Goal: Information Seeking & Learning: Learn about a topic

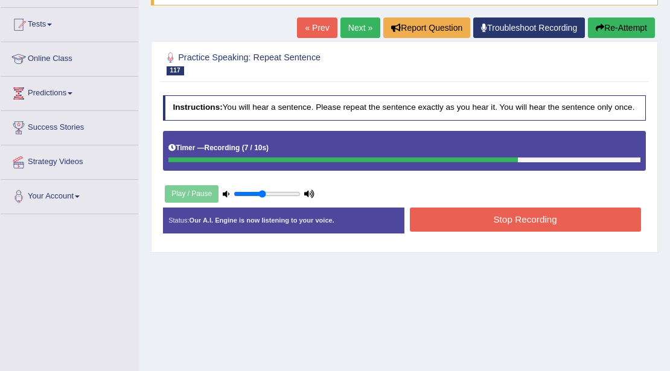
click at [421, 214] on button "Stop Recording" at bounding box center [525, 220] width 231 height 24
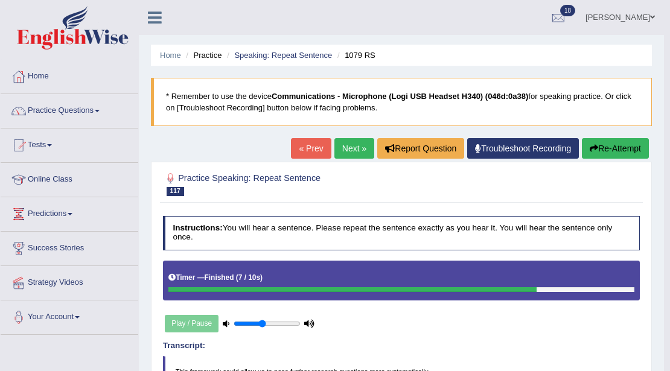
click at [338, 148] on link "Next »" at bounding box center [354, 148] width 40 height 21
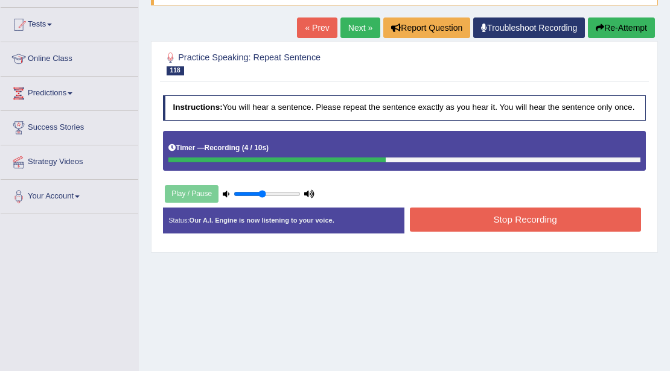
click at [430, 209] on button "Stop Recording" at bounding box center [525, 220] width 231 height 24
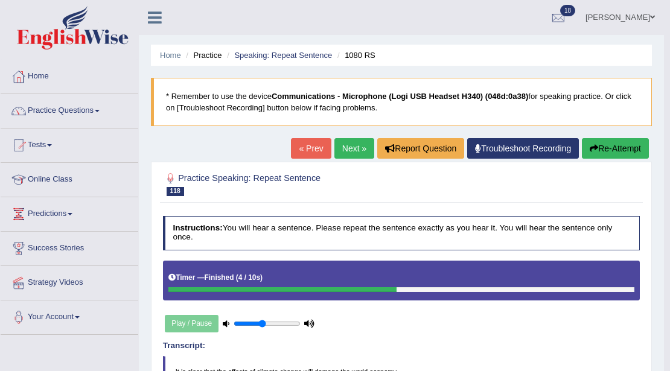
click at [613, 144] on button "Re-Attempt" at bounding box center [615, 148] width 67 height 21
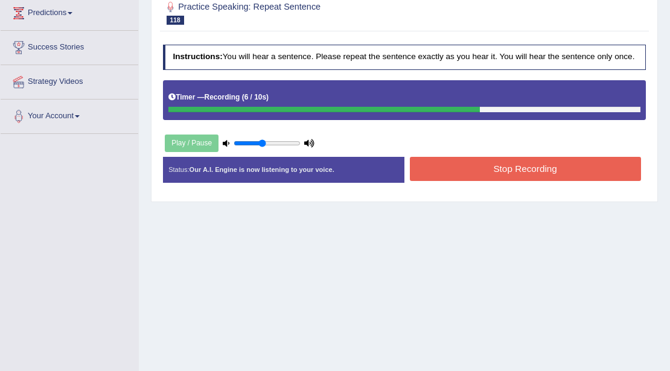
click at [459, 170] on button "Stop Recording" at bounding box center [525, 169] width 231 height 24
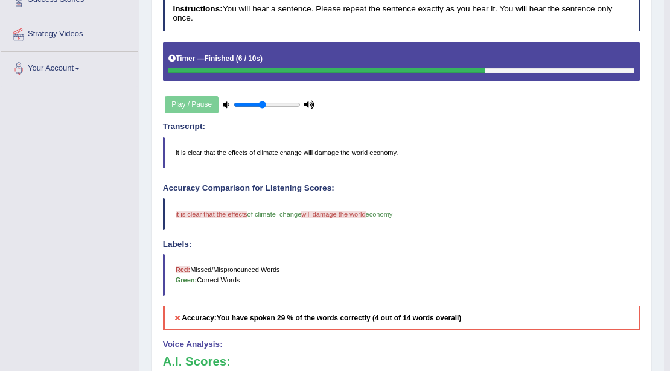
scroll to position [160, 0]
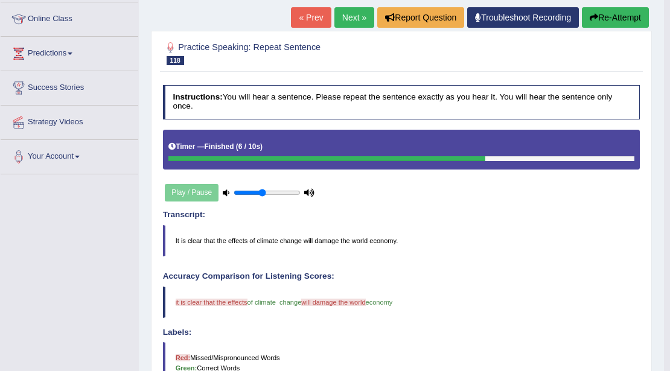
click at [343, 22] on link "Next »" at bounding box center [354, 17] width 40 height 21
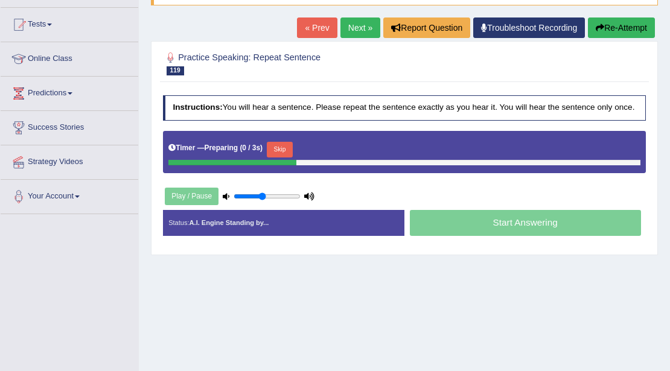
click at [299, 147] on div "Timer — Preparing ( 0 / 3s ) Skip" at bounding box center [404, 149] width 472 height 21
click at [285, 146] on button "Skip" at bounding box center [280, 150] width 26 height 16
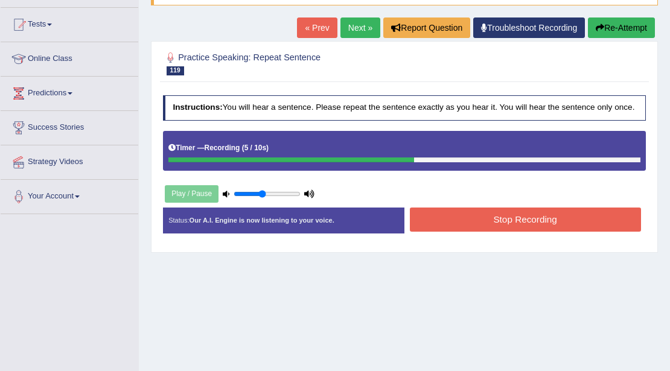
click at [486, 223] on button "Stop Recording" at bounding box center [525, 220] width 231 height 24
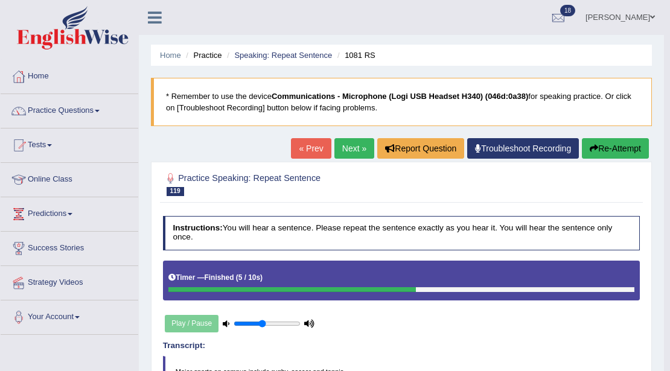
click at [604, 153] on button "Re-Attempt" at bounding box center [615, 148] width 67 height 21
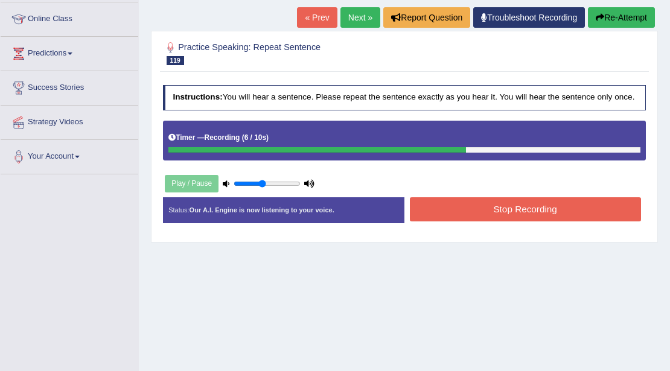
click at [431, 205] on button "Stop Recording" at bounding box center [525, 209] width 231 height 24
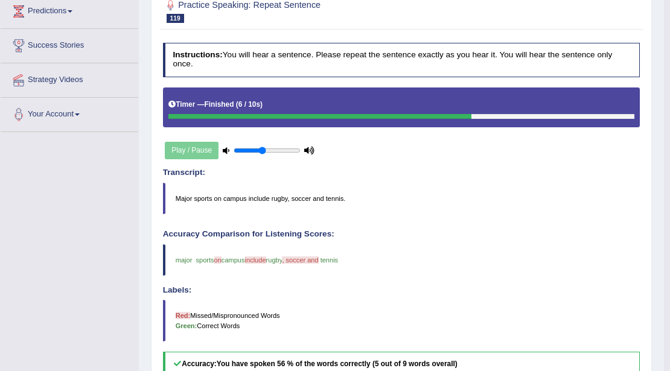
scroll to position [121, 0]
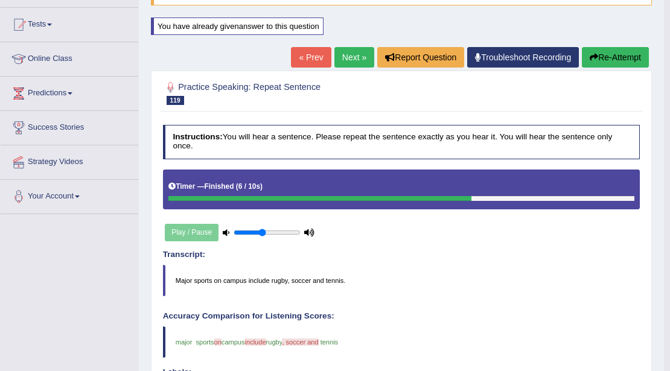
click at [334, 59] on link "Next »" at bounding box center [354, 57] width 40 height 21
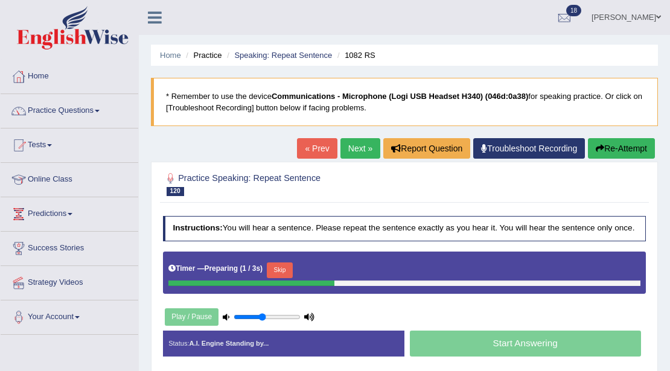
scroll to position [121, 0]
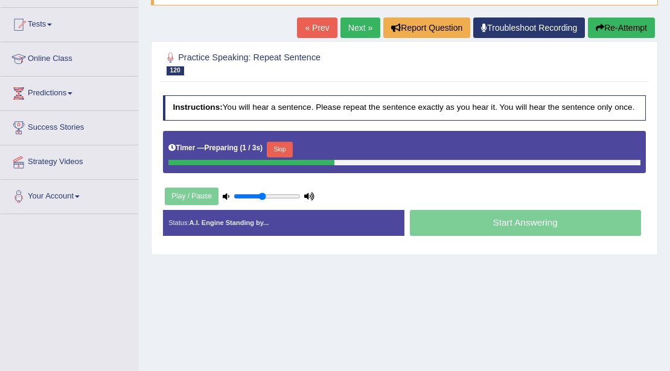
click at [276, 145] on button "Skip" at bounding box center [280, 150] width 26 height 16
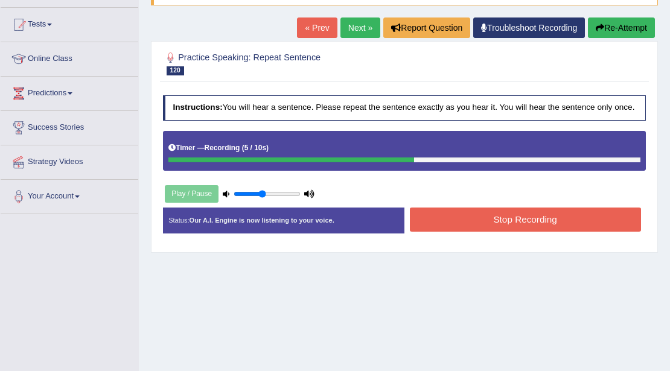
click at [442, 217] on button "Stop Recording" at bounding box center [525, 220] width 231 height 24
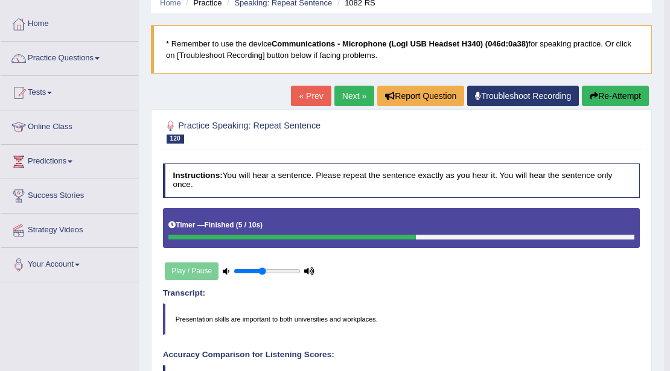
scroll to position [40, 0]
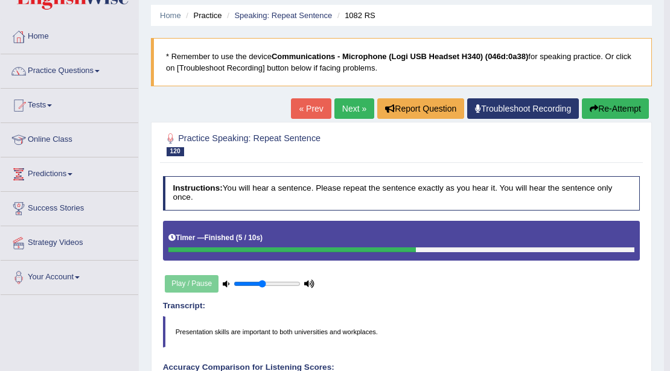
click at [357, 106] on link "Next »" at bounding box center [354, 108] width 40 height 21
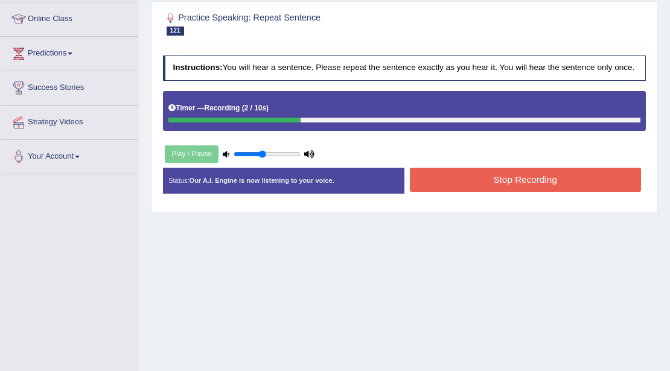
click at [437, 170] on button "Stop Recording" at bounding box center [525, 180] width 231 height 24
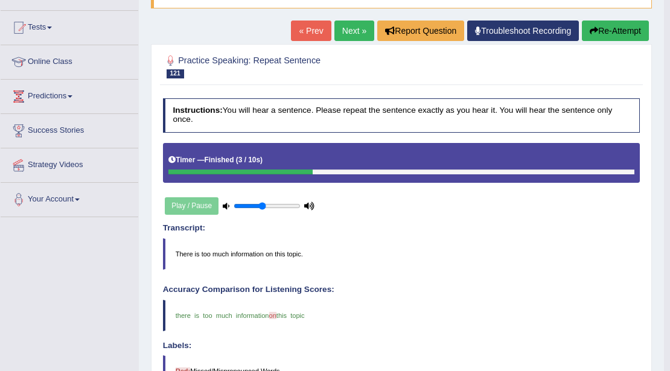
scroll to position [80, 0]
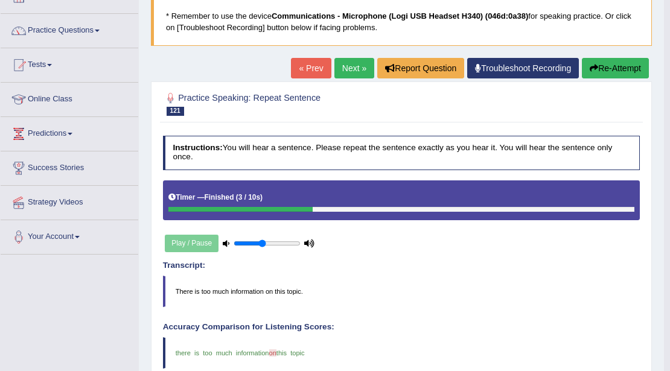
click at [351, 78] on div "« Prev Next » Report Question Troubleshoot Recording Re-Attempt" at bounding box center [471, 70] width 361 height 24
click at [352, 75] on link "Next »" at bounding box center [354, 68] width 40 height 21
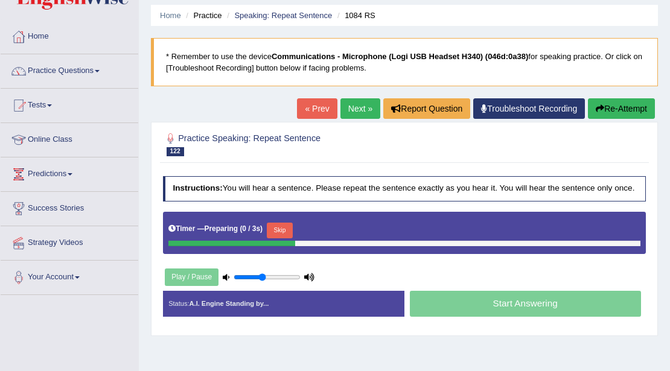
scroll to position [40, 0]
click at [287, 226] on button "Skip" at bounding box center [280, 231] width 26 height 16
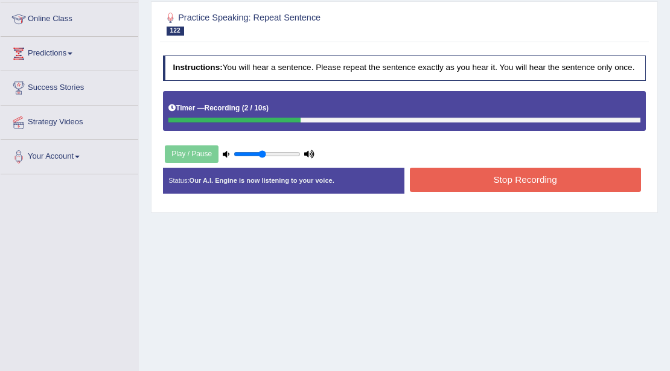
scroll to position [160, 0]
click at [469, 182] on button "Stop Recording" at bounding box center [525, 180] width 231 height 24
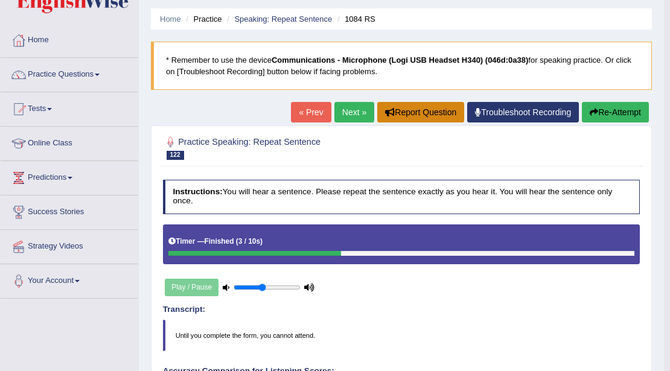
scroll to position [0, 0]
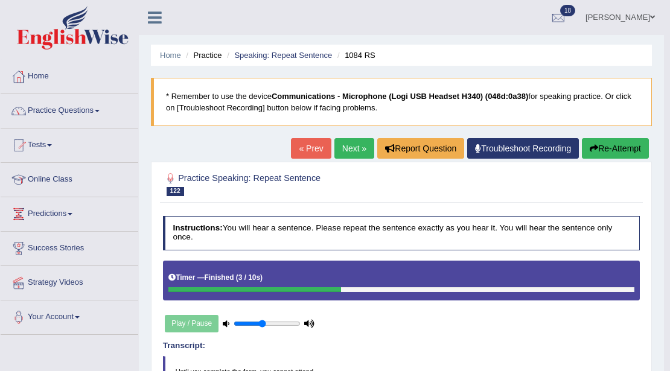
click at [352, 153] on link "Next »" at bounding box center [354, 148] width 40 height 21
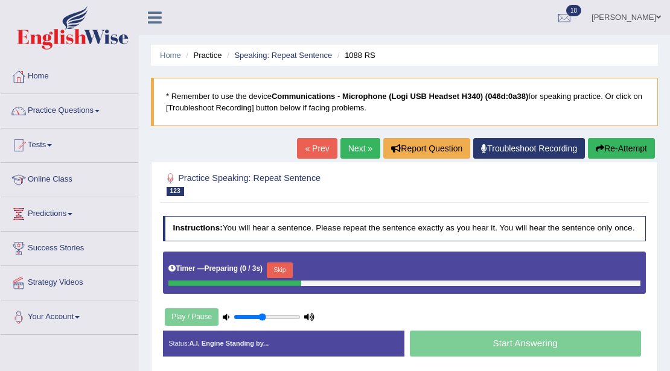
click at [279, 262] on button "Skip" at bounding box center [280, 270] width 26 height 16
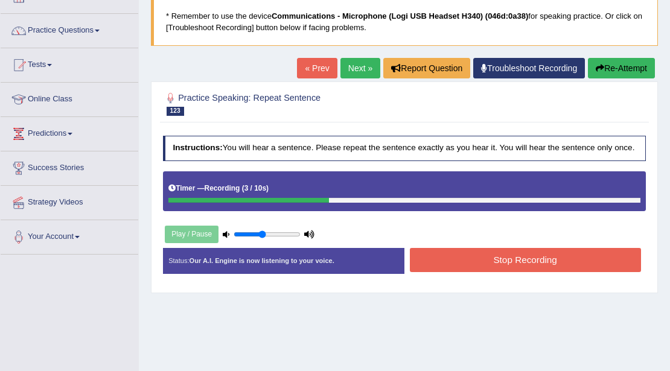
click at [481, 259] on button "Stop Recording" at bounding box center [525, 260] width 231 height 24
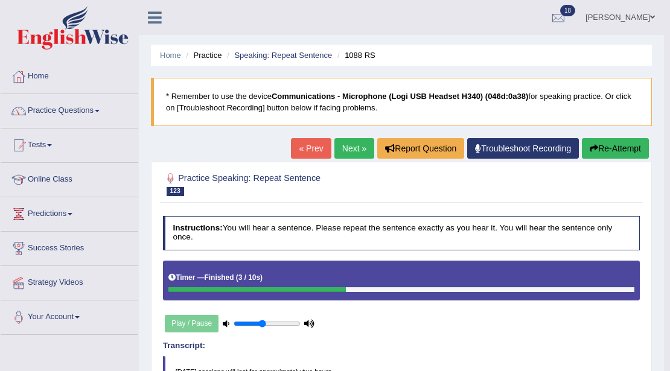
click at [597, 155] on button "Re-Attempt" at bounding box center [615, 148] width 67 height 21
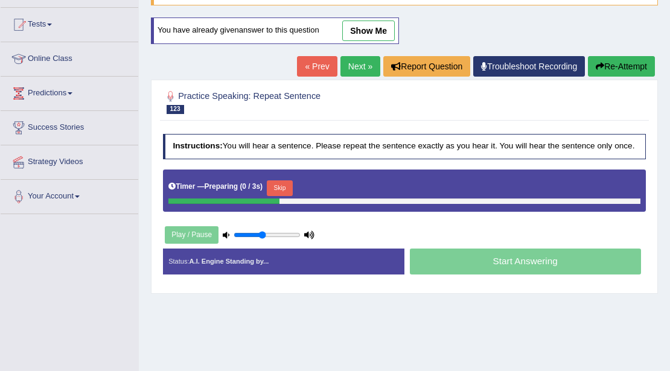
click at [285, 188] on button "Skip" at bounding box center [280, 188] width 26 height 16
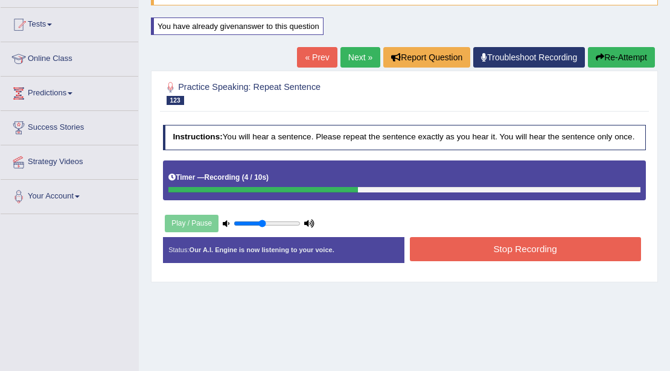
click at [436, 243] on button "Stop Recording" at bounding box center [525, 249] width 231 height 24
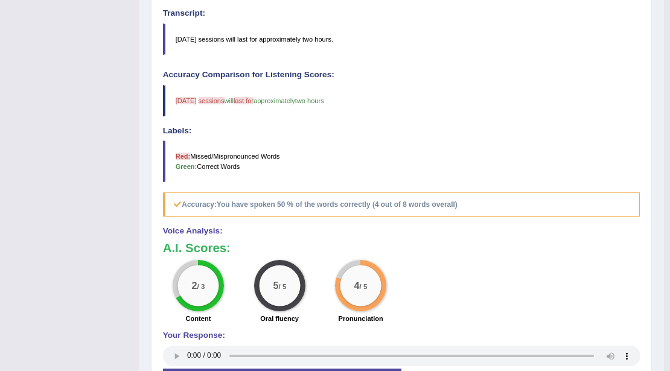
scroll to position [40, 0]
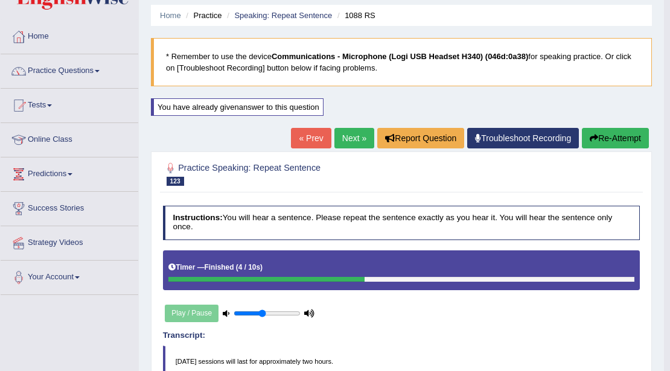
click at [355, 145] on link "Next »" at bounding box center [354, 138] width 40 height 21
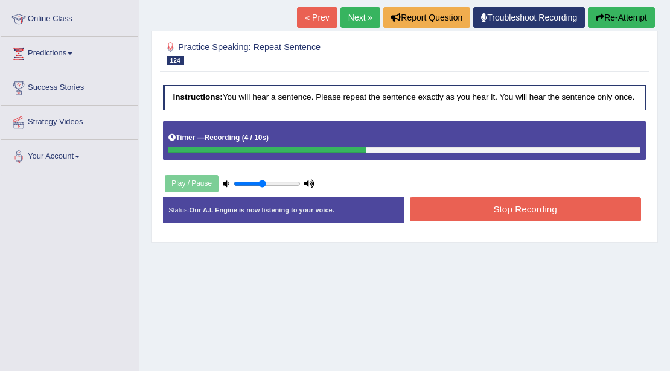
click at [448, 208] on button "Stop Recording" at bounding box center [525, 209] width 231 height 24
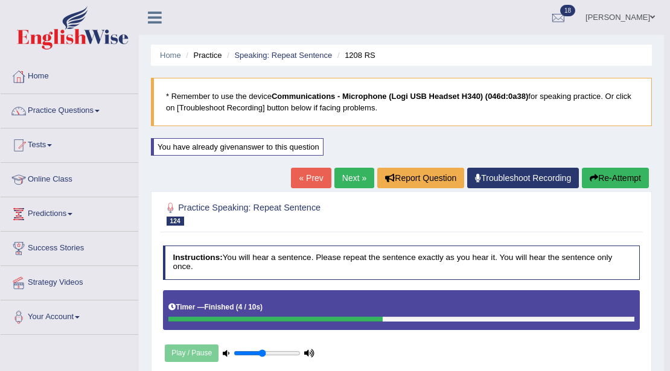
click at [352, 176] on link "Next »" at bounding box center [354, 178] width 40 height 21
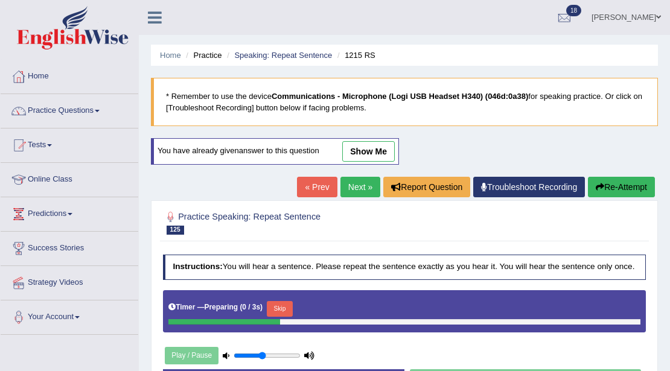
click at [281, 319] on div at bounding box center [404, 321] width 472 height 5
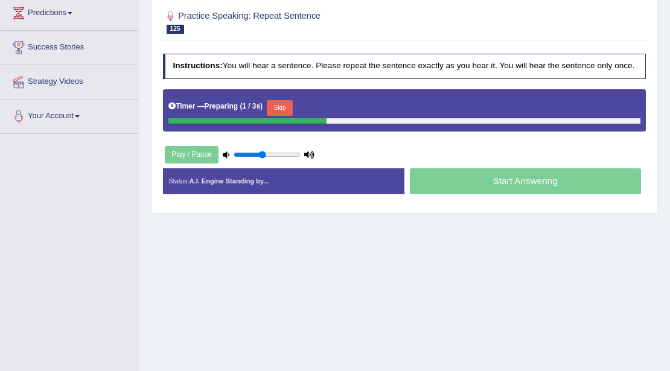
click at [285, 109] on button "Skip" at bounding box center [280, 108] width 26 height 16
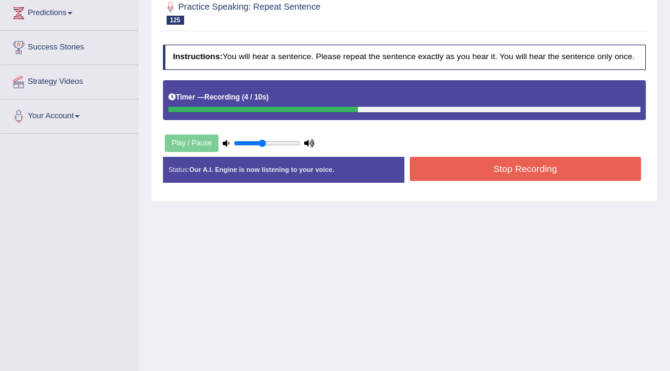
click at [444, 164] on button "Stop Recording" at bounding box center [525, 169] width 231 height 24
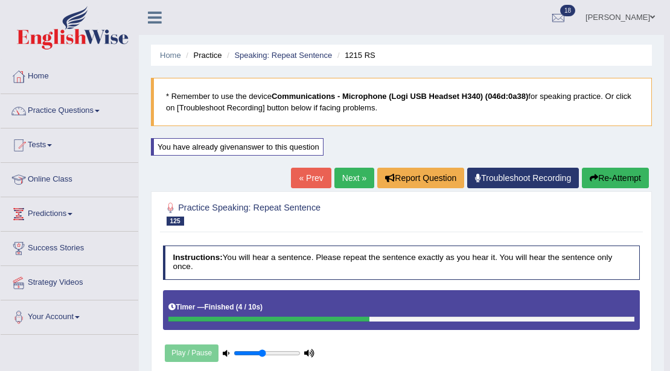
click at [583, 183] on button "Re-Attempt" at bounding box center [615, 178] width 67 height 21
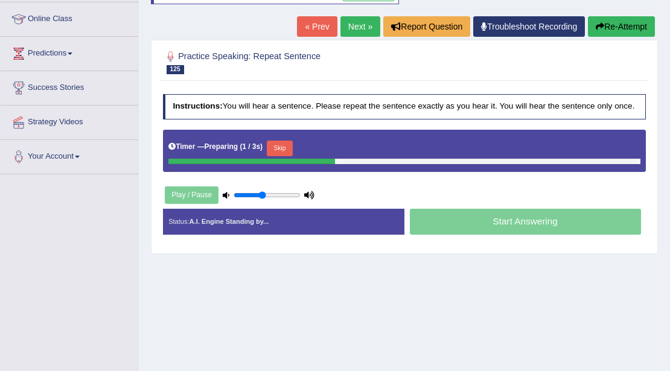
scroll to position [160, 0]
click at [291, 148] on button "Skip" at bounding box center [280, 149] width 26 height 16
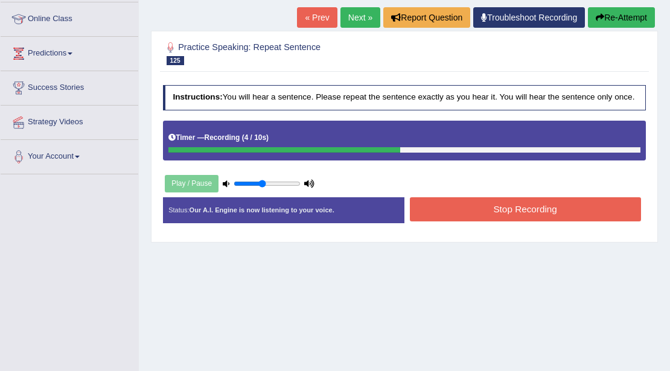
click at [443, 215] on button "Stop Recording" at bounding box center [525, 209] width 231 height 24
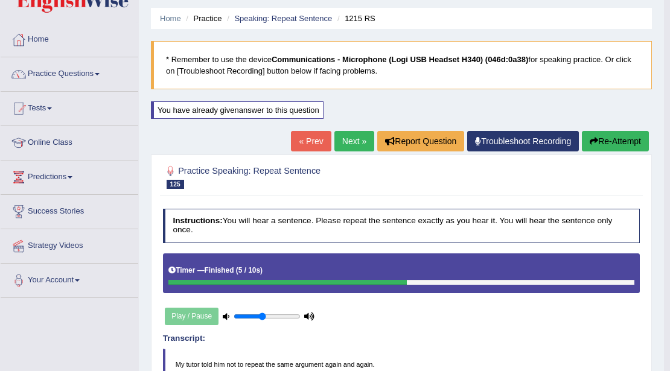
scroll to position [0, 0]
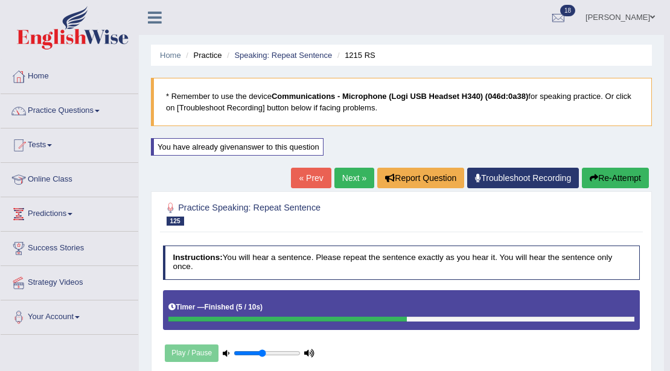
click at [341, 179] on link "Next »" at bounding box center [354, 178] width 40 height 21
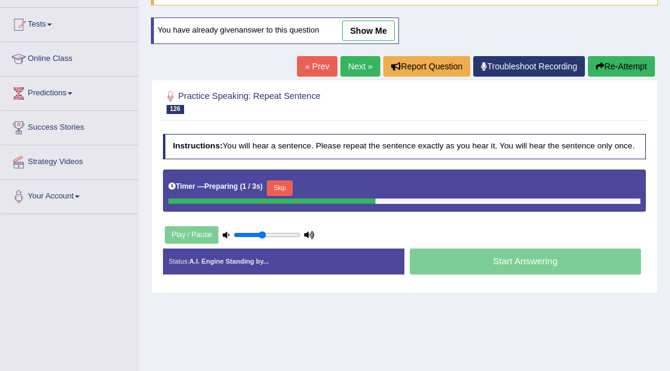
click at [287, 186] on button "Skip" at bounding box center [280, 188] width 26 height 16
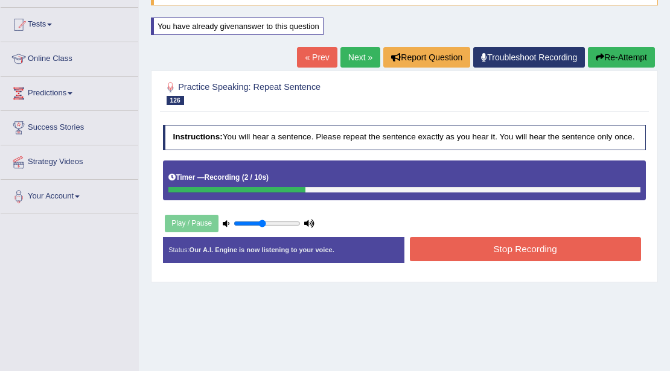
click at [449, 256] on button "Stop Recording" at bounding box center [525, 249] width 231 height 24
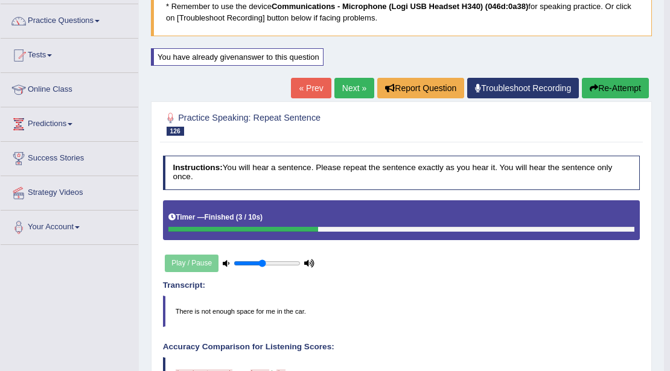
scroll to position [40, 0]
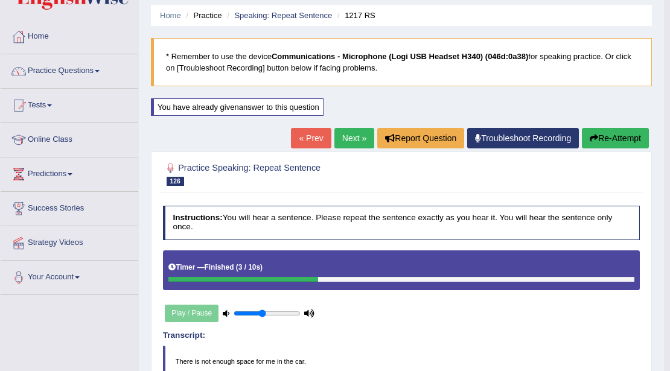
click at [612, 132] on button "Re-Attempt" at bounding box center [615, 138] width 67 height 21
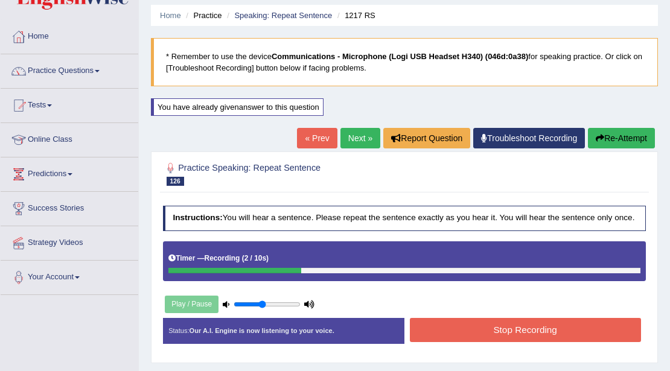
click at [508, 311] on div "Instructions: You will hear a sentence. Please repeat the sentence exactly as y…" at bounding box center [404, 278] width 488 height 157
click at [508, 319] on button "Stop Recording" at bounding box center [525, 330] width 231 height 24
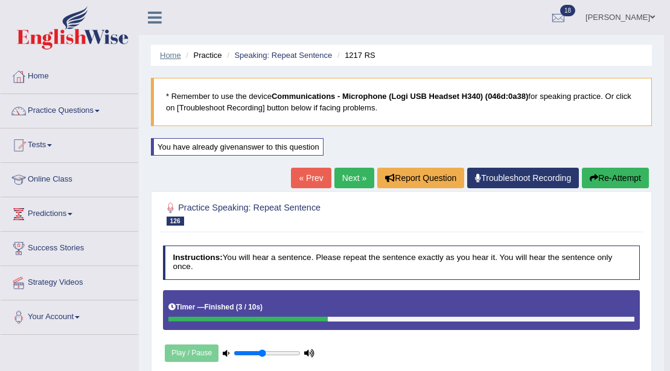
click at [166, 57] on link "Home" at bounding box center [170, 55] width 21 height 9
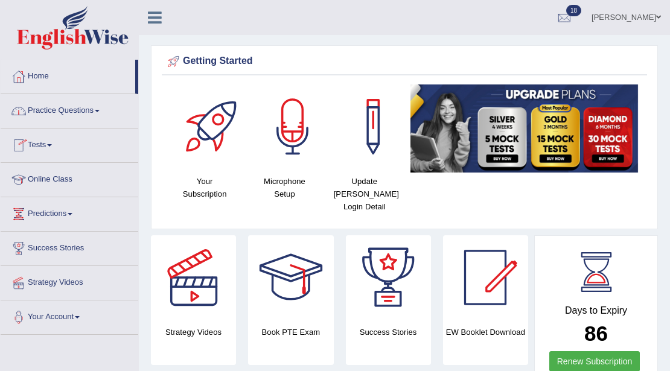
click at [51, 107] on link "Practice Questions" at bounding box center [70, 109] width 138 height 30
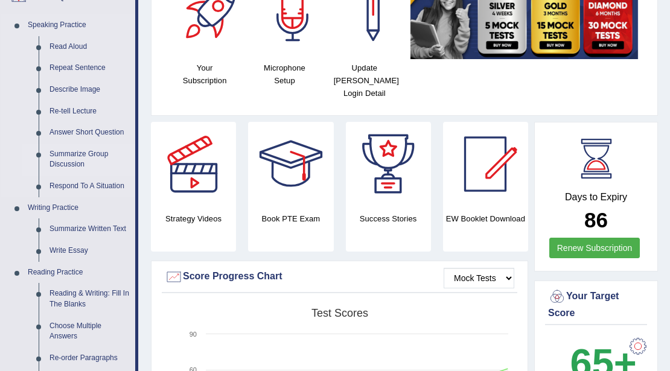
scroll to position [160, 0]
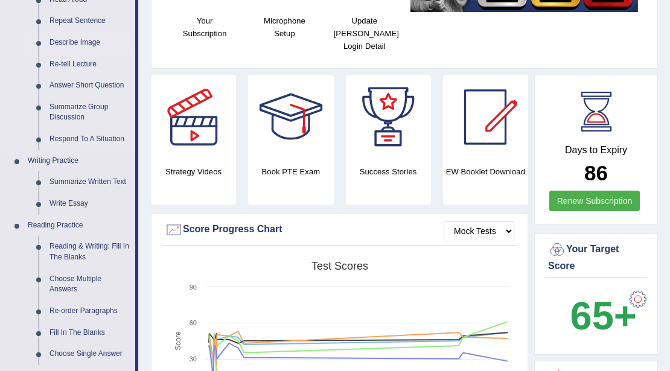
click at [76, 39] on link "Describe Image" at bounding box center [89, 43] width 91 height 22
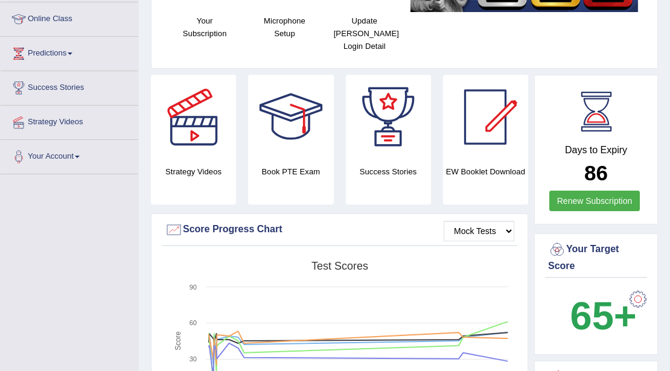
scroll to position [209, 0]
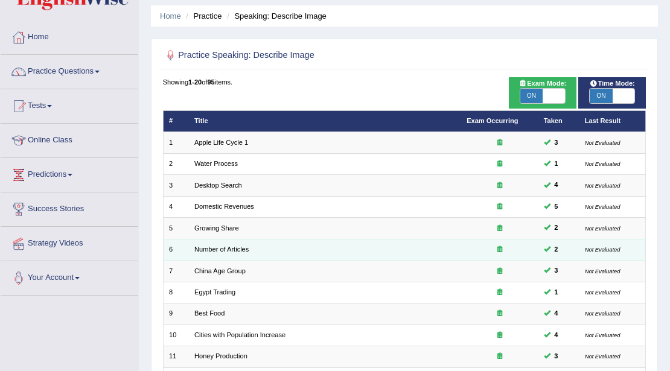
scroll to position [321, 0]
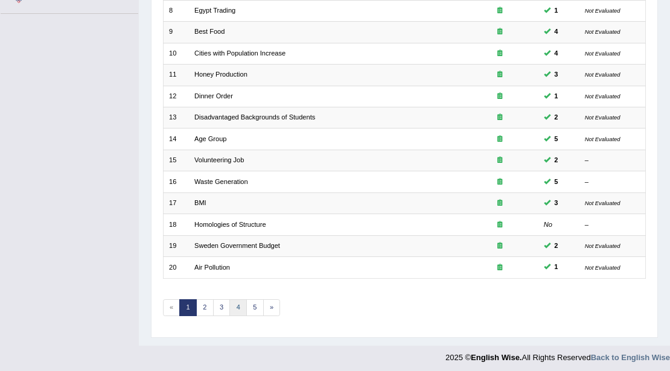
click at [238, 309] on link "4" at bounding box center [237, 307] width 17 height 17
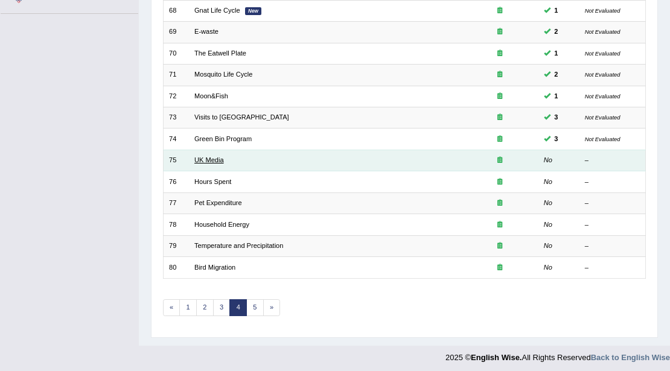
click at [221, 159] on link "UK Media" at bounding box center [209, 159] width 30 height 7
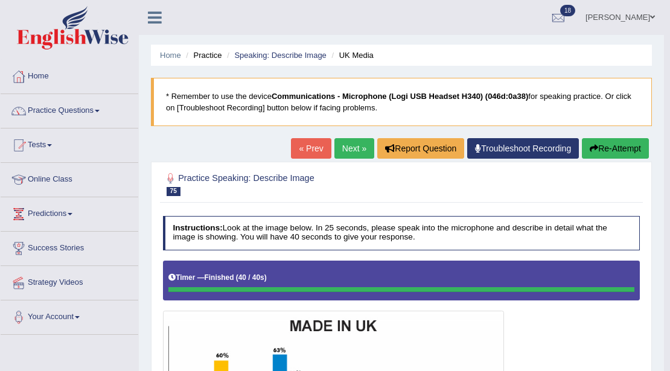
click at [617, 151] on button "Re-Attempt" at bounding box center [615, 148] width 67 height 21
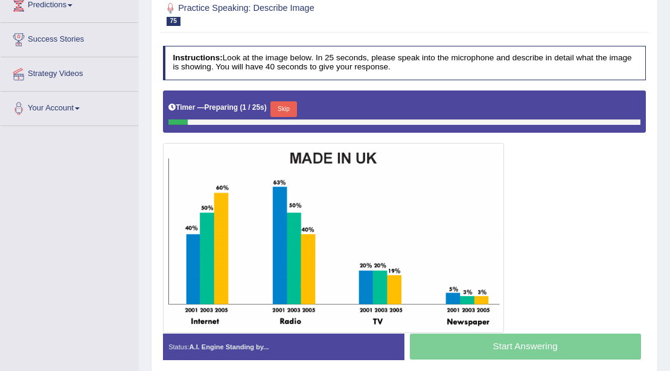
scroll to position [262, 0]
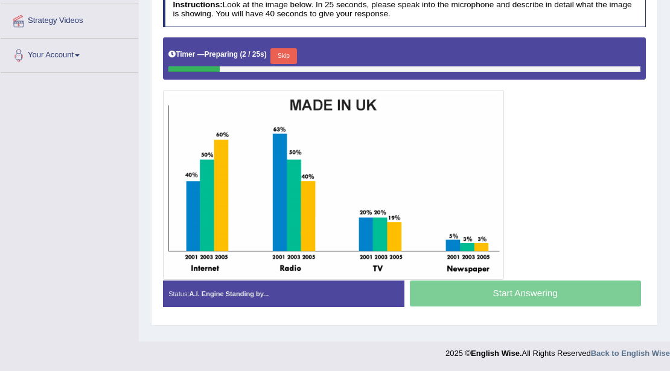
click at [285, 51] on button "Skip" at bounding box center [283, 56] width 26 height 16
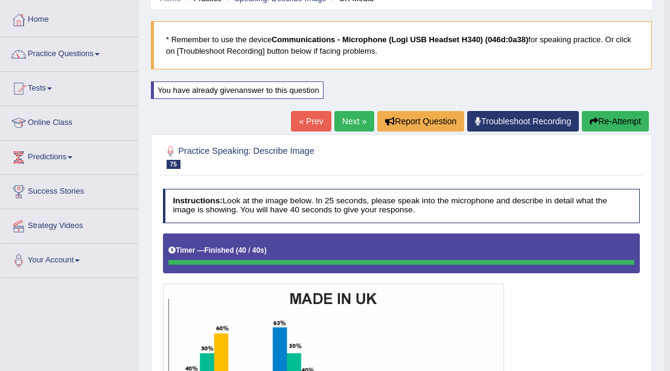
scroll to position [0, 0]
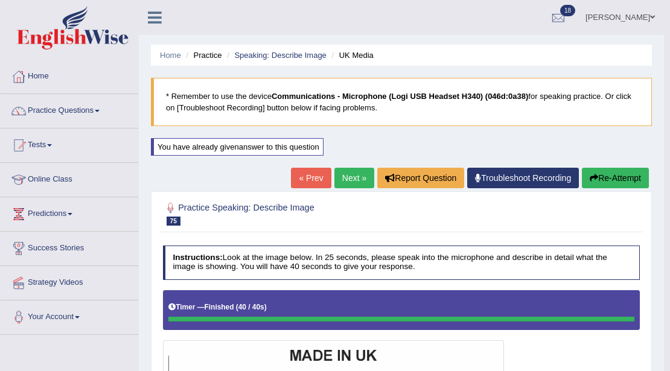
click at [351, 176] on link "Next »" at bounding box center [354, 178] width 40 height 21
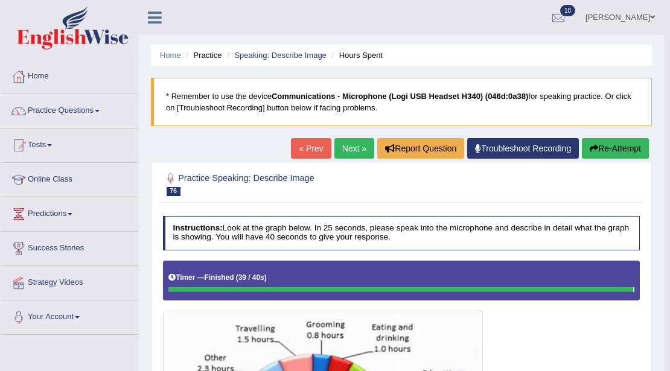
click at [358, 148] on link "Next »" at bounding box center [354, 148] width 40 height 21
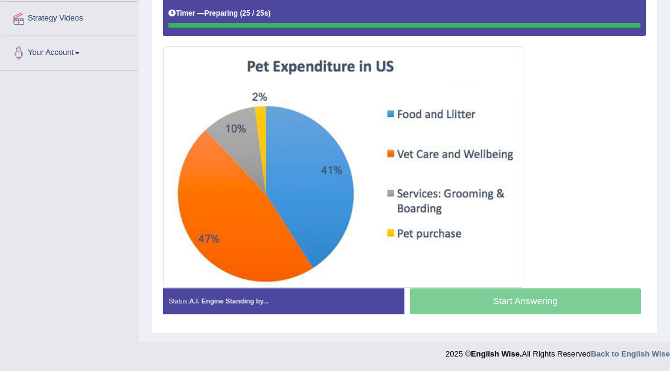
scroll to position [262, 0]
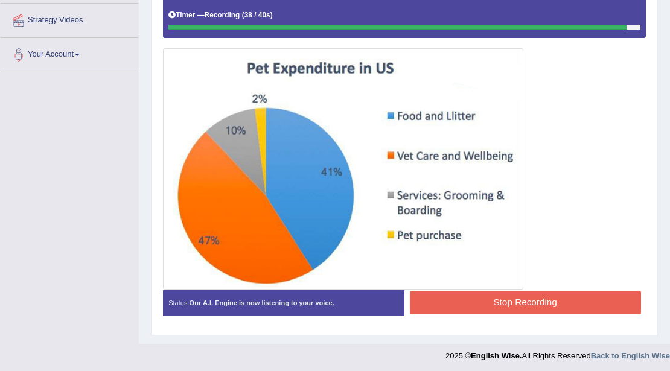
click at [445, 296] on button "Stop Recording" at bounding box center [525, 303] width 231 height 24
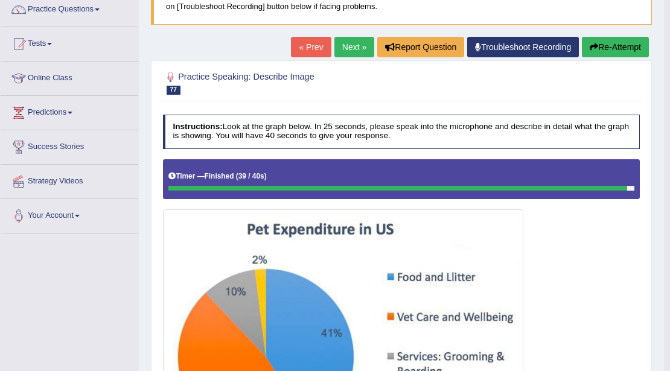
scroll to position [0, 0]
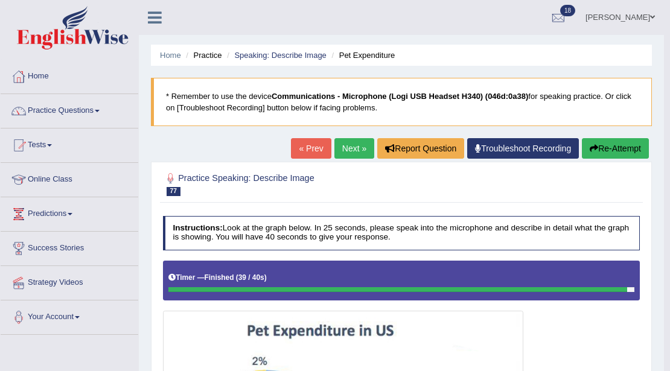
click at [343, 145] on link "Next »" at bounding box center [354, 148] width 40 height 21
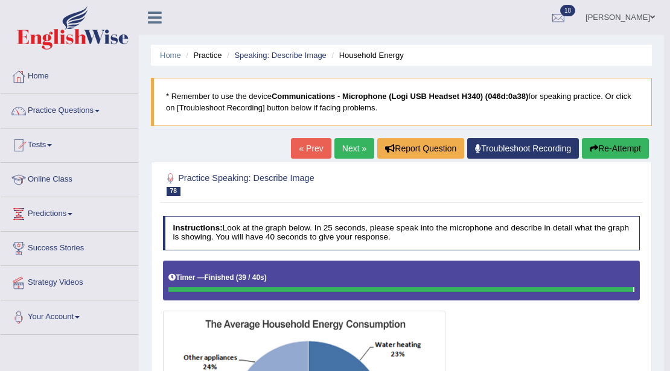
click at [354, 153] on link "Next »" at bounding box center [354, 148] width 40 height 21
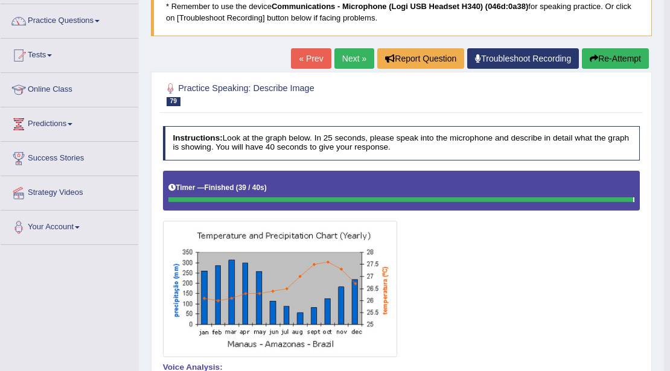
scroll to position [80, 0]
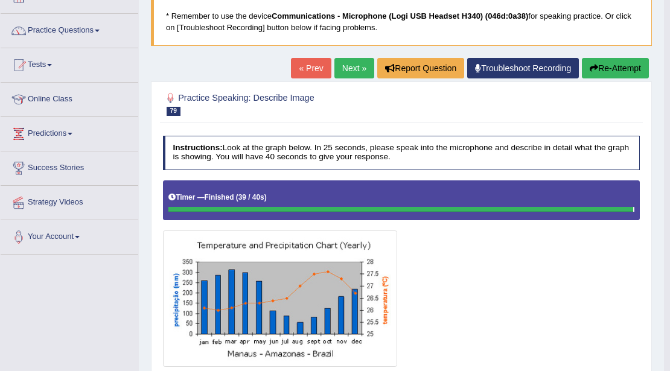
click at [354, 70] on link "Next »" at bounding box center [354, 68] width 40 height 21
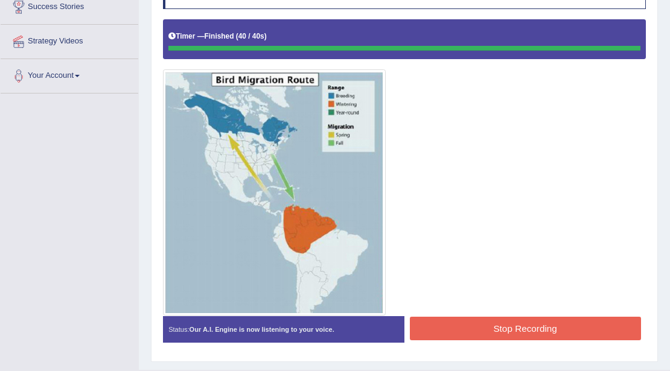
click at [514, 333] on button "Stop Recording" at bounding box center [525, 329] width 231 height 24
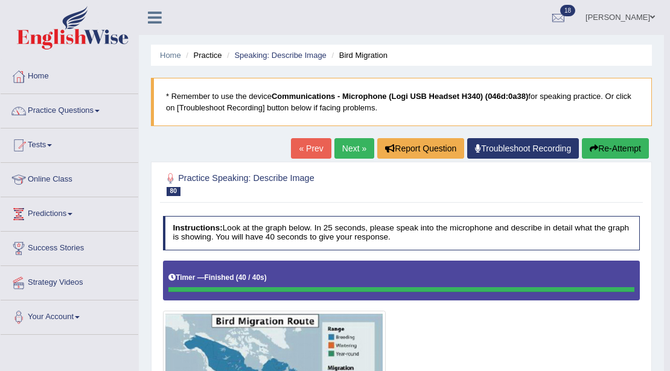
click at [363, 149] on link "Next »" at bounding box center [354, 148] width 40 height 21
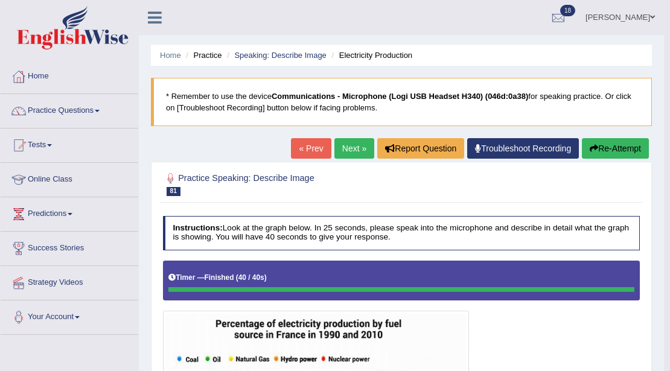
click at [595, 141] on button "Re-Attempt" at bounding box center [615, 148] width 67 height 21
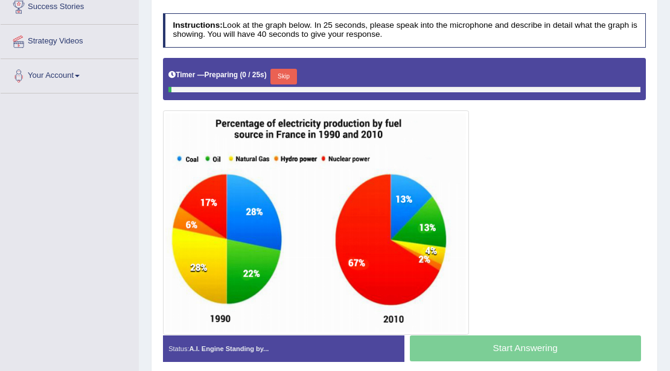
scroll to position [241, 0]
click at [293, 81] on button "Skip" at bounding box center [283, 77] width 26 height 16
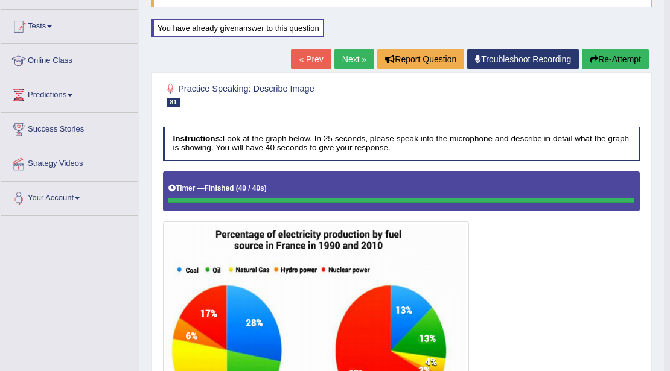
scroll to position [0, 0]
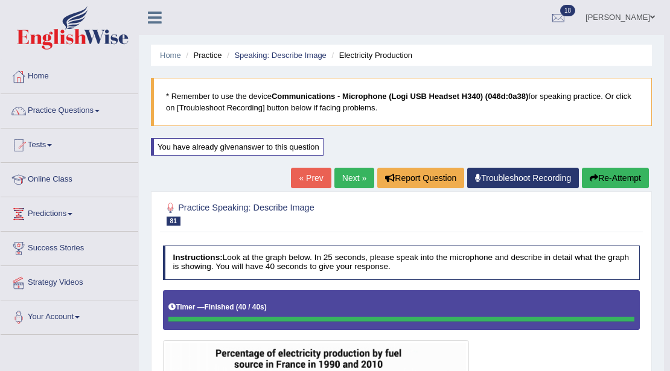
click at [60, 112] on link "Practice Questions" at bounding box center [70, 109] width 138 height 30
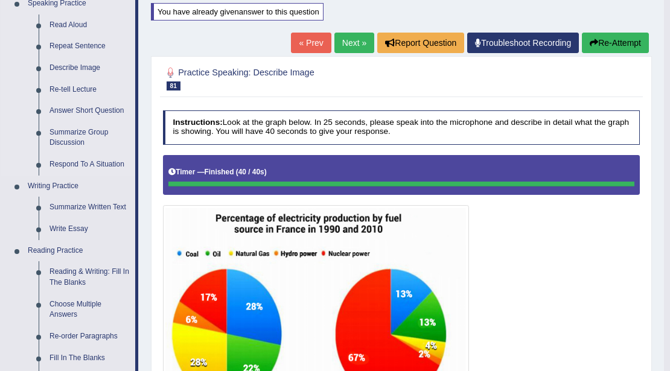
scroll to position [80, 0]
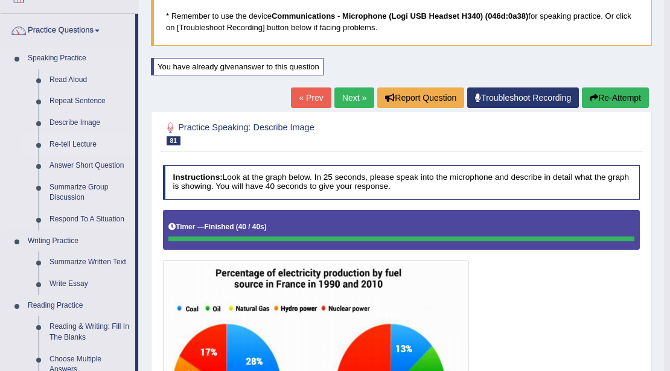
click at [72, 144] on link "Re-tell Lecture" at bounding box center [89, 145] width 91 height 22
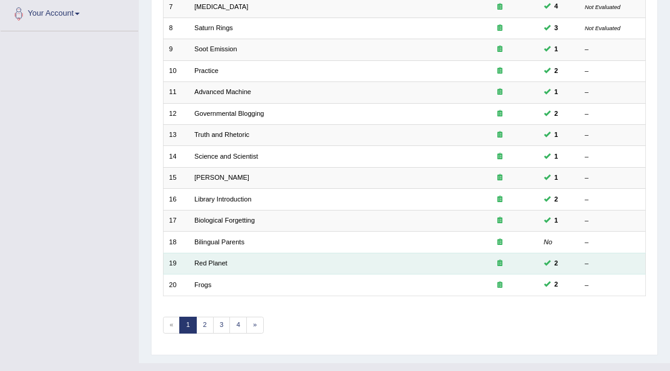
scroll to position [321, 0]
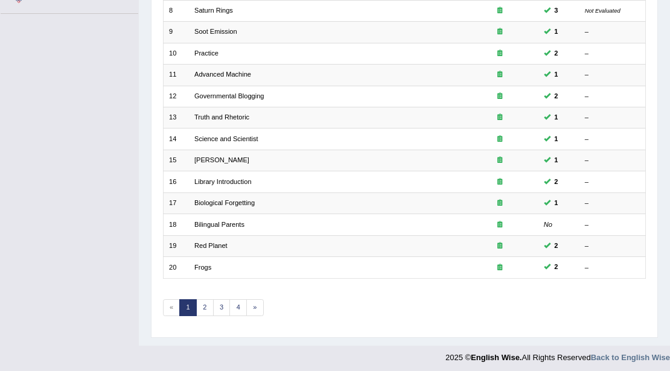
click at [221, 311] on div "Showing 1-20 of 61 items. # Title Exam Occurring Taken Last Result 1 [PERSON_NA…" at bounding box center [404, 61] width 483 height 533
click at [223, 305] on link "3" at bounding box center [221, 307] width 17 height 17
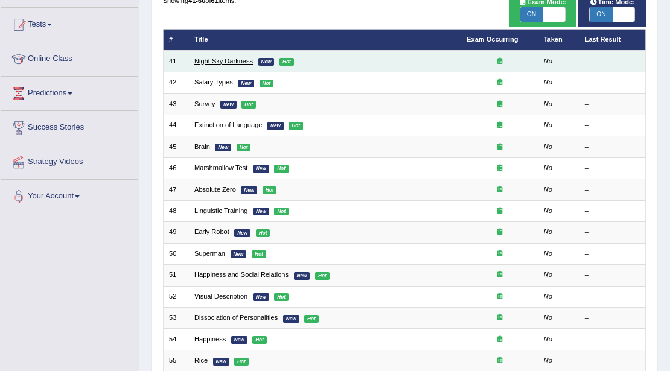
click at [226, 62] on link "Night Sky Darkness" at bounding box center [223, 60] width 59 height 7
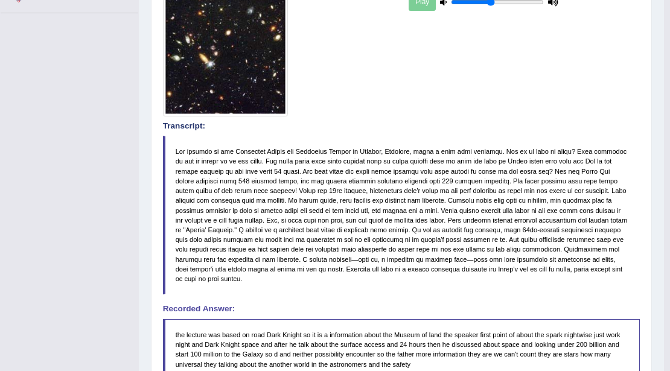
scroll to position [522, 0]
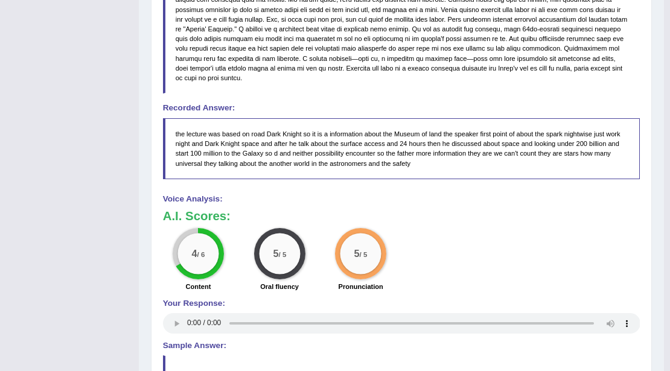
drag, startPoint x: 221, startPoint y: 240, endPoint x: 209, endPoint y: 257, distance: 20.8
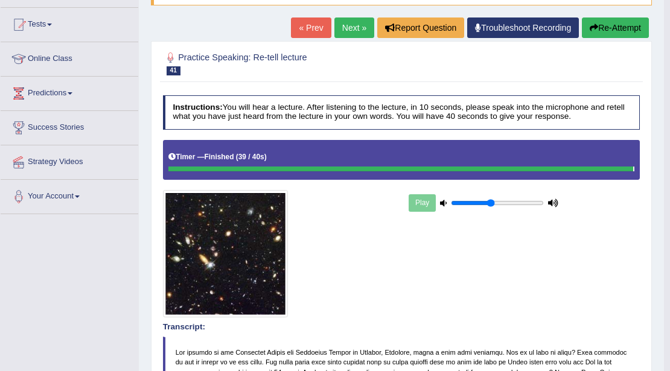
scroll to position [0, 0]
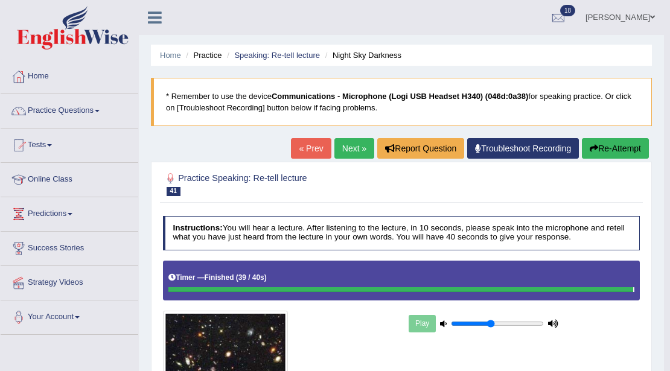
click at [309, 147] on link "« Prev" at bounding box center [311, 148] width 40 height 21
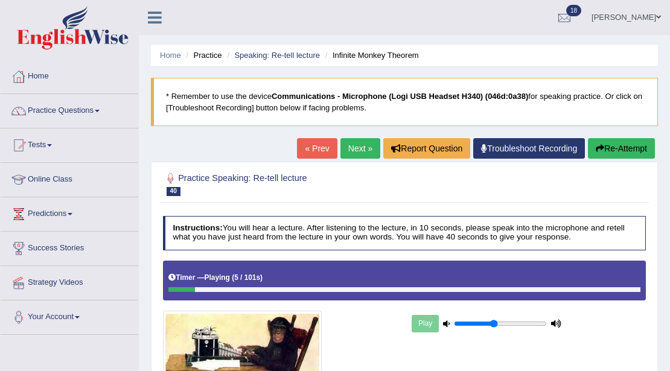
click at [601, 153] on button "Re-Attempt" at bounding box center [621, 148] width 67 height 21
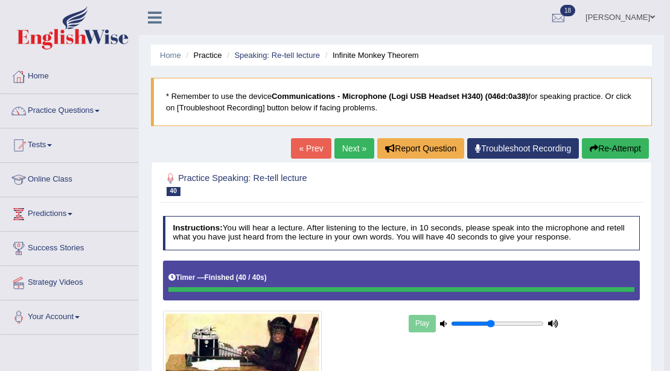
click at [601, 154] on button "Re-Attempt" at bounding box center [615, 148] width 67 height 21
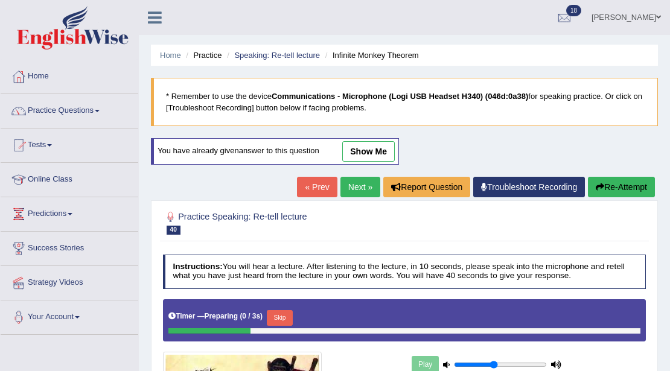
scroll to position [201, 0]
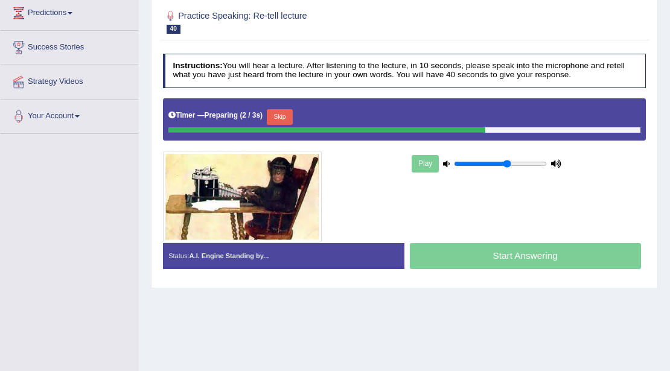
type input "0.6"
click at [506, 160] on input "range" at bounding box center [500, 164] width 93 height 8
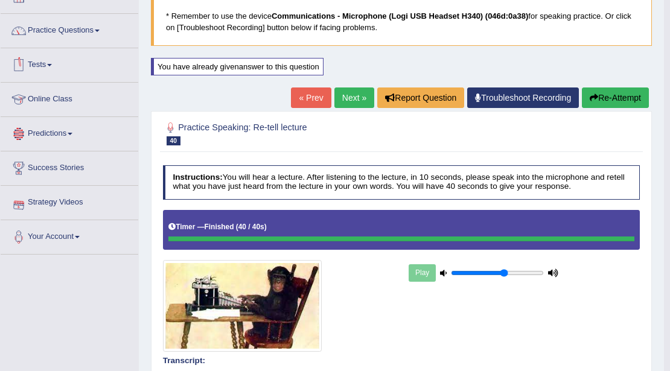
scroll to position [0, 0]
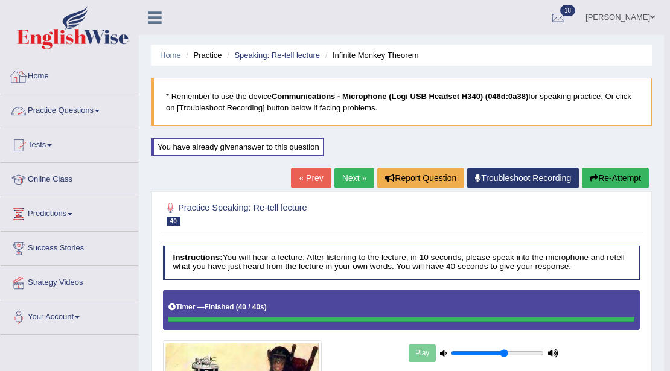
click at [62, 107] on link "Practice Questions" at bounding box center [70, 109] width 138 height 30
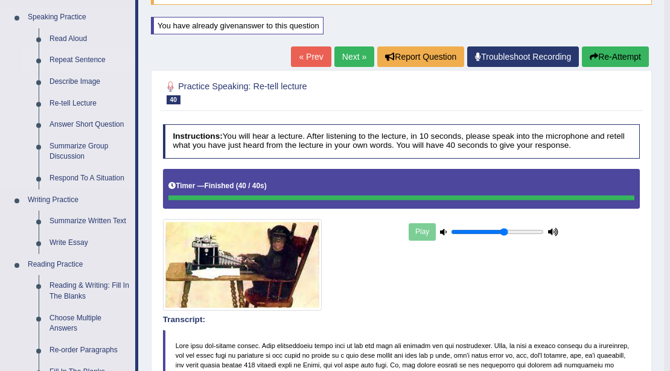
scroll to position [241, 0]
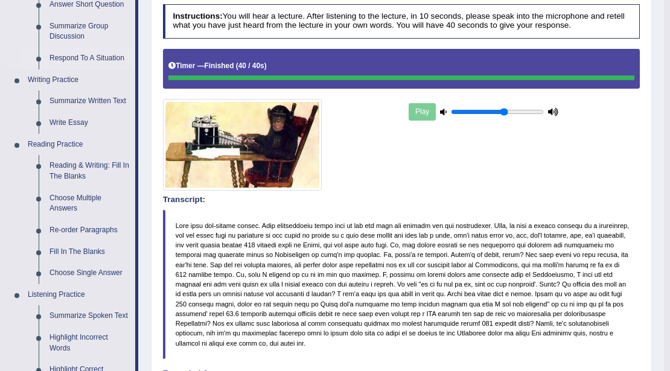
click at [80, 56] on link "Respond To A Situation" at bounding box center [89, 59] width 91 height 22
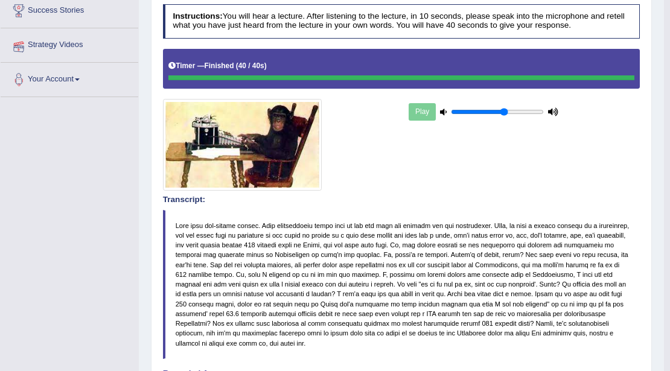
scroll to position [273, 0]
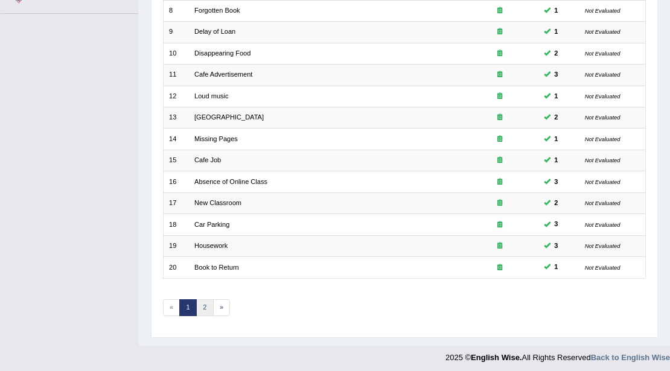
click at [203, 304] on link "2" at bounding box center [204, 307] width 17 height 17
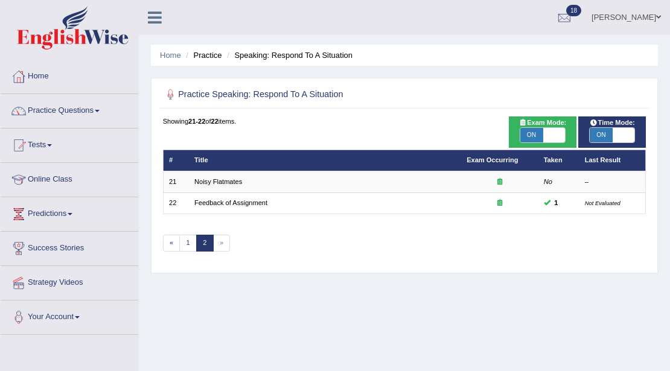
click at [541, 138] on span "ON" at bounding box center [531, 135] width 22 height 14
checkbox input "false"
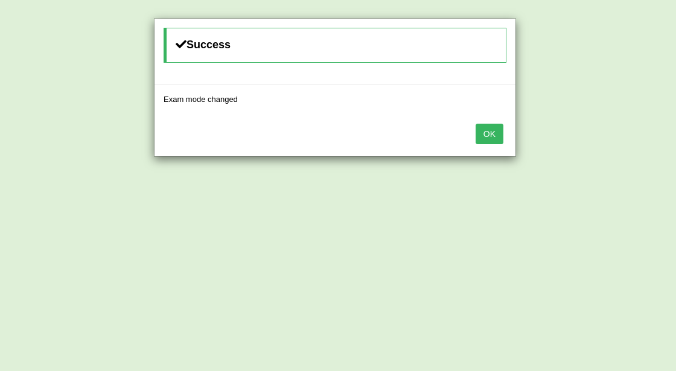
click at [492, 140] on button "OK" at bounding box center [489, 134] width 28 height 21
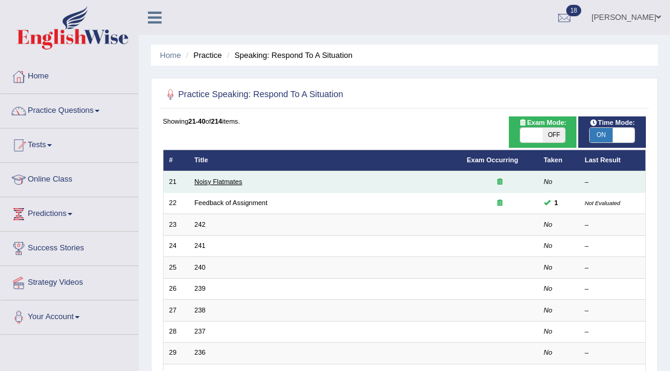
click at [209, 186] on td "Noisy Flatmates" at bounding box center [325, 181] width 272 height 21
click at [211, 182] on link "Noisy Flatmates" at bounding box center [218, 181] width 48 height 7
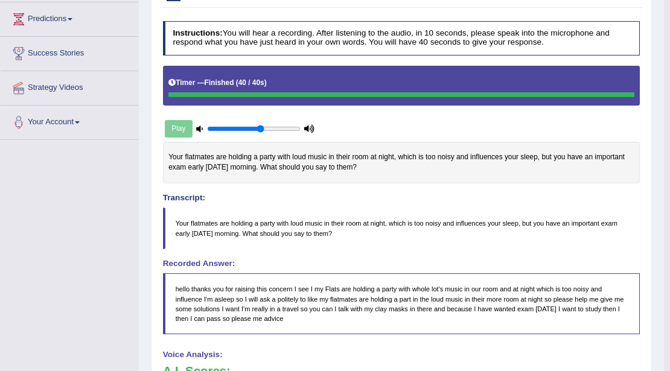
scroll to position [95, 0]
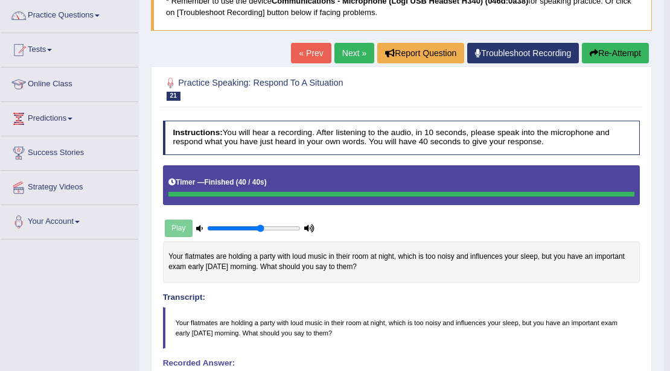
click at [347, 52] on link "Next »" at bounding box center [354, 53] width 40 height 21
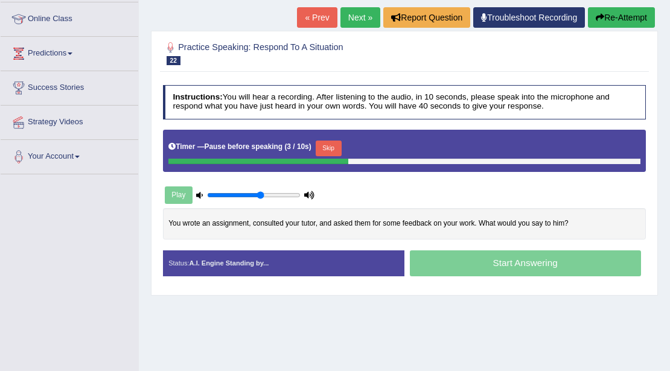
click at [329, 146] on button "Skip" at bounding box center [329, 149] width 26 height 16
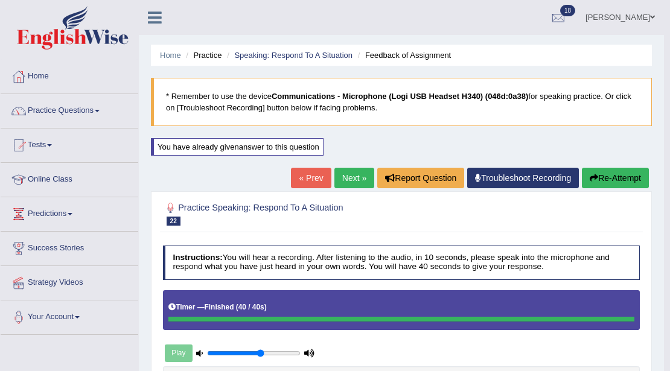
click at [582, 174] on button "Re-Attempt" at bounding box center [615, 178] width 67 height 21
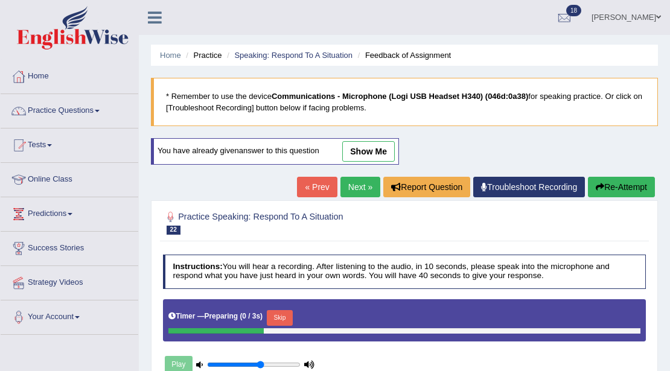
scroll to position [241, 0]
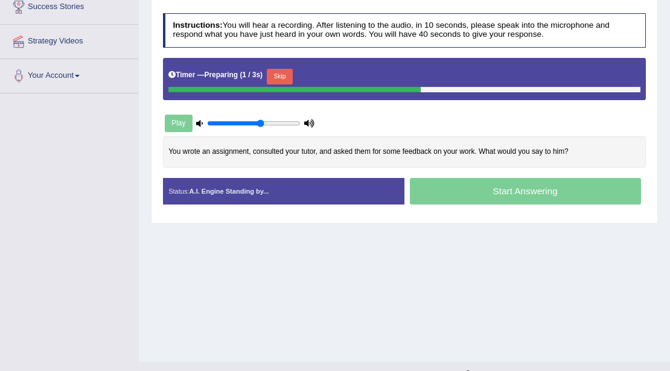
click at [282, 74] on button "Skip" at bounding box center [280, 77] width 26 height 16
click at [282, 87] on div at bounding box center [317, 89] width 299 height 5
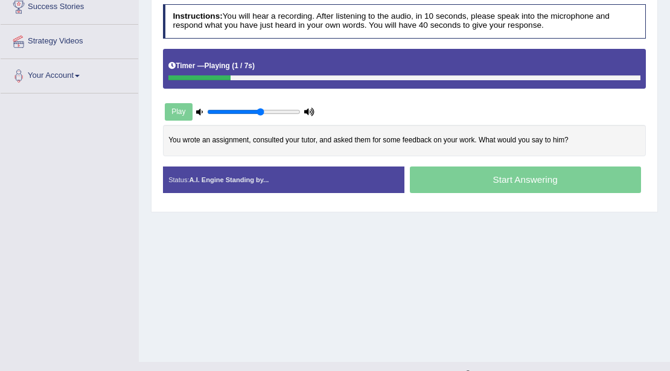
click at [282, 75] on div at bounding box center [404, 77] width 472 height 5
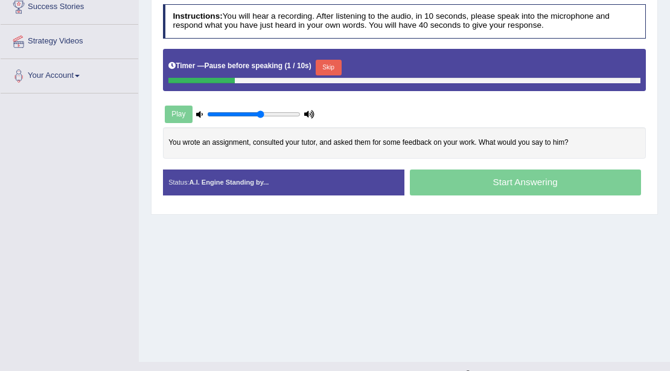
click at [323, 60] on button "Skip" at bounding box center [329, 68] width 26 height 16
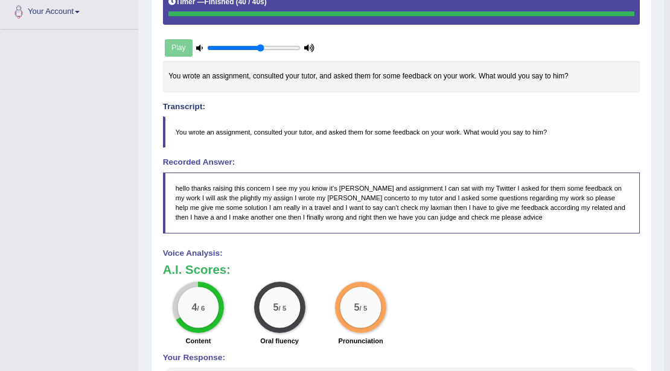
scroll to position [104, 0]
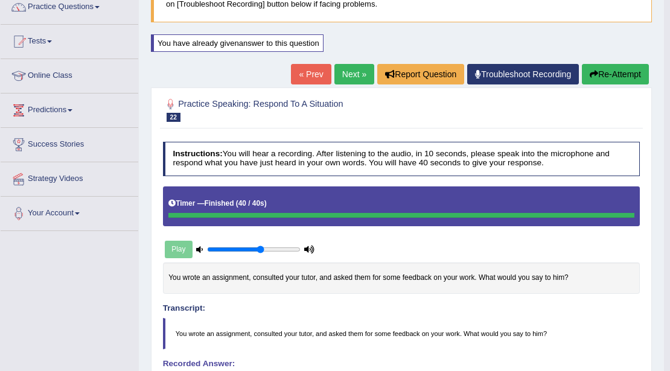
click at [346, 76] on link "Next »" at bounding box center [354, 74] width 40 height 21
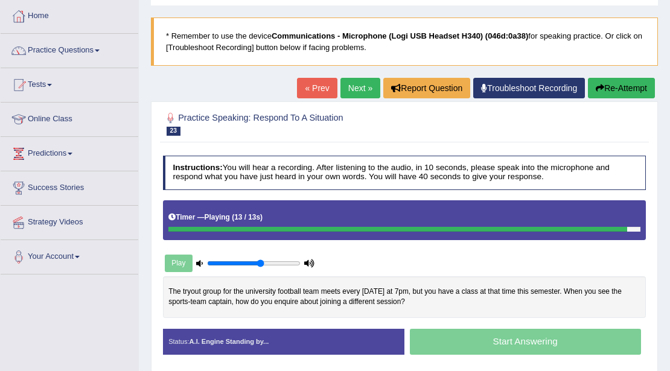
scroll to position [160, 0]
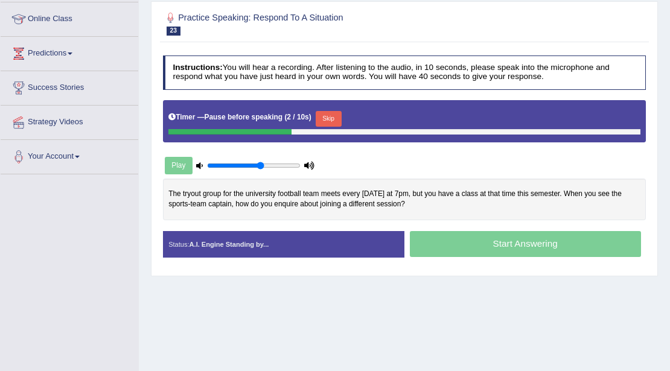
click at [323, 117] on button "Skip" at bounding box center [329, 119] width 26 height 16
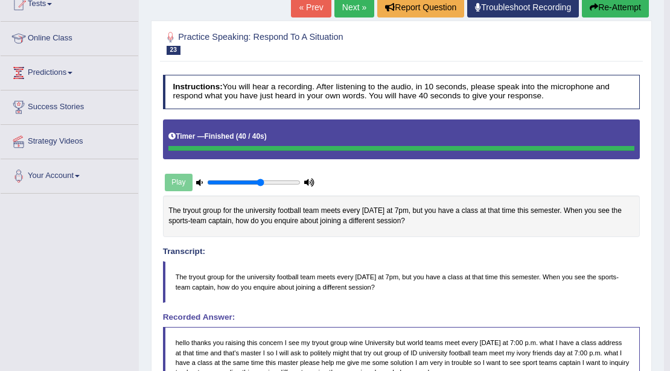
scroll to position [28, 0]
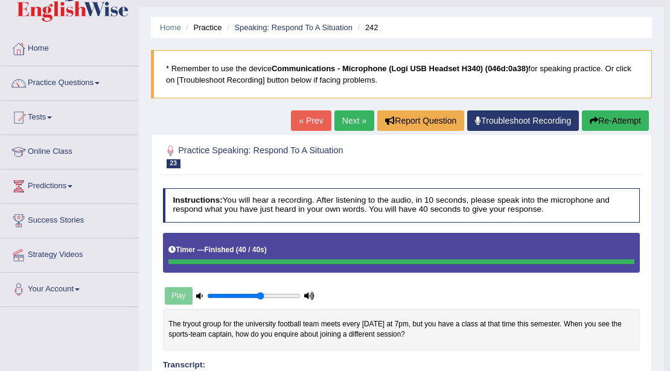
click at [347, 117] on link "Next »" at bounding box center [354, 120] width 40 height 21
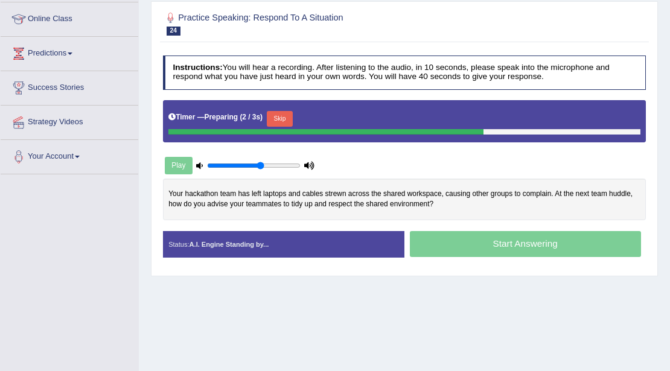
click at [283, 115] on button "Skip" at bounding box center [280, 119] width 26 height 16
click at [341, 118] on button "Skip" at bounding box center [329, 119] width 26 height 16
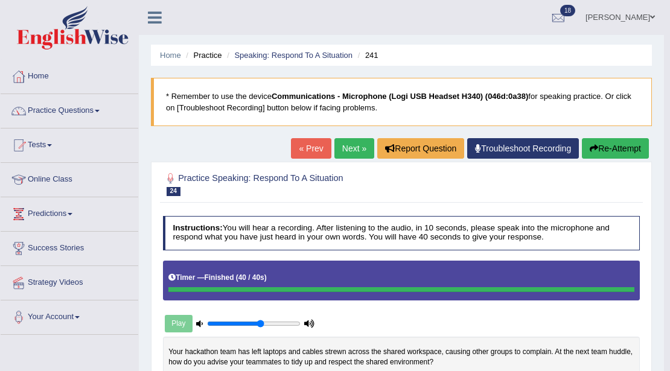
click at [348, 146] on link "Next »" at bounding box center [354, 148] width 40 height 21
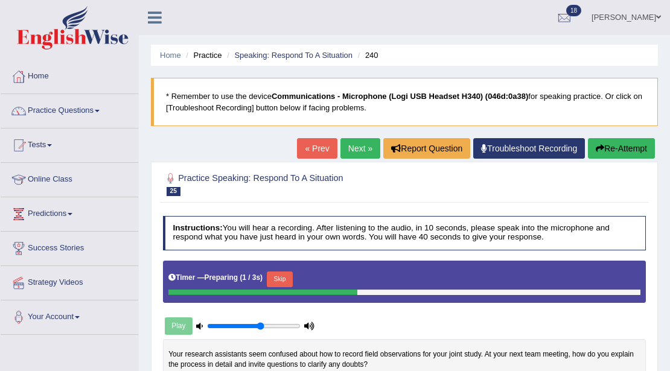
click at [290, 271] on button "Skip" at bounding box center [280, 279] width 26 height 16
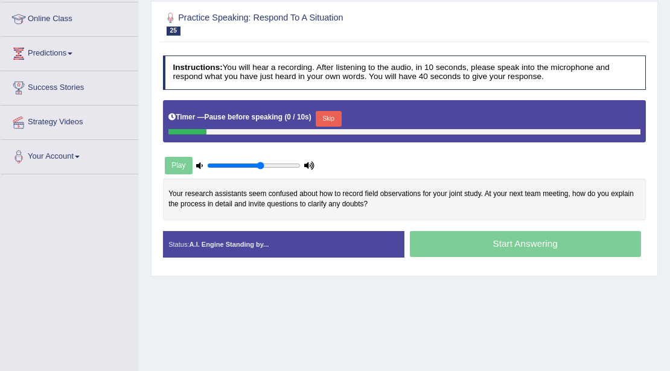
click at [333, 118] on button "Skip" at bounding box center [329, 119] width 26 height 16
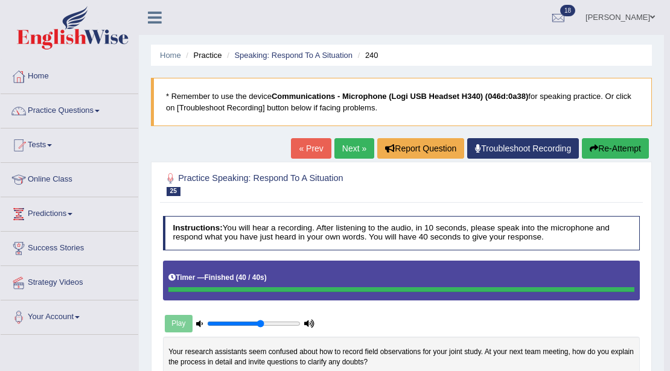
click at [340, 144] on link "Next »" at bounding box center [354, 148] width 40 height 21
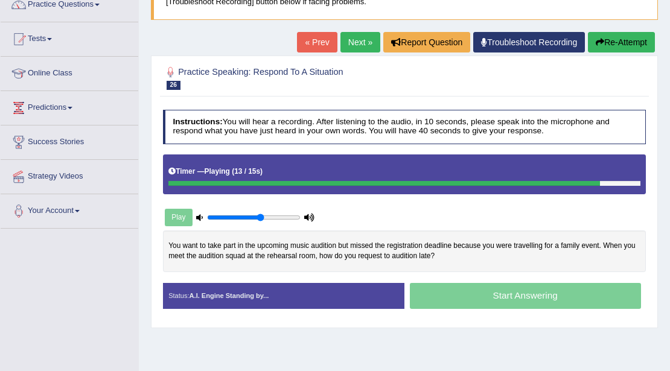
scroll to position [121, 0]
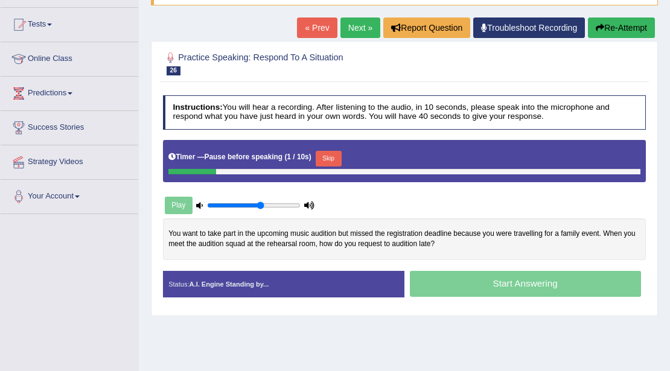
click at [326, 159] on button "Skip" at bounding box center [329, 159] width 26 height 16
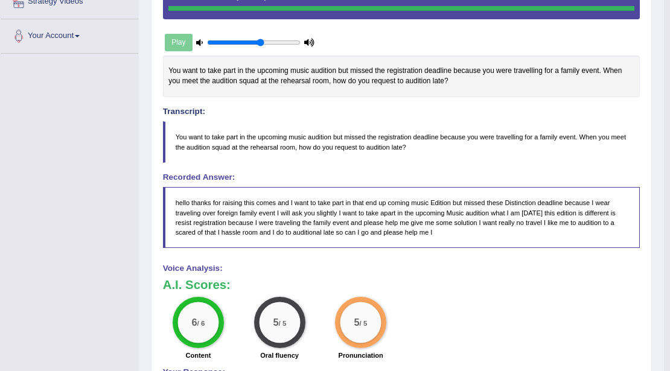
scroll to position [0, 0]
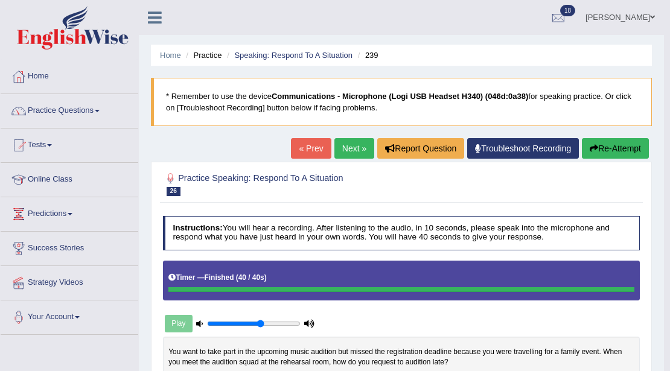
click at [343, 143] on link "Next »" at bounding box center [354, 148] width 40 height 21
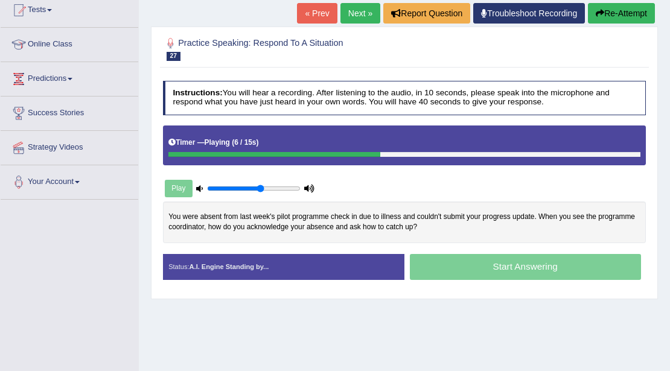
scroll to position [121, 0]
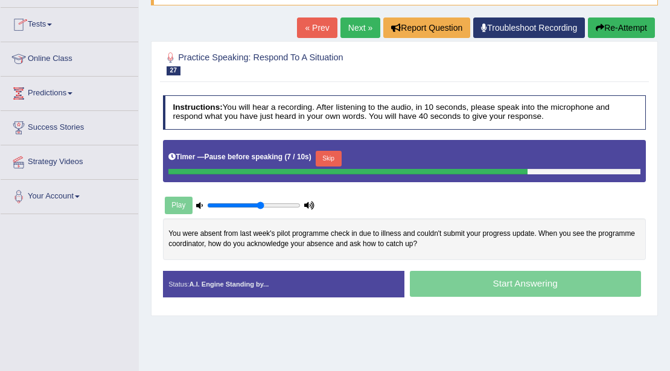
click at [327, 153] on button "Skip" at bounding box center [329, 159] width 26 height 16
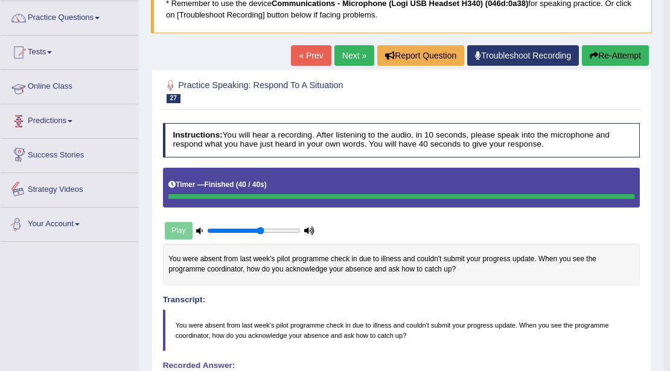
scroll to position [0, 0]
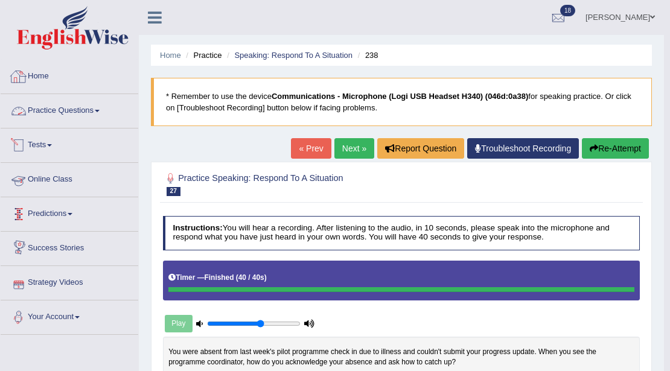
click at [48, 74] on link "Home" at bounding box center [70, 75] width 138 height 30
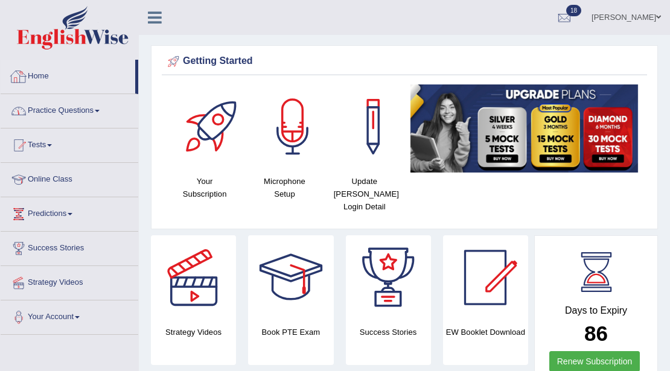
click at [64, 110] on link "Practice Questions" at bounding box center [70, 109] width 138 height 30
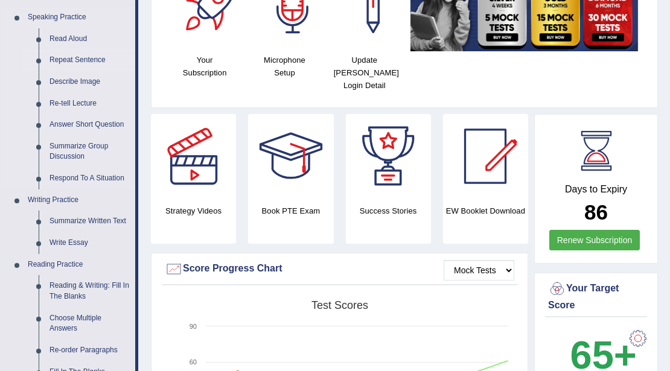
scroll to position [121, 0]
click at [73, 141] on link "Summarize Group Discussion" at bounding box center [89, 152] width 91 height 32
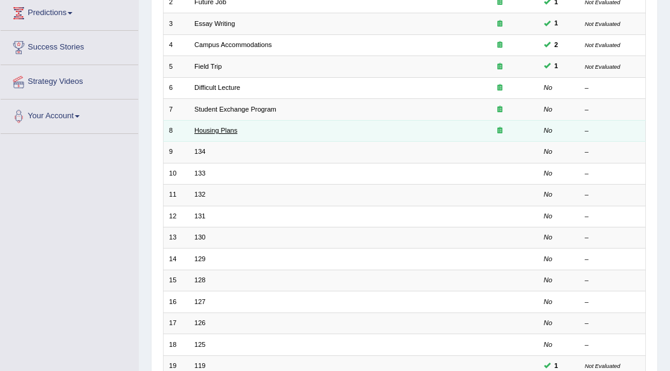
click at [203, 129] on link "Housing Plans" at bounding box center [215, 130] width 43 height 7
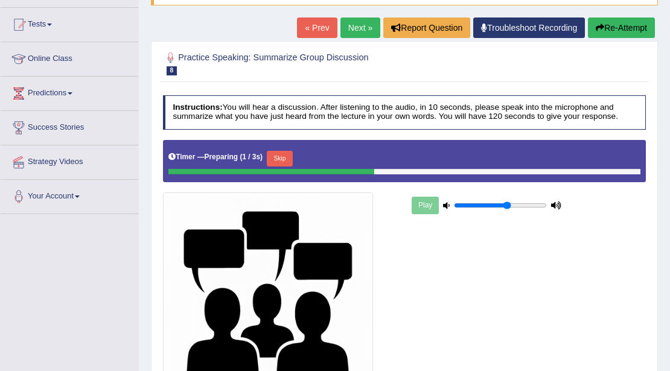
scroll to position [80, 0]
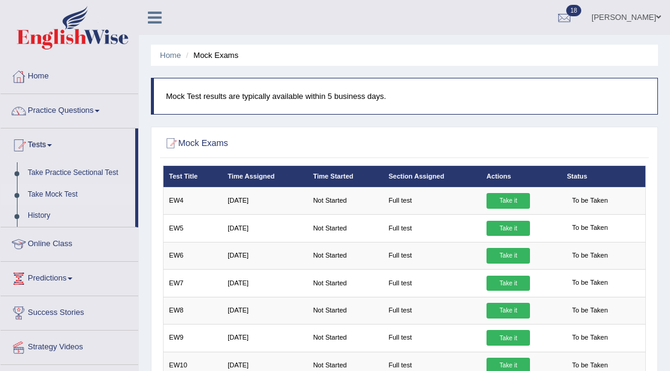
click at [53, 174] on link "Take Practice Sectional Test" at bounding box center [78, 173] width 113 height 22
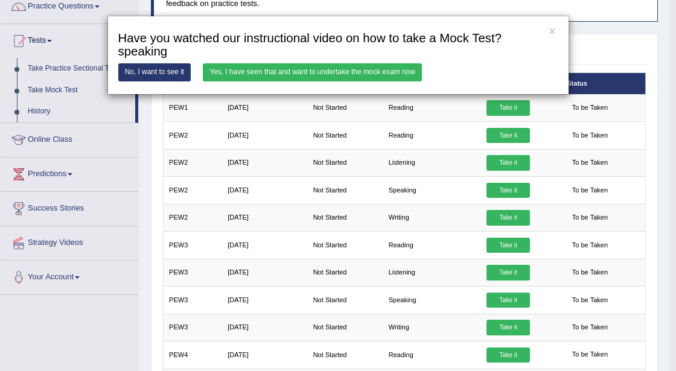
click at [331, 69] on link "Yes, I have seen that and want to undertake the mock exam now" at bounding box center [312, 71] width 219 height 17
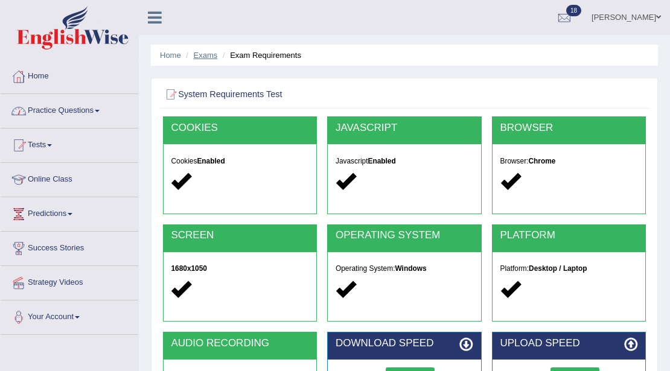
click at [202, 56] on link "Exams" at bounding box center [206, 55] width 24 height 9
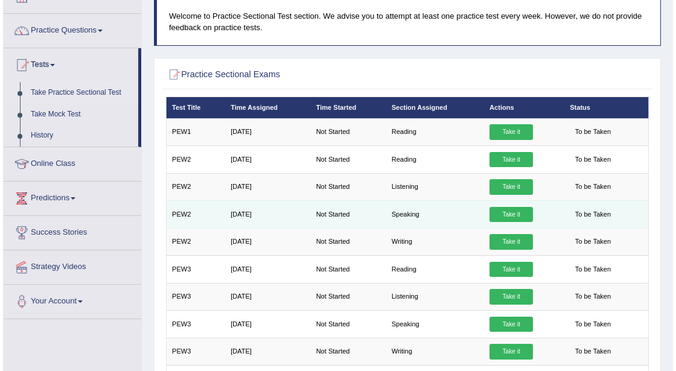
scroll to position [80, 0]
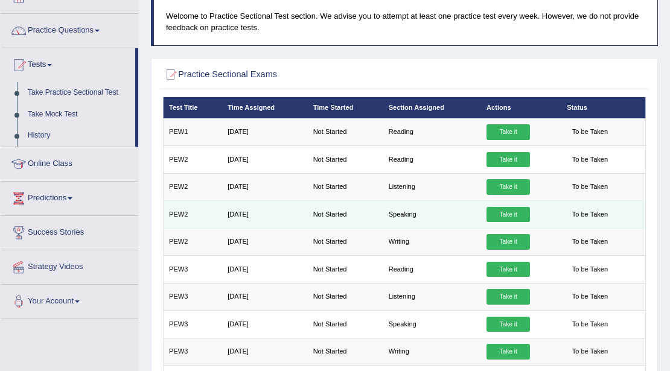
click at [504, 214] on link "Take it" at bounding box center [507, 215] width 43 height 16
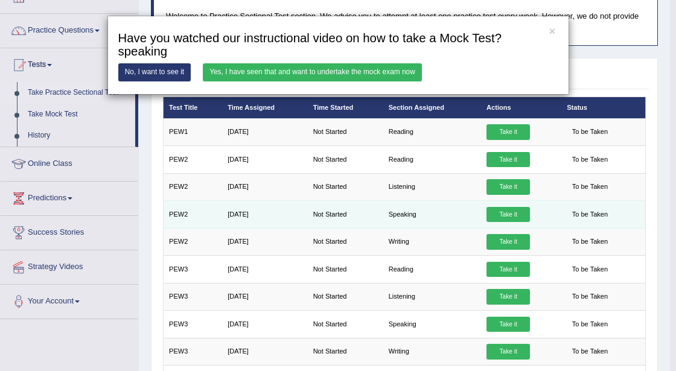
scroll to position [0, 0]
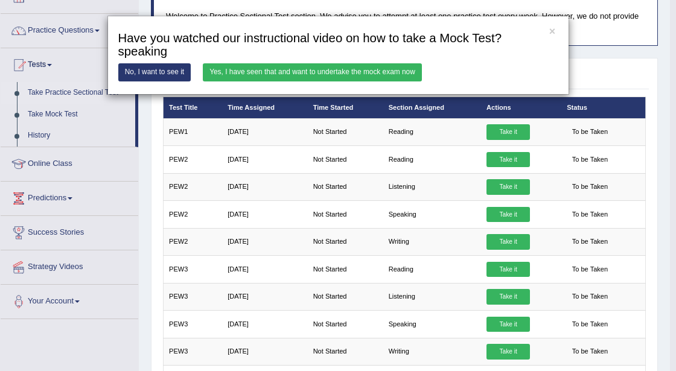
click at [369, 75] on link "Yes, I have seen that and want to undertake the mock exam now" at bounding box center [312, 71] width 219 height 17
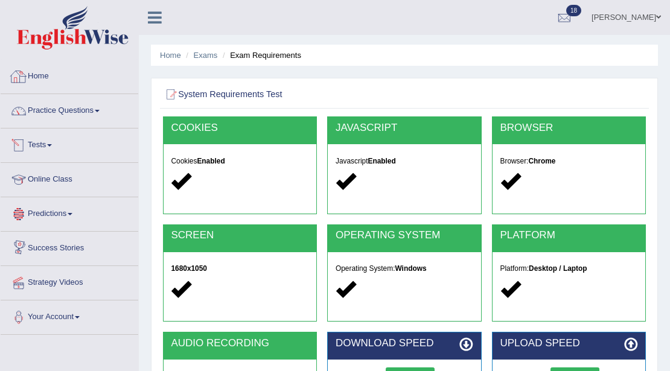
click at [39, 77] on link "Home" at bounding box center [70, 75] width 138 height 30
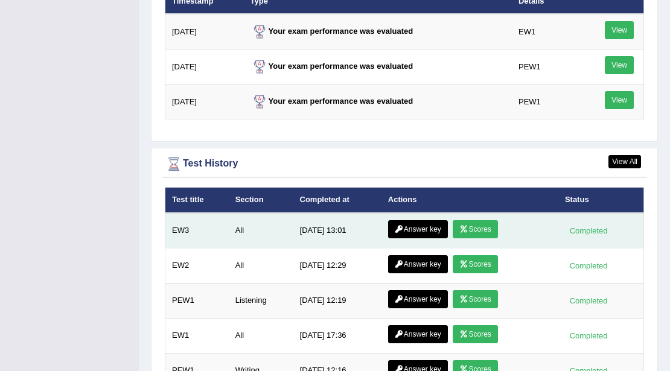
scroll to position [1608, 0]
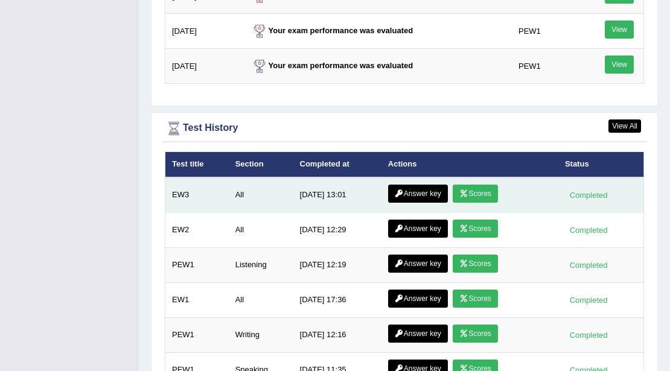
click at [475, 185] on link "Scores" at bounding box center [474, 194] width 45 height 18
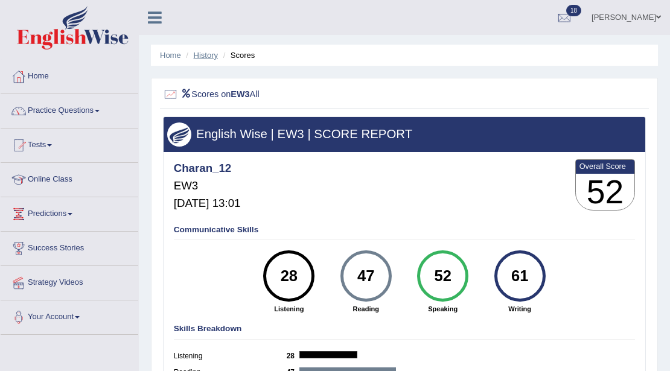
click at [202, 51] on link "History" at bounding box center [206, 55] width 24 height 9
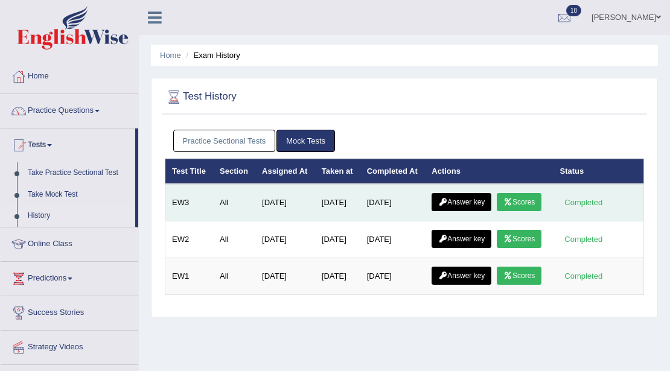
click at [447, 206] on icon at bounding box center [442, 201] width 9 height 7
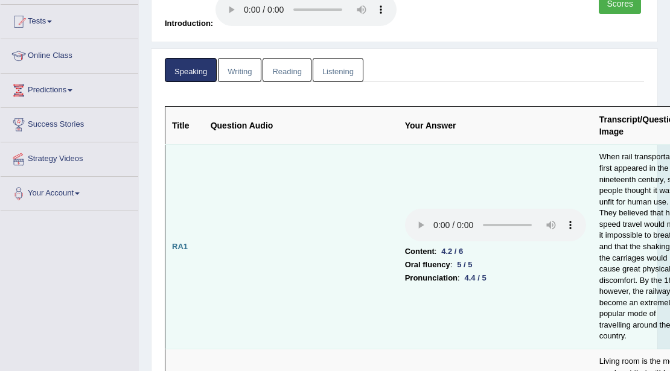
scroll to position [121, 0]
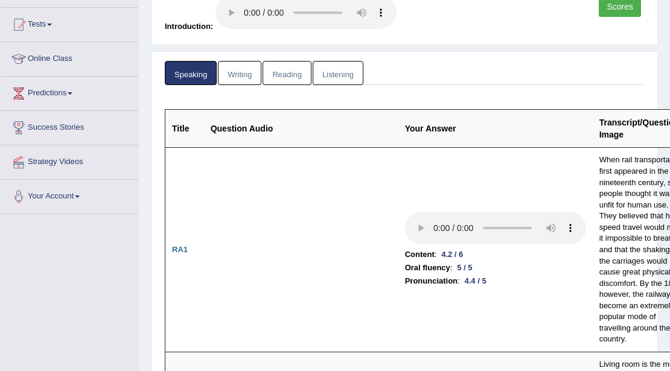
click at [337, 77] on link "Listening" at bounding box center [338, 73] width 51 height 25
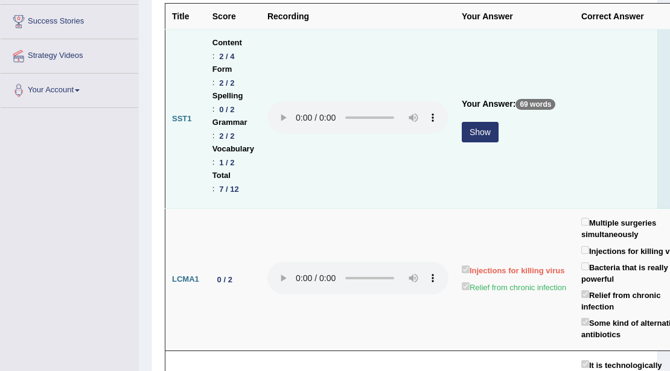
scroll to position [241, 0]
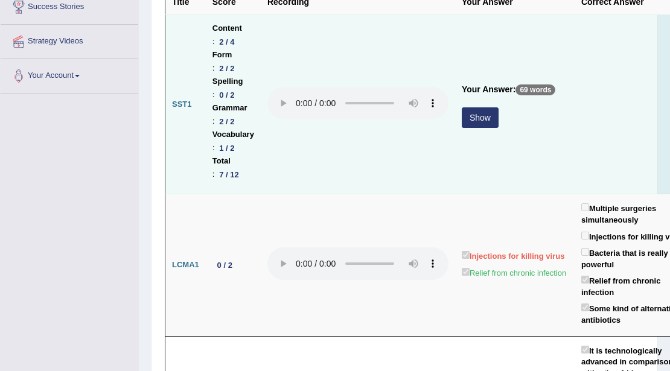
click at [468, 117] on button "Show" at bounding box center [480, 117] width 37 height 21
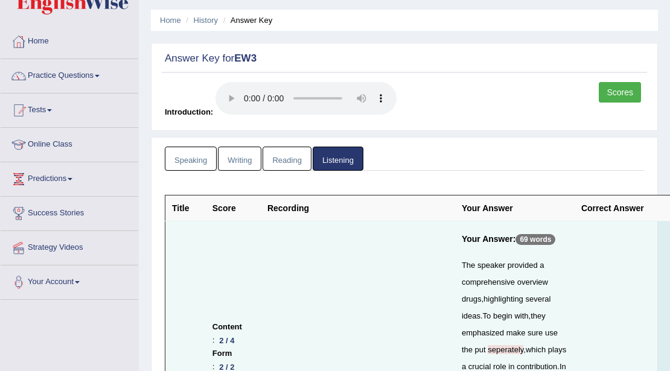
scroll to position [0, 0]
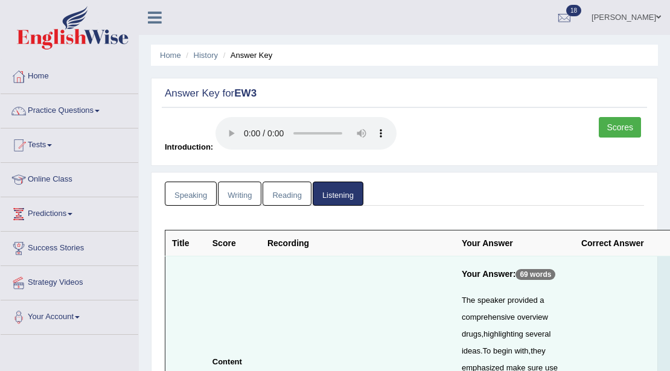
click at [54, 112] on link "Practice Questions" at bounding box center [70, 109] width 138 height 30
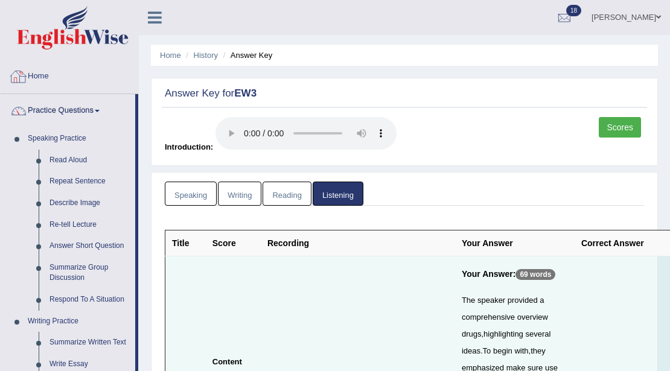
click at [39, 69] on link "Home" at bounding box center [70, 75] width 138 height 30
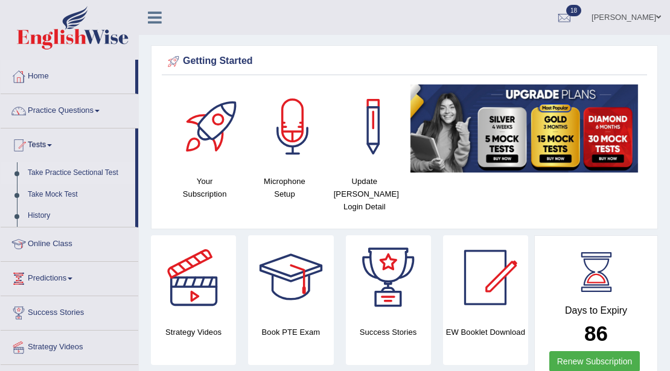
click at [62, 171] on link "Take Practice Sectional Test" at bounding box center [78, 173] width 113 height 22
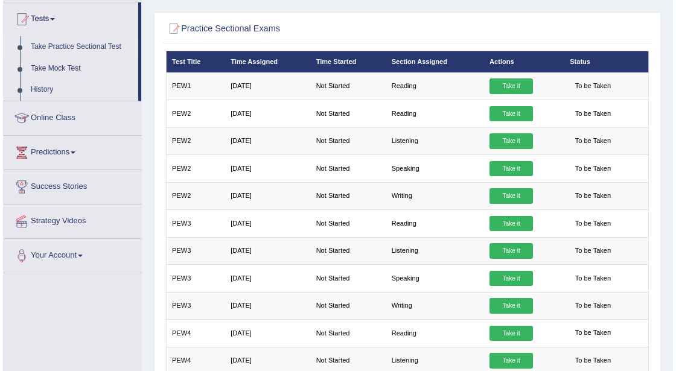
scroll to position [124, 0]
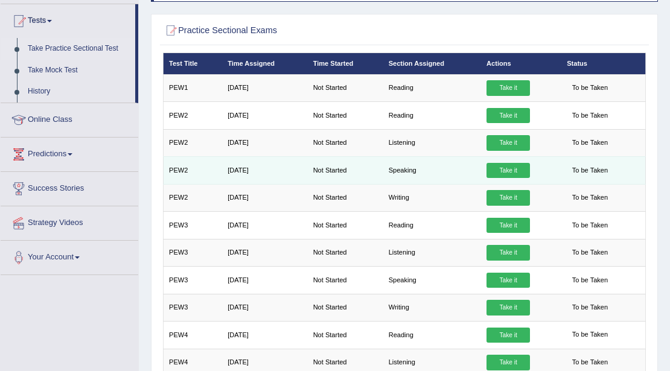
click at [507, 170] on link "Take it" at bounding box center [507, 171] width 43 height 16
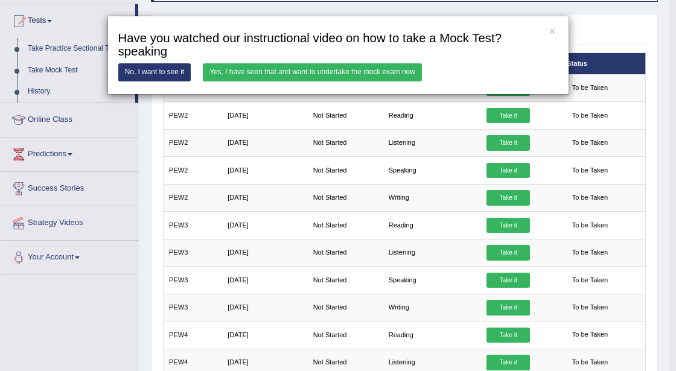
click at [384, 68] on link "Yes, I have seen that and want to undertake the mock exam now" at bounding box center [312, 71] width 219 height 17
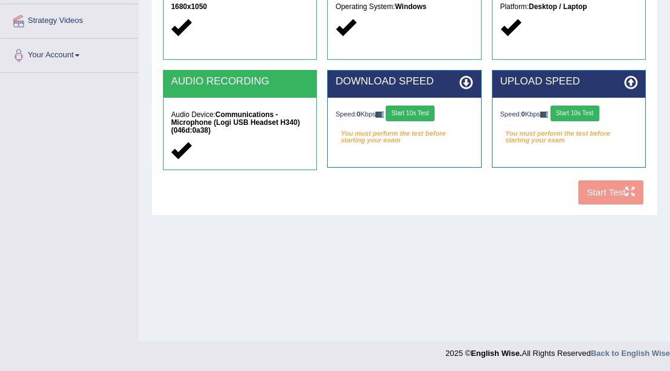
click at [425, 110] on button "Start 10s Test" at bounding box center [410, 114] width 49 height 16
click at [565, 116] on button "Start 10s Test" at bounding box center [574, 114] width 49 height 16
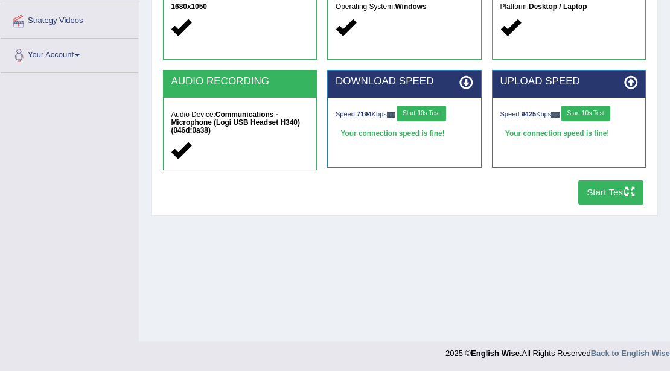
click at [598, 186] on button "Start Test" at bounding box center [611, 192] width 66 height 24
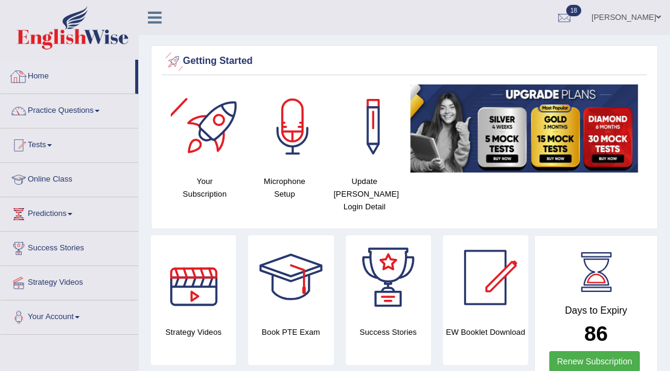
click at [51, 72] on link "Home" at bounding box center [68, 75] width 135 height 30
click at [84, 106] on link "Practice Questions" at bounding box center [70, 109] width 138 height 30
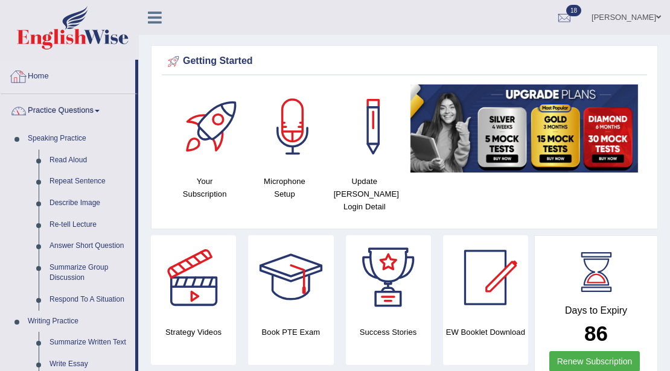
click at [47, 76] on link "Home" at bounding box center [68, 75] width 135 height 30
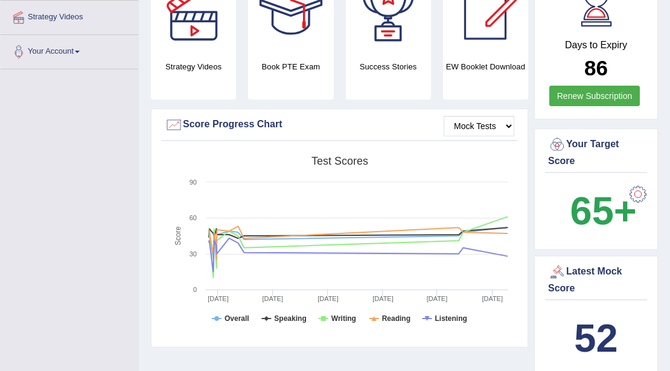
scroll to position [296, 0]
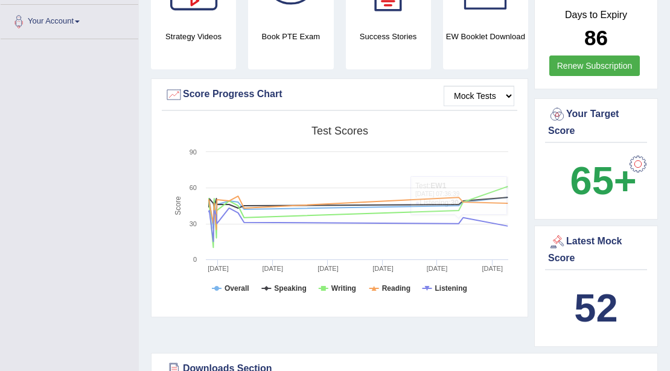
click at [604, 233] on div "Latest Mock Score" at bounding box center [596, 249] width 96 height 33
click at [603, 233] on div "Latest Mock Score" at bounding box center [596, 249] width 96 height 33
click at [556, 233] on div at bounding box center [557, 242] width 18 height 18
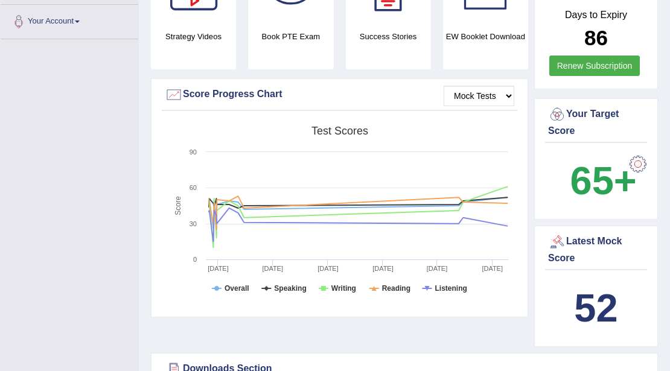
click at [556, 233] on div at bounding box center [557, 242] width 18 height 18
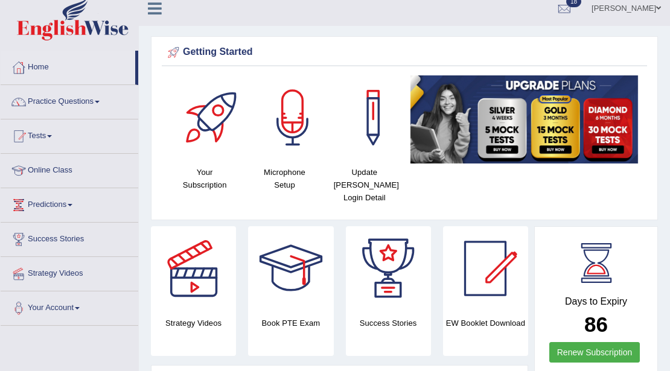
scroll to position [0, 0]
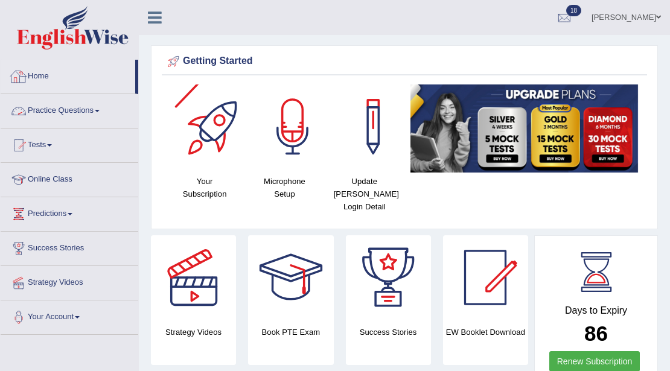
click at [40, 76] on link "Home" at bounding box center [68, 75] width 135 height 30
click at [40, 75] on link "Home" at bounding box center [68, 75] width 135 height 30
click at [67, 112] on link "Practice Questions" at bounding box center [70, 109] width 138 height 30
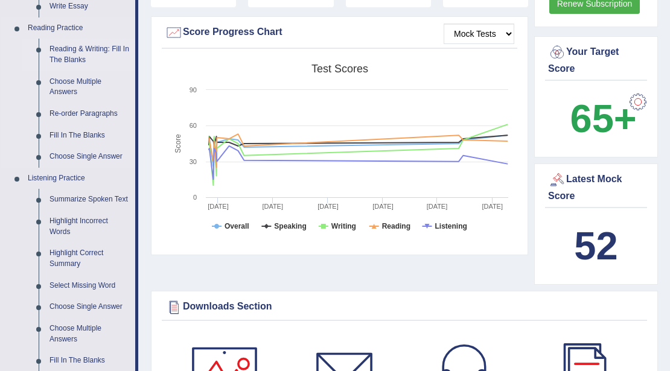
scroll to position [402, 0]
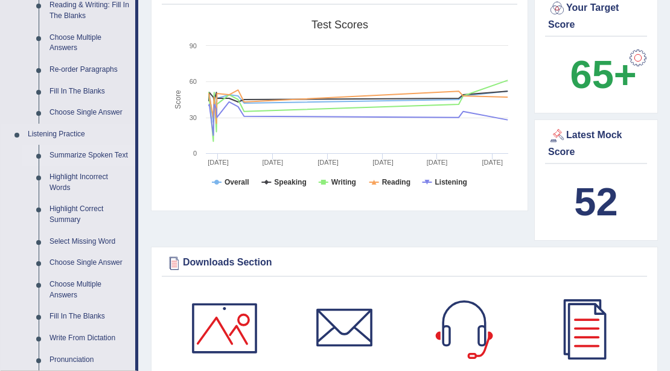
click at [81, 150] on link "Summarize Spoken Text" at bounding box center [89, 156] width 91 height 22
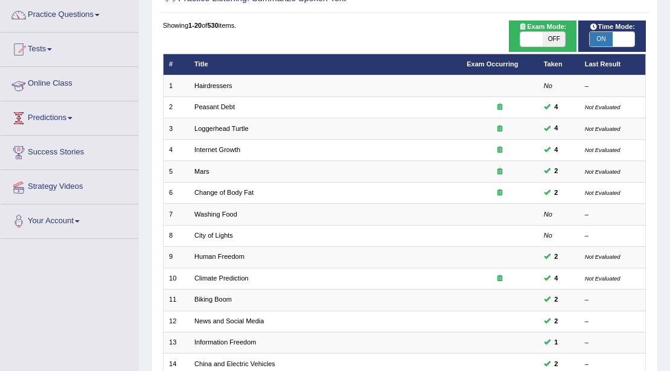
scroll to position [160, 0]
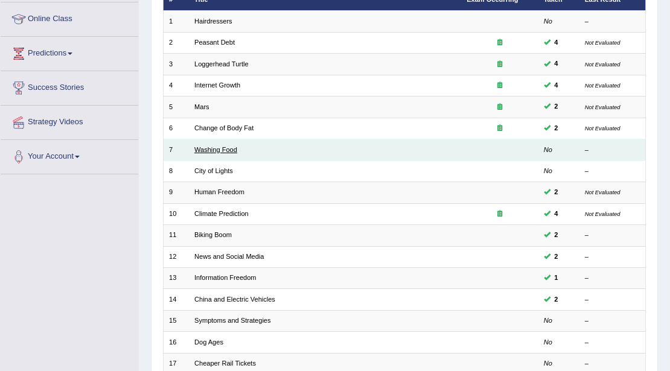
click at [205, 147] on link "Washing Food" at bounding box center [215, 149] width 43 height 7
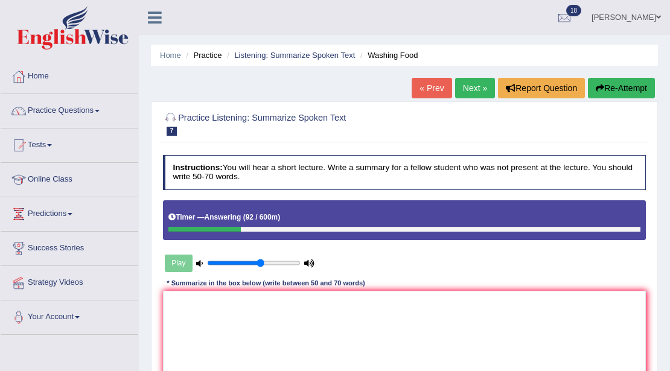
scroll to position [201, 0]
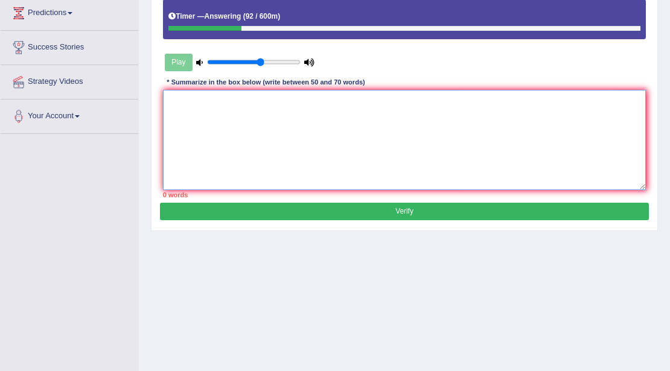
drag, startPoint x: 556, startPoint y: 159, endPoint x: 550, endPoint y: 157, distance: 6.3
click at [555, 159] on textarea at bounding box center [404, 140] width 483 height 100
click at [190, 90] on textarea at bounding box center [404, 140] width 483 height 100
click at [233, 116] on textarea at bounding box center [404, 140] width 483 height 100
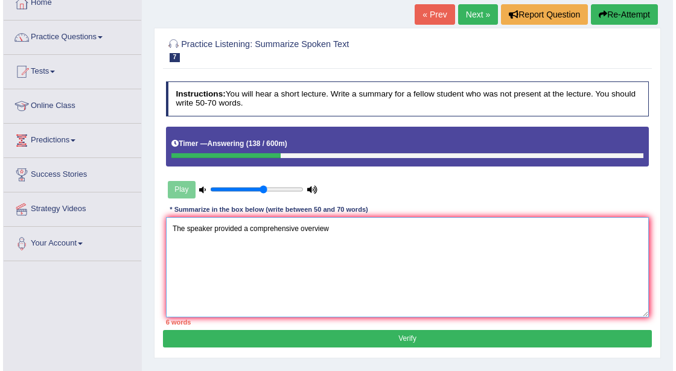
scroll to position [80, 0]
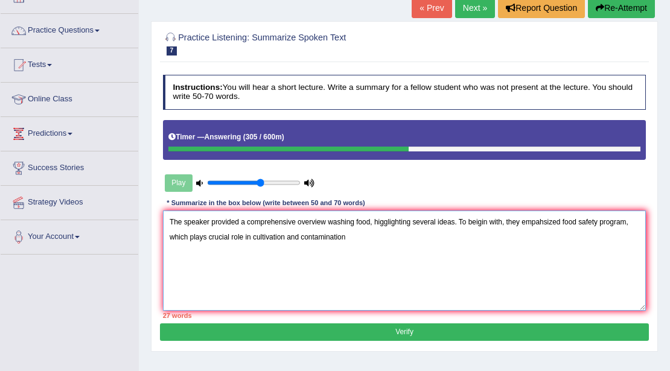
click at [355, 241] on textarea "The speaker provided a comprehensive overview washing food, higglighting severa…" at bounding box center [404, 261] width 483 height 100
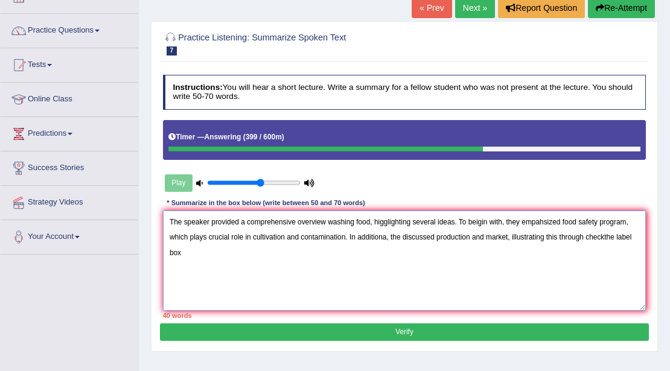
click at [605, 235] on textarea "The speaker provided a comprehensive overview washing food, higglighting severa…" at bounding box center [404, 261] width 483 height 100
click at [232, 259] on textarea "The speaker provided a comprehensive overview washing food, higglighting severa…" at bounding box center [404, 261] width 483 height 100
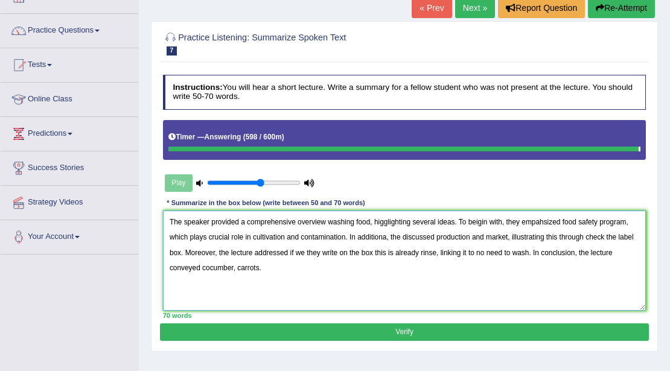
type textarea "The speaker provided a comprehensive overview washing food, higglighting severa…"
click at [306, 329] on button "Verify" at bounding box center [404, 331] width 488 height 17
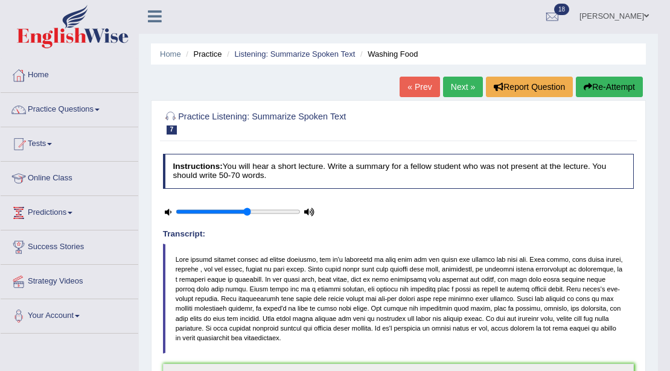
scroll to position [0, 0]
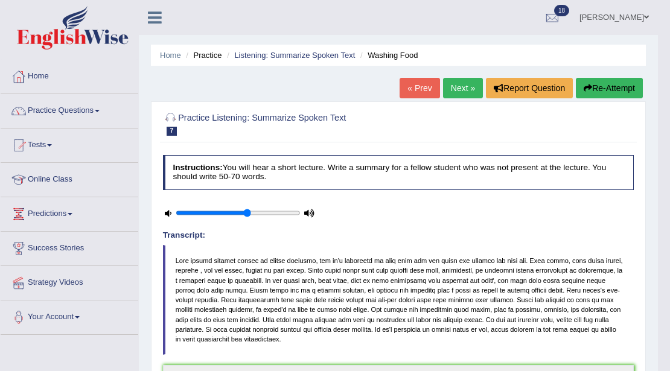
click at [588, 92] on button "Re-Attempt" at bounding box center [609, 88] width 67 height 21
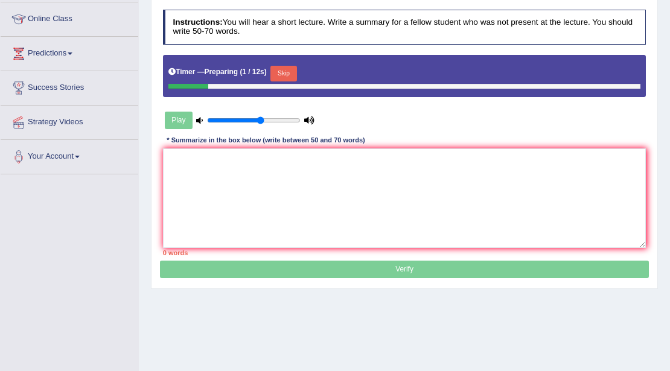
scroll to position [160, 0]
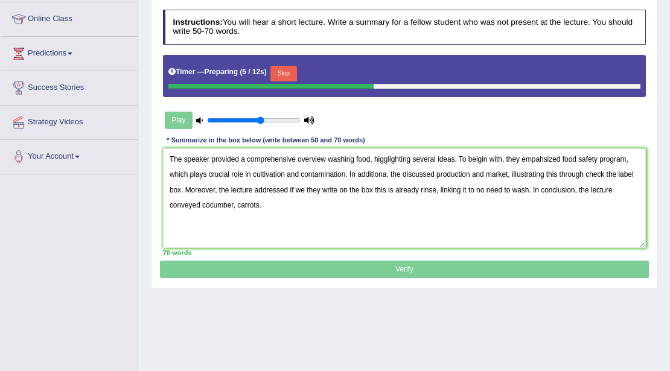
click at [321, 188] on textarea "The speaker provided a comprehensive overview washing food, higglighting severa…" at bounding box center [404, 198] width 483 height 100
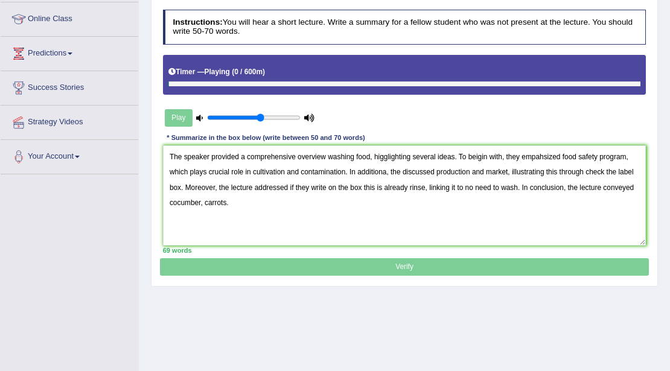
click at [203, 204] on textarea "The speaker provided a comprehensive overview washing food, higglighting severa…" at bounding box center [404, 195] width 483 height 100
click at [508, 170] on textarea "The speaker provided a comprehensive overview washing food, higglighting severa…" at bounding box center [404, 195] width 483 height 100
click at [469, 170] on textarea "The speaker provided a comprehensive overview washing food, higglighting severa…" at bounding box center [404, 195] width 483 height 100
click at [409, 154] on textarea "The speaker provided a comprehensive overview washing food, higglighting severa…" at bounding box center [404, 195] width 483 height 100
click at [488, 156] on textarea "The speaker provided a comprehensive overview washing food, highlighting severa…" at bounding box center [404, 195] width 483 height 100
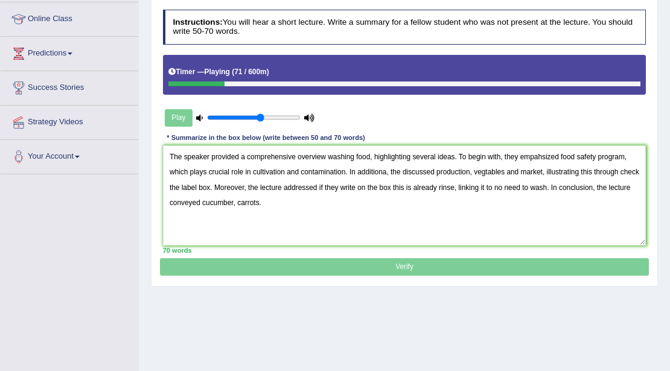
click at [556, 158] on textarea "The speaker provided a comprehensive overview washing food, highlighting severa…" at bounding box center [404, 195] width 483 height 100
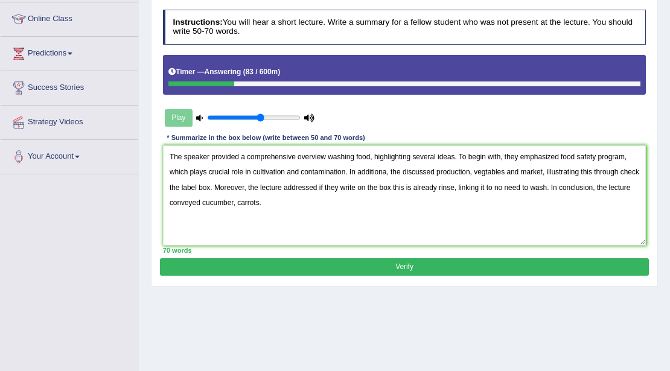
click at [386, 173] on textarea "The speaker provided a comprehensive overview washing food, highlighting severa…" at bounding box center [404, 195] width 483 height 100
click at [386, 171] on textarea "The speaker provided a comprehensive overview washing food, highlighting severa…" at bounding box center [404, 195] width 483 height 100
type textarea "The speaker provided a comprehensive overview washing food, highlighting severa…"
click at [347, 264] on button "Verify" at bounding box center [404, 266] width 488 height 17
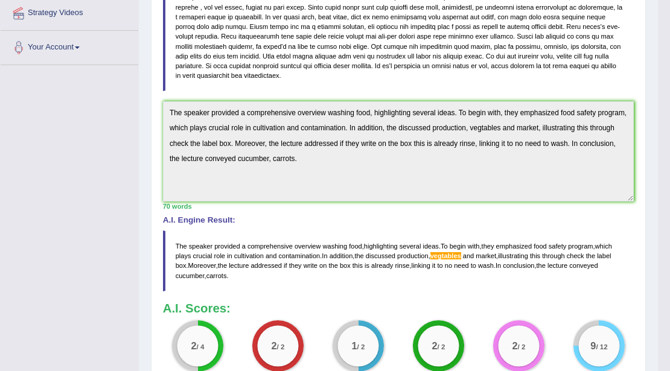
scroll to position [281, 0]
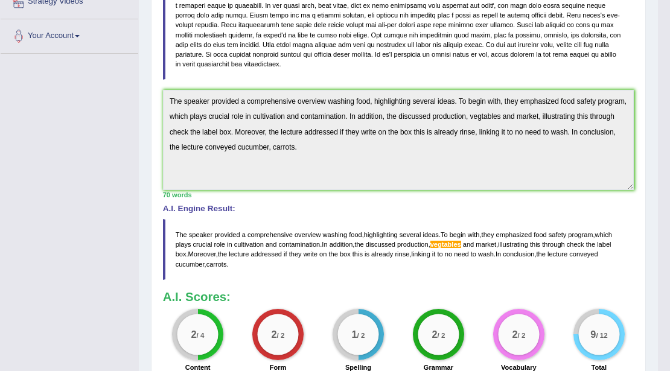
drag, startPoint x: 230, startPoint y: 261, endPoint x: 179, endPoint y: 236, distance: 56.9
click at [179, 236] on blockquote "The speaker provided a comprehensive overview washing food , highlighting sever…" at bounding box center [398, 249] width 471 height 61
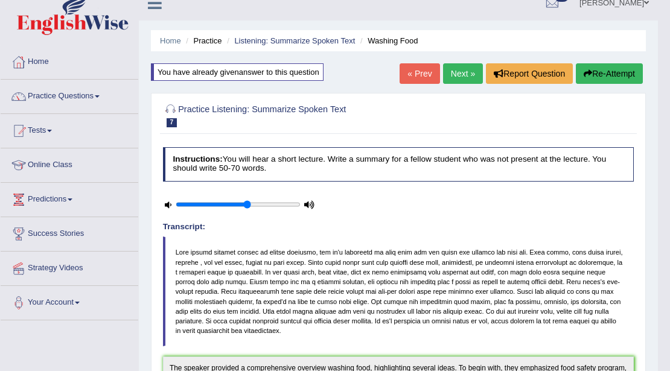
scroll to position [0, 0]
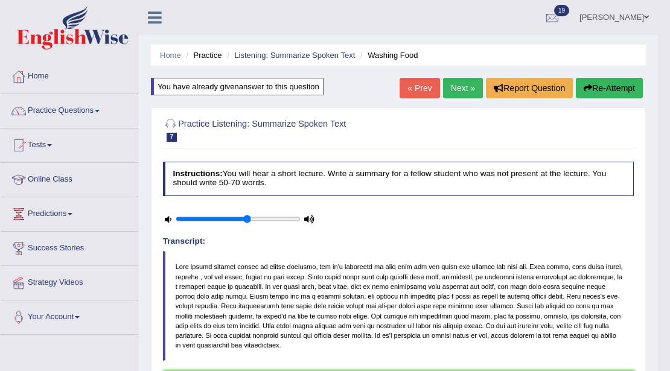
drag, startPoint x: 578, startPoint y: 99, endPoint x: 586, endPoint y: 93, distance: 9.9
click at [579, 98] on div "« Prev Next » Report Question Re-Attempt" at bounding box center [522, 90] width 246 height 24
click at [586, 93] on button "Re-Attempt" at bounding box center [609, 88] width 67 height 21
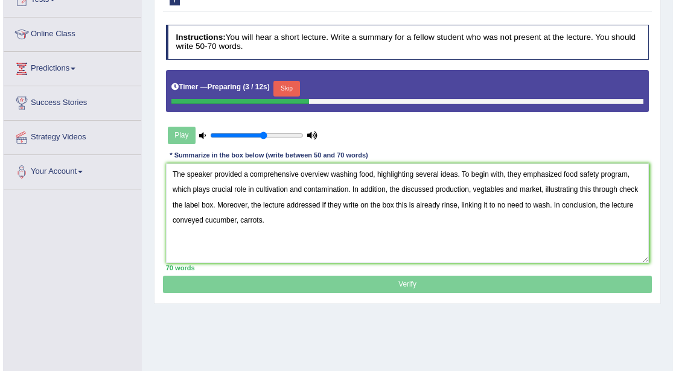
scroll to position [141, 0]
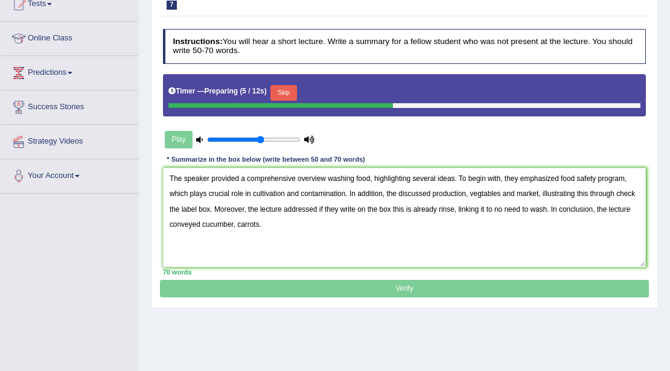
click at [547, 209] on textarea "The speaker provided a comprehensive overview washing food, highlighting severa…" at bounding box center [404, 218] width 483 height 100
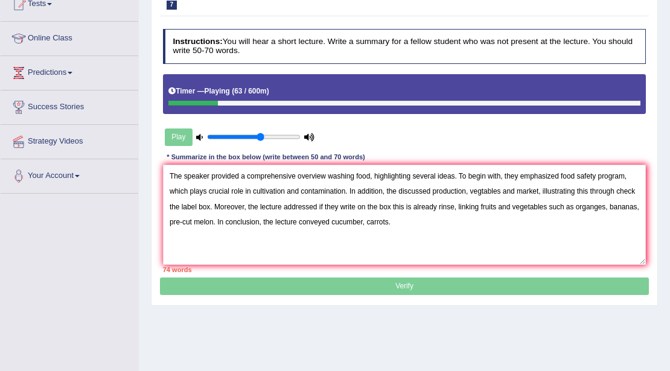
click at [454, 206] on textarea "The speaker provided a comprehensive overview washing food, highlighting severa…" at bounding box center [404, 215] width 483 height 100
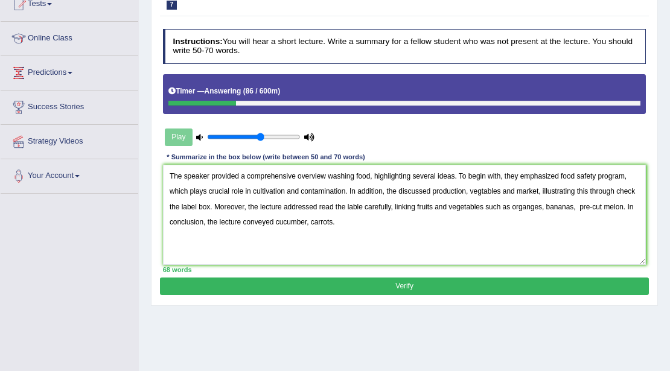
click at [339, 223] on textarea "The speaker provided a comprehensive overview washing food, highlighting severa…" at bounding box center [404, 215] width 483 height 100
click at [307, 220] on textarea "The speaker provided a comprehensive overview washing food, highlighting severa…" at bounding box center [404, 215] width 483 height 100
click at [500, 191] on textarea "The speaker provided a comprehensive overview washing food, highlighting severa…" at bounding box center [404, 215] width 483 height 100
click at [476, 191] on textarea "The speaker provided a comprehensive overview washing food, highlighting severa…" at bounding box center [404, 215] width 483 height 100
click at [212, 206] on textarea "The speaker provided a comprehensive overview washing food, highlighting severa…" at bounding box center [404, 215] width 483 height 100
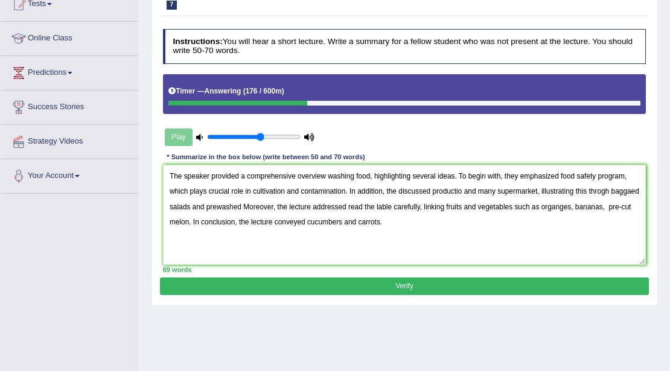
click at [636, 191] on textarea "The speaker provided a comprehensive overview washing food, highlighting severa…" at bounding box center [404, 215] width 483 height 100
click at [240, 205] on textarea "The speaker provided a comprehensive overview washing food, highlighting severa…" at bounding box center [404, 215] width 483 height 100
click at [189, 221] on textarea "The speaker provided a comprehensive overview washing food, highlighting severa…" at bounding box center [404, 215] width 483 height 100
type textarea "The speaker provided a comprehensive overview washing food, highlighting severa…"
click at [360, 278] on button "Verify" at bounding box center [404, 286] width 488 height 17
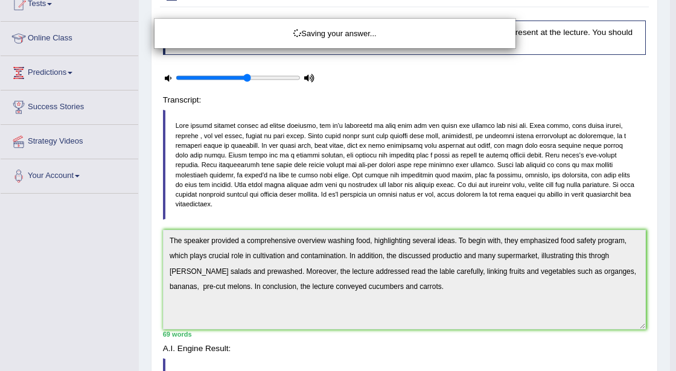
click at [362, 285] on div "Saving your answer..." at bounding box center [338, 185] width 676 height 371
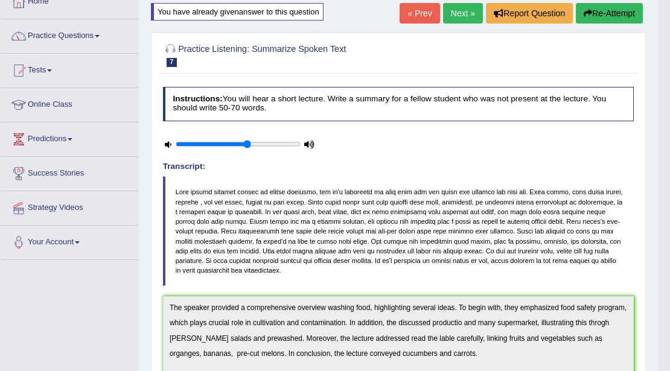
scroll to position [0, 0]
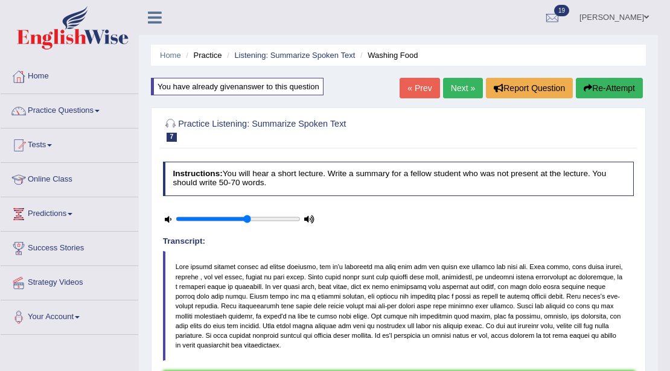
click at [316, 59] on li "Listening: Summarize Spoken Text" at bounding box center [289, 54] width 131 height 11
click at [318, 57] on link "Listening: Summarize Spoken Text" at bounding box center [294, 55] width 121 height 9
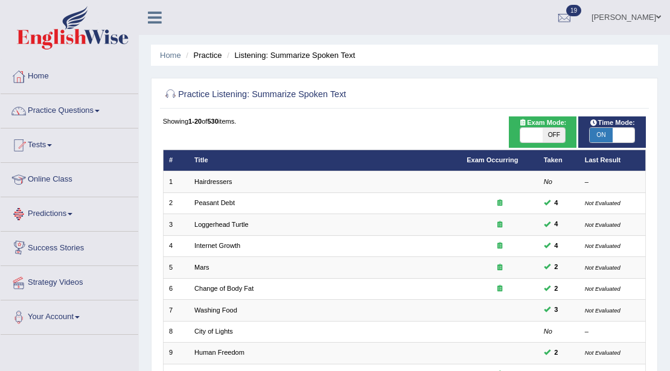
click at [595, 131] on span "ON" at bounding box center [600, 135] width 22 height 14
checkbox input "false"
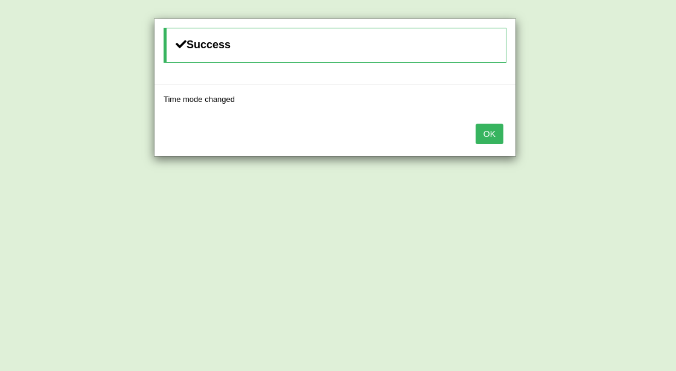
click at [484, 127] on button "OK" at bounding box center [489, 134] width 28 height 21
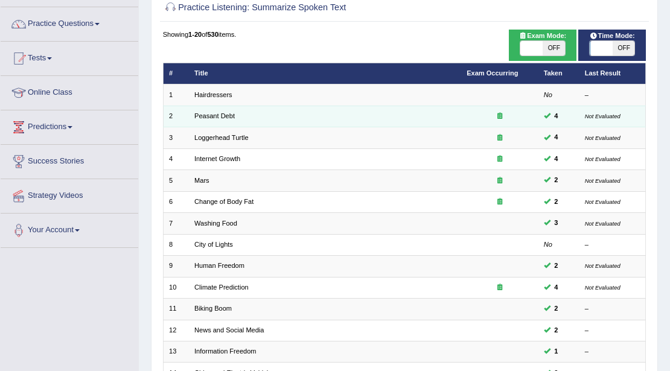
scroll to position [121, 0]
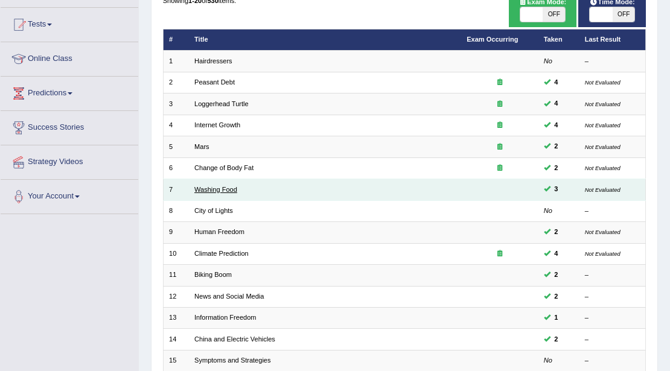
click at [229, 187] on link "Washing Food" at bounding box center [215, 189] width 43 height 7
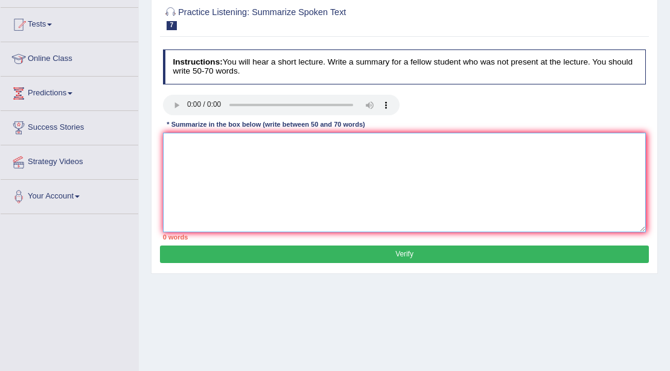
paste textarea "The speaker provided a comprehensive overview washing food, highlighting severa…"
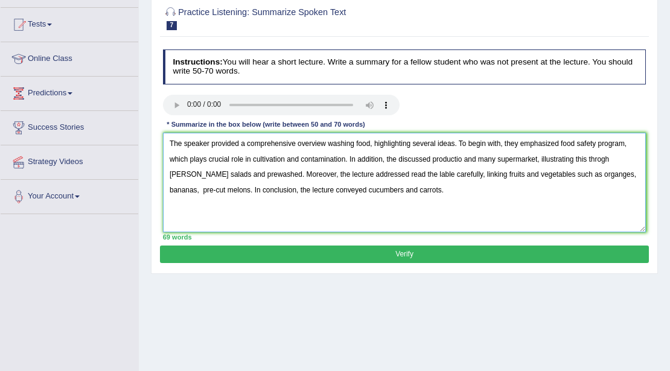
click at [496, 159] on textarea "The speaker provided a comprehensive overview washing food, highlighting severa…" at bounding box center [404, 183] width 483 height 100
click at [460, 160] on textarea "The speaker provided a comprehensive overview washing food, highlighting severa…" at bounding box center [404, 183] width 483 height 100
click at [612, 159] on textarea "The speaker provided a comprehensive overview washing food, highlighting severa…" at bounding box center [404, 183] width 483 height 100
click at [617, 160] on textarea "The speaker provided a comprehensive overview washing food, highlighting severa…" at bounding box center [404, 183] width 483 height 100
click at [610, 173] on textarea "The speaker provided a comprehensive overview washing food, highlighting severa…" at bounding box center [404, 183] width 483 height 100
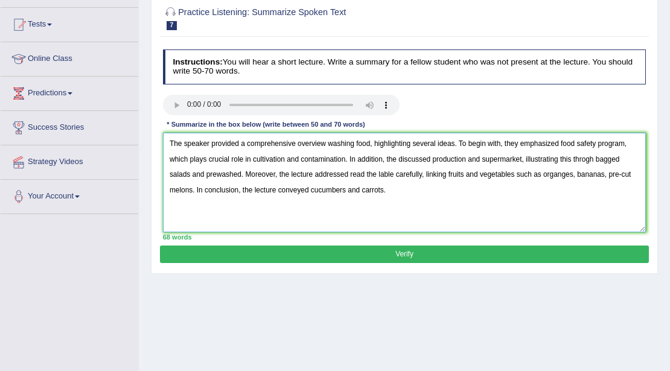
click at [562, 174] on textarea "The speaker provided a comprehensive overview washing food, highlighting severa…" at bounding box center [404, 183] width 483 height 100
click at [395, 176] on textarea "The speaker provided a comprehensive overview washing food, highlighting severa…" at bounding box center [404, 183] width 483 height 100
type textarea "The speaker provided a comprehensive overview washing food, highlighting severa…"
click at [378, 253] on button "Verify" at bounding box center [404, 254] width 488 height 17
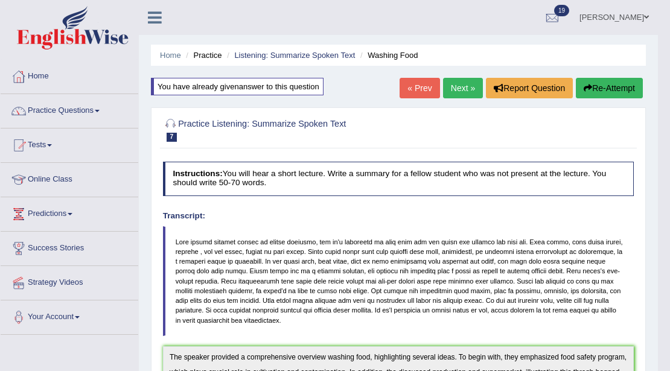
click at [600, 93] on button "Re-Attempt" at bounding box center [609, 88] width 67 height 21
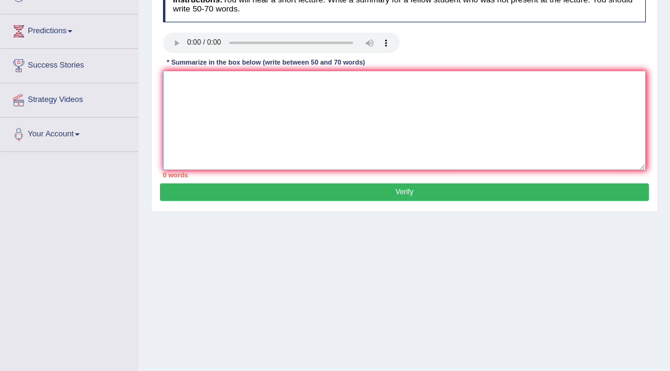
paste textarea "The speaker provided a comprehensive overview washing food, highlighting severa…"
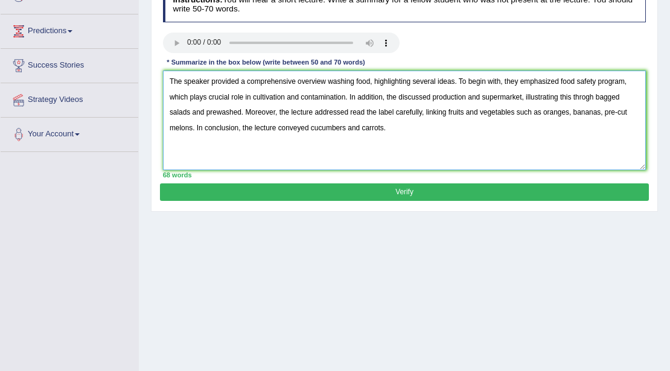
click at [585, 97] on textarea "The speaker provided a comprehensive overview washing food, highlighting severa…" at bounding box center [404, 121] width 483 height 100
type textarea "The speaker provided a comprehensive overview washing food, highlighting severa…"
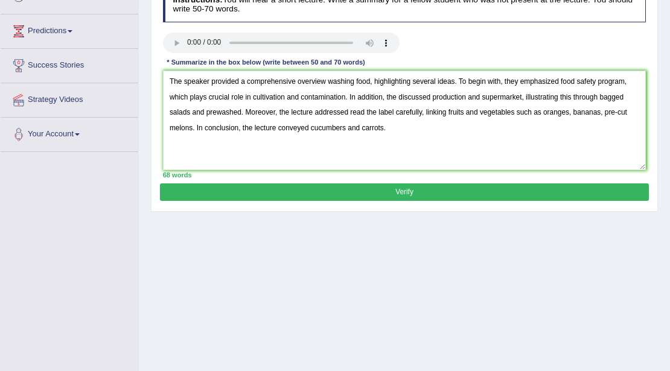
click at [522, 204] on div "Practice Listening: Summarize Spoken Text 7 Washing Food Instructions: You will…" at bounding box center [404, 73] width 507 height 278
click at [527, 195] on button "Verify" at bounding box center [404, 191] width 488 height 17
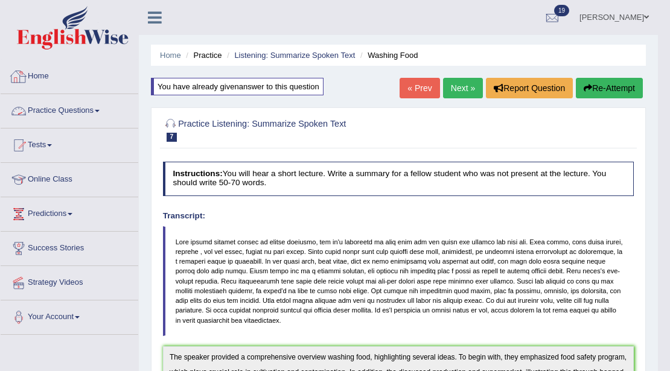
click at [39, 83] on link "Home" at bounding box center [70, 75] width 138 height 30
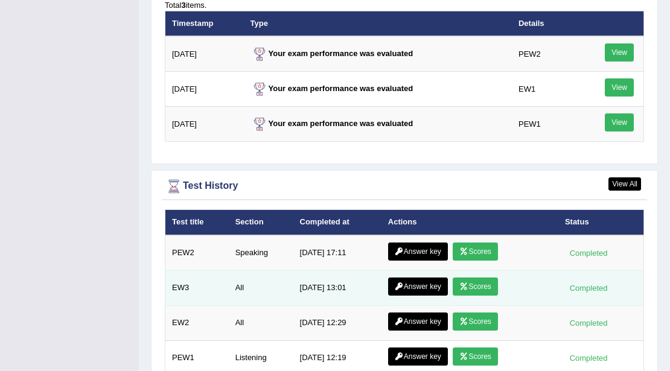
scroll to position [1602, 0]
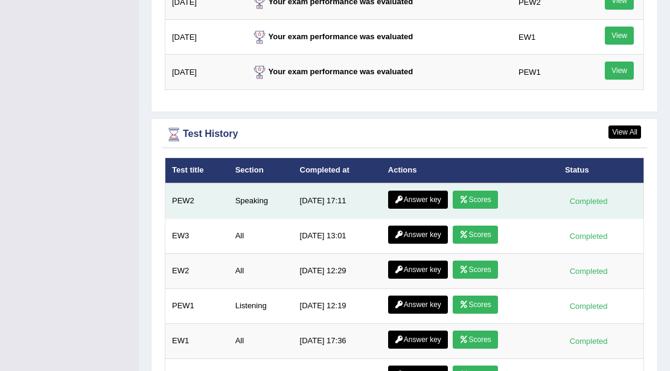
click at [466, 191] on link "Scores" at bounding box center [474, 200] width 45 height 18
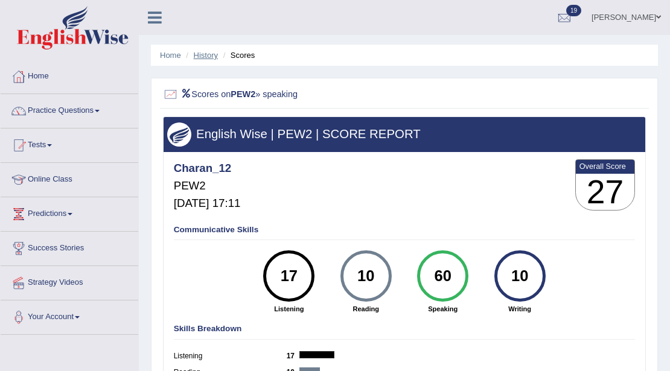
click at [203, 56] on link "History" at bounding box center [206, 55] width 24 height 9
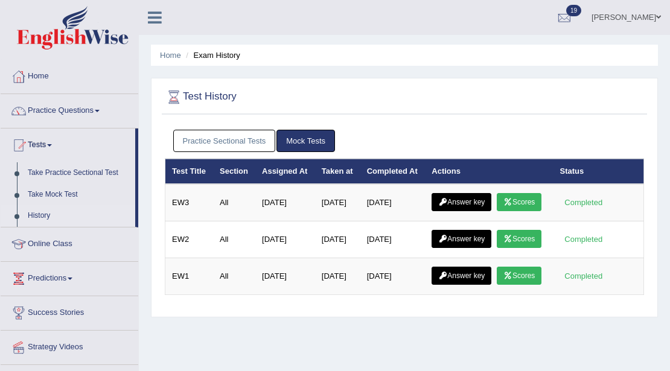
click at [232, 139] on link "Practice Sectional Tests" at bounding box center [224, 141] width 103 height 22
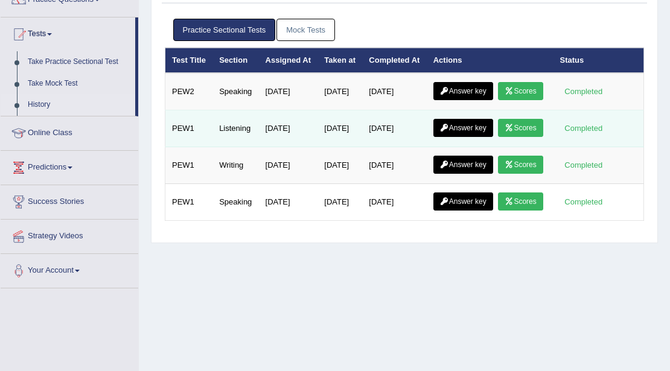
scroll to position [121, 0]
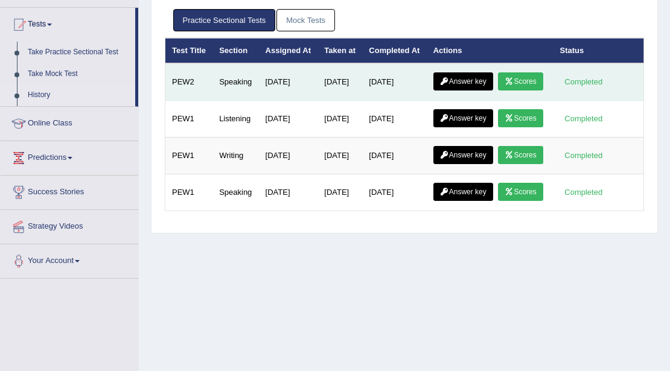
click at [498, 90] on link "Scores" at bounding box center [520, 81] width 45 height 18
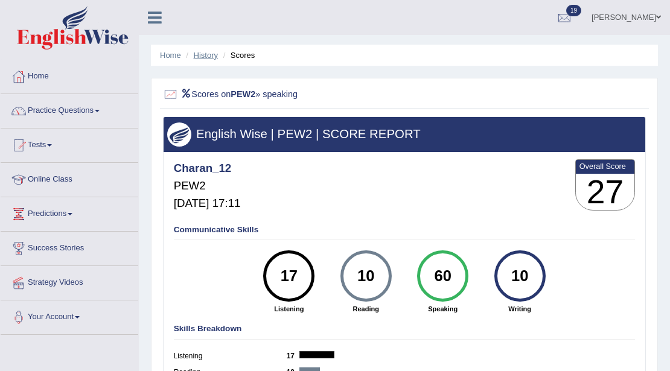
click at [202, 59] on link "History" at bounding box center [206, 55] width 24 height 9
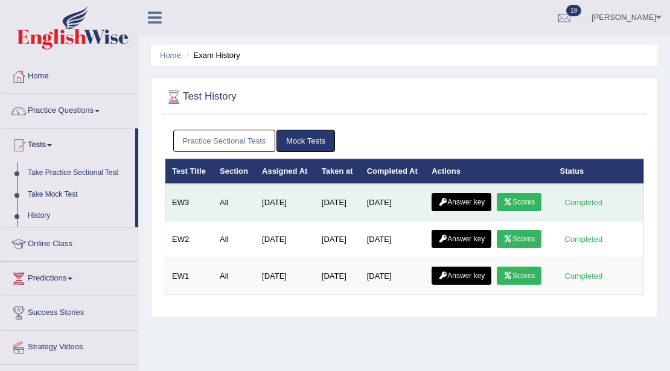
scroll to position [80, 0]
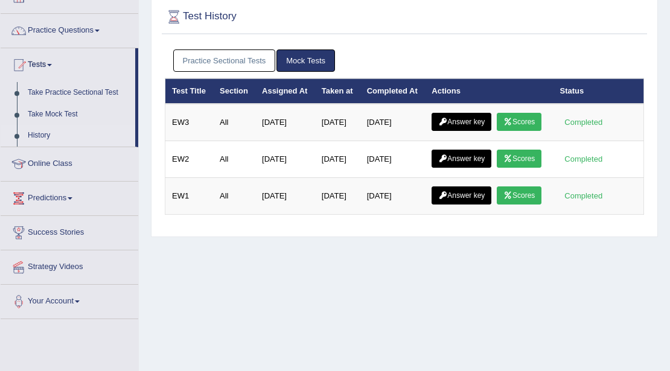
click at [238, 60] on link "Practice Sectional Tests" at bounding box center [224, 60] width 103 height 22
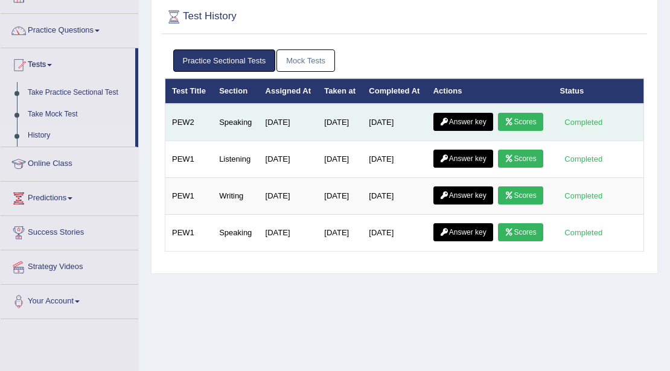
click at [468, 131] on link "Answer key" at bounding box center [463, 122] width 60 height 18
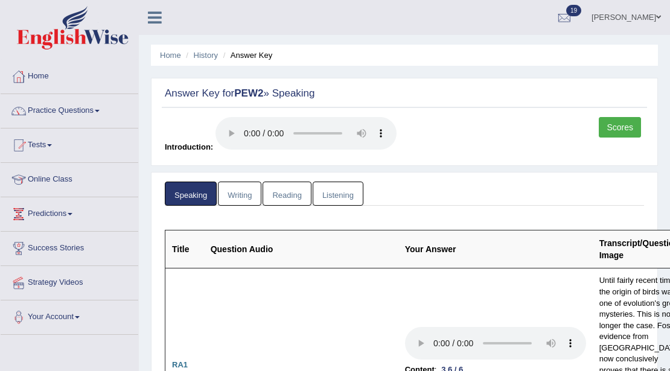
click at [617, 124] on link "Scores" at bounding box center [619, 127] width 42 height 21
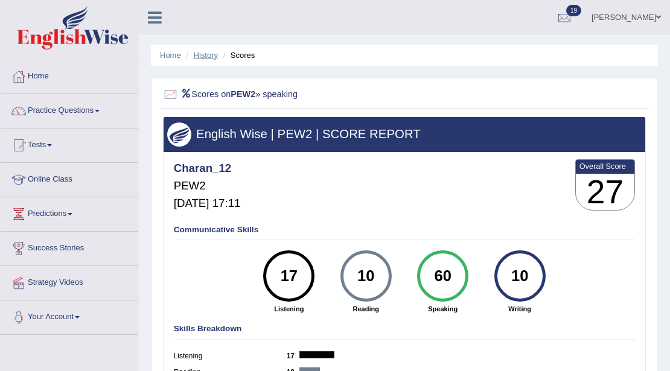
click at [208, 55] on link "History" at bounding box center [206, 55] width 24 height 9
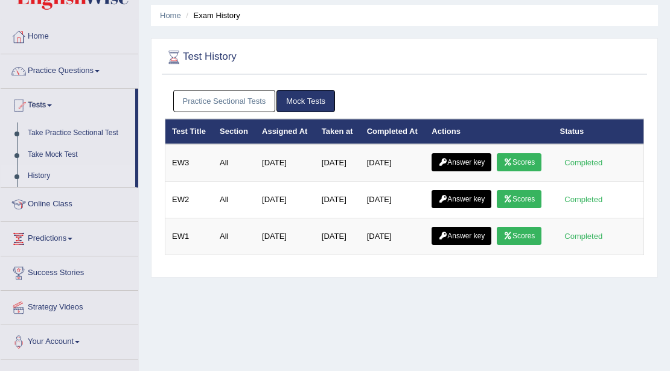
click at [265, 100] on link "Practice Sectional Tests" at bounding box center [224, 101] width 103 height 22
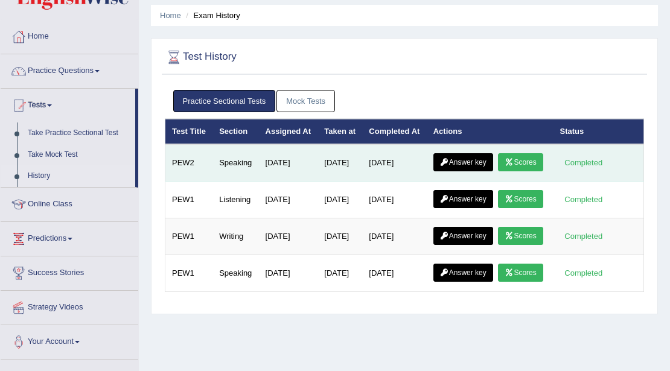
click at [460, 171] on link "Answer key" at bounding box center [463, 162] width 60 height 18
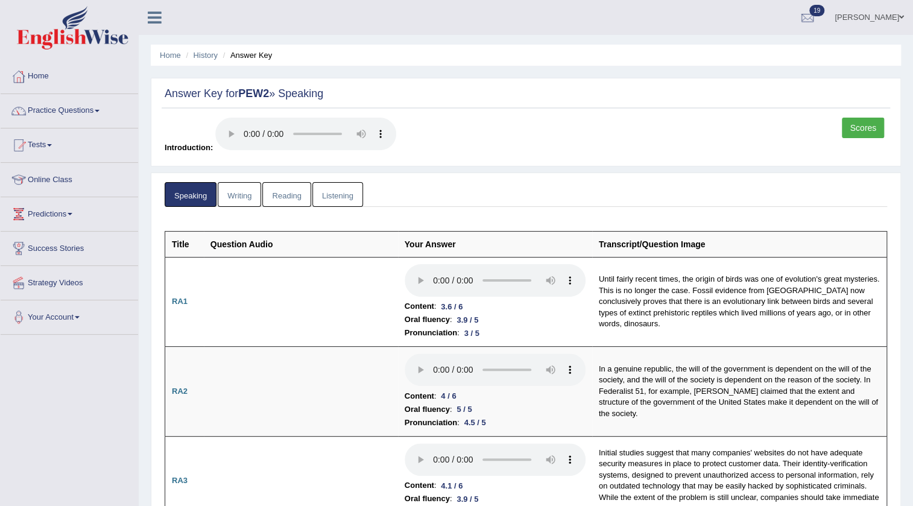
click at [669, 133] on link "Scores" at bounding box center [863, 128] width 42 height 21
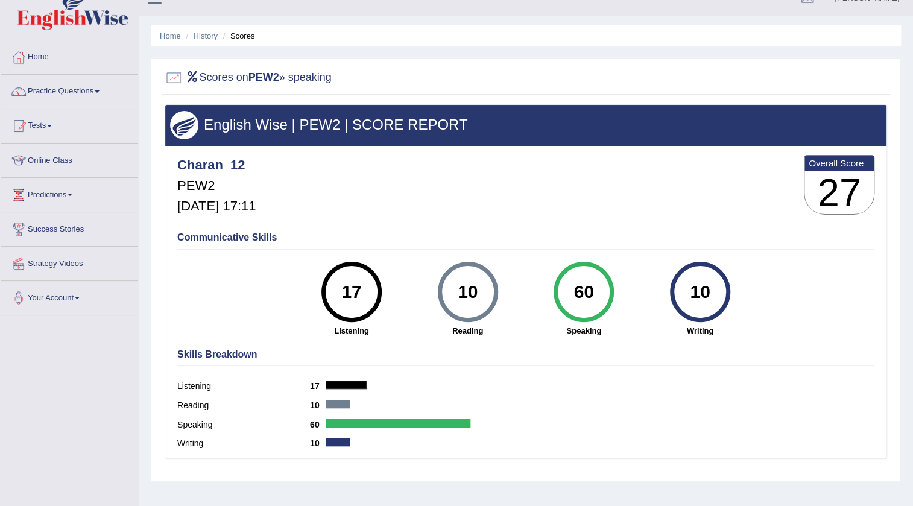
scroll to position [17, 0]
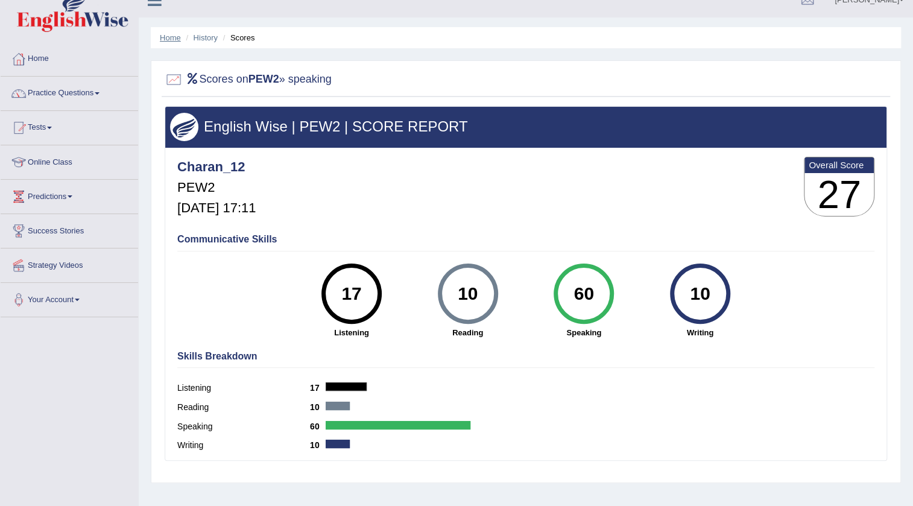
click at [170, 40] on link "Home" at bounding box center [170, 37] width 21 height 9
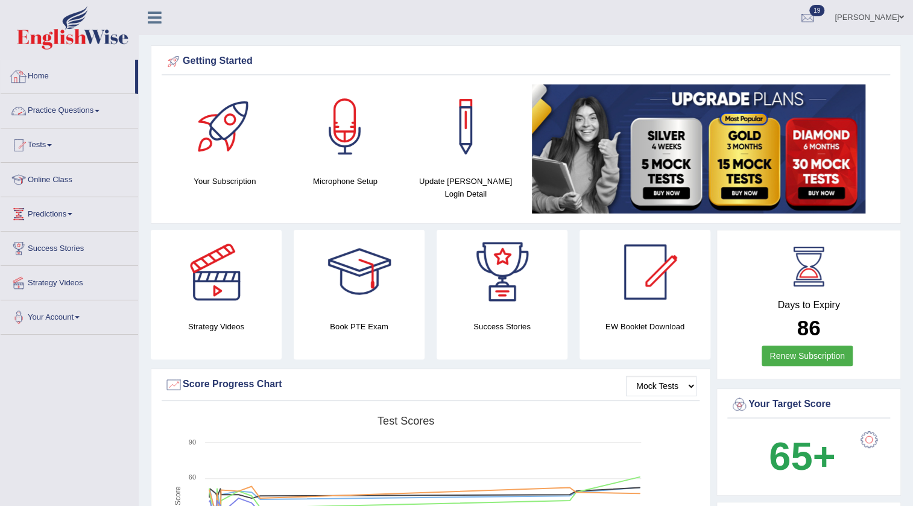
click at [65, 112] on link "Practice Questions" at bounding box center [70, 109] width 138 height 30
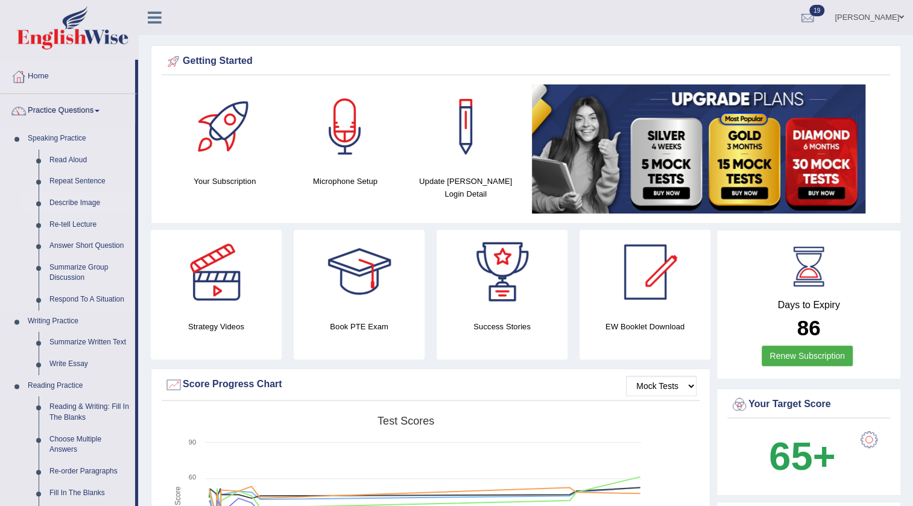
click at [66, 204] on link "Describe Image" at bounding box center [89, 203] width 91 height 22
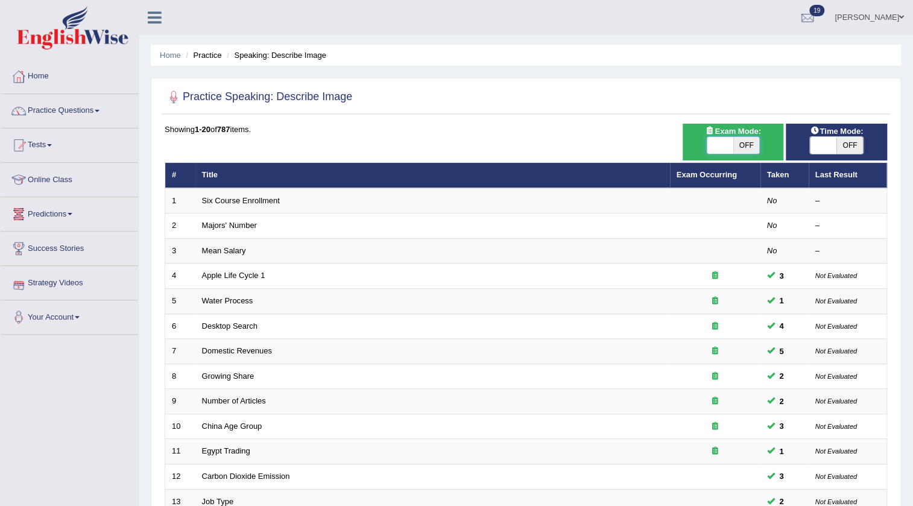
click at [732, 142] on span at bounding box center [720, 145] width 27 height 17
checkbox input "true"
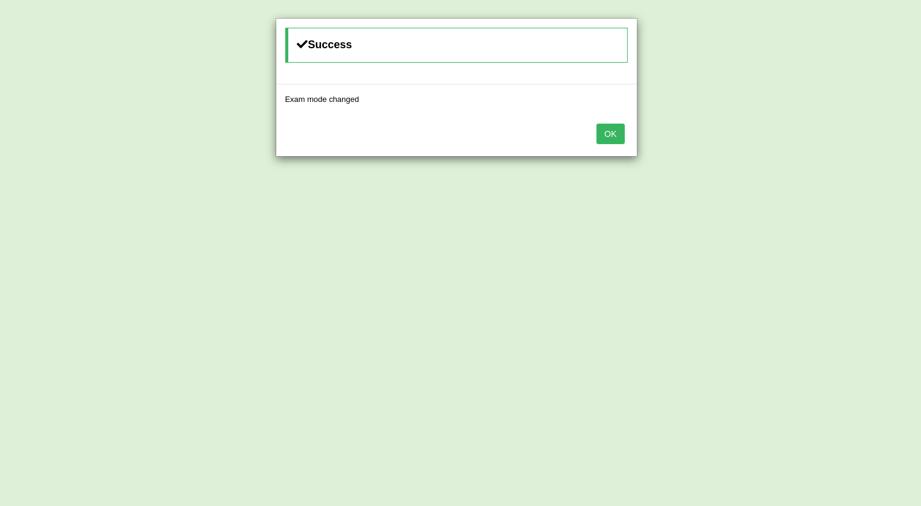
click at [614, 138] on button "OK" at bounding box center [611, 134] width 28 height 21
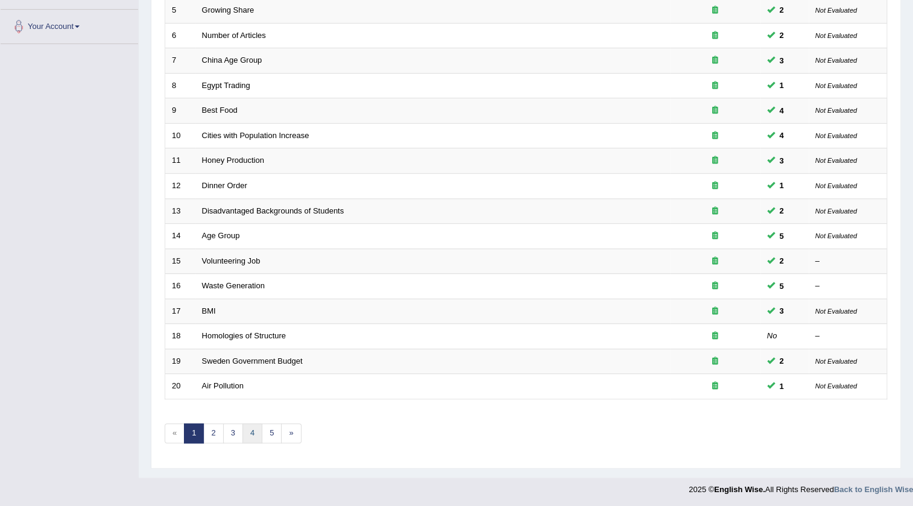
click at [253, 433] on link "4" at bounding box center [253, 434] width 20 height 20
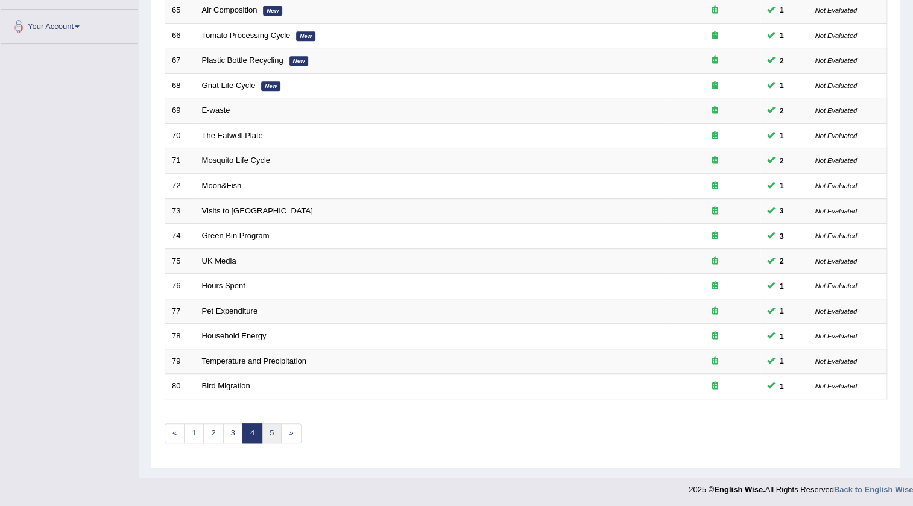
click at [268, 432] on link "5" at bounding box center [272, 434] width 20 height 20
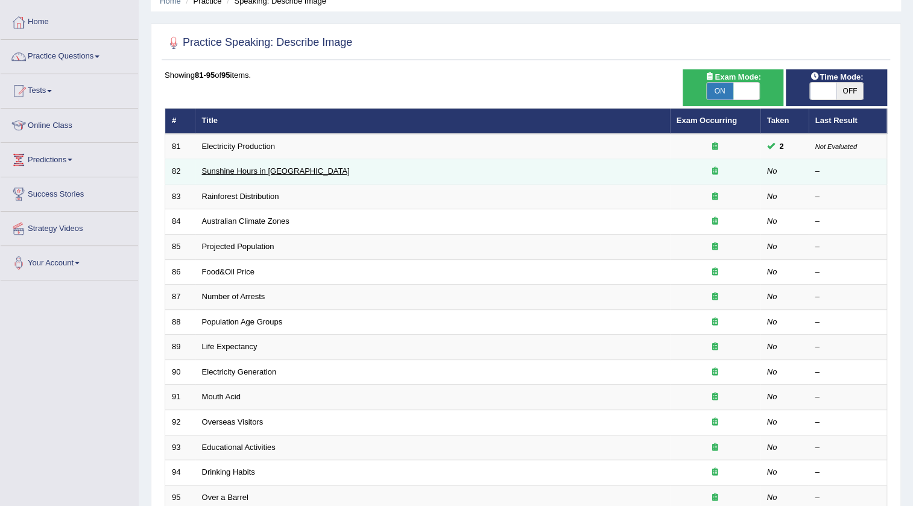
click at [260, 171] on link "Sunshine Hours in [GEOGRAPHIC_DATA]" at bounding box center [276, 171] width 148 height 9
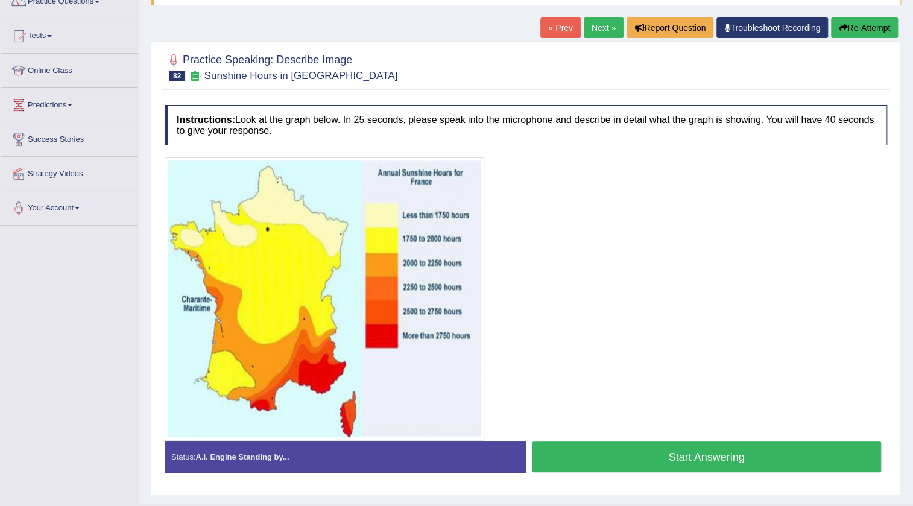
click at [202, 307] on img at bounding box center [325, 299] width 314 height 278
click at [597, 463] on button "Start Answering" at bounding box center [706, 457] width 349 height 31
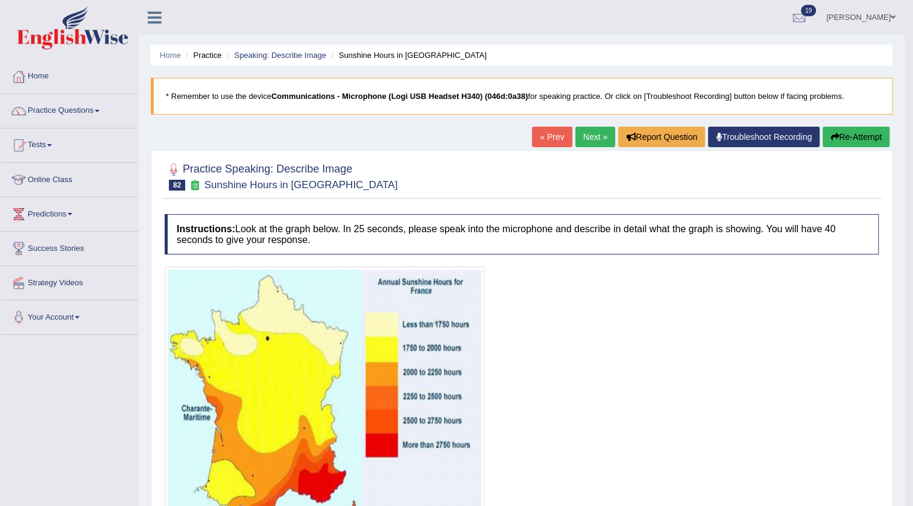
click at [840, 133] on button "Re-Attempt" at bounding box center [856, 137] width 67 height 21
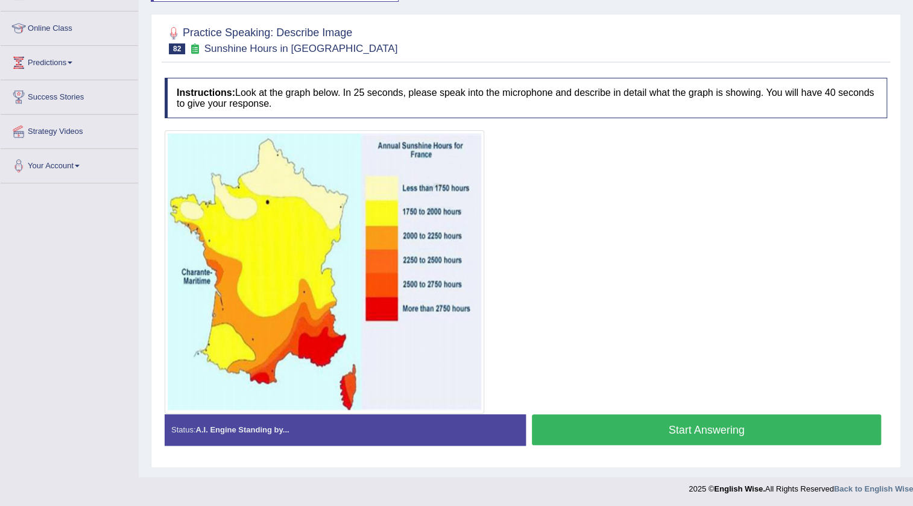
scroll to position [151, 0]
click at [602, 433] on button "Start Answering" at bounding box center [706, 429] width 349 height 31
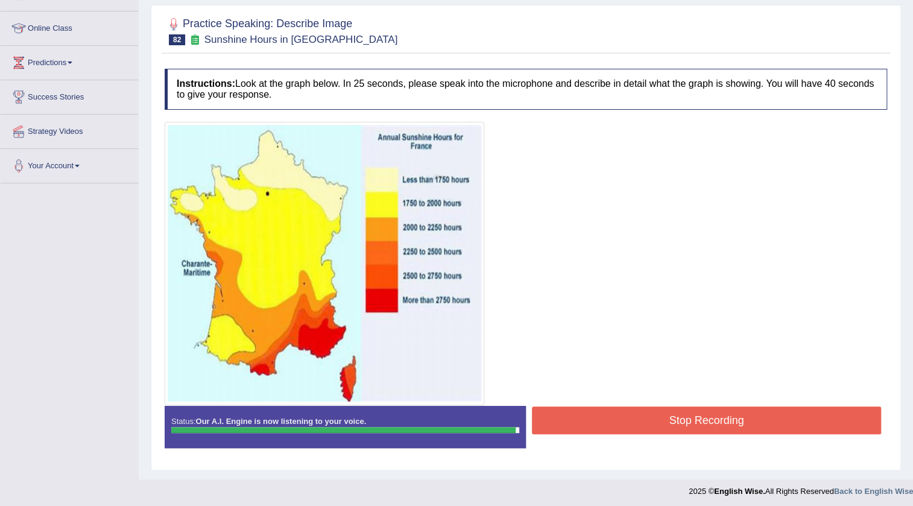
click at [642, 424] on button "Stop Recording" at bounding box center [706, 421] width 349 height 28
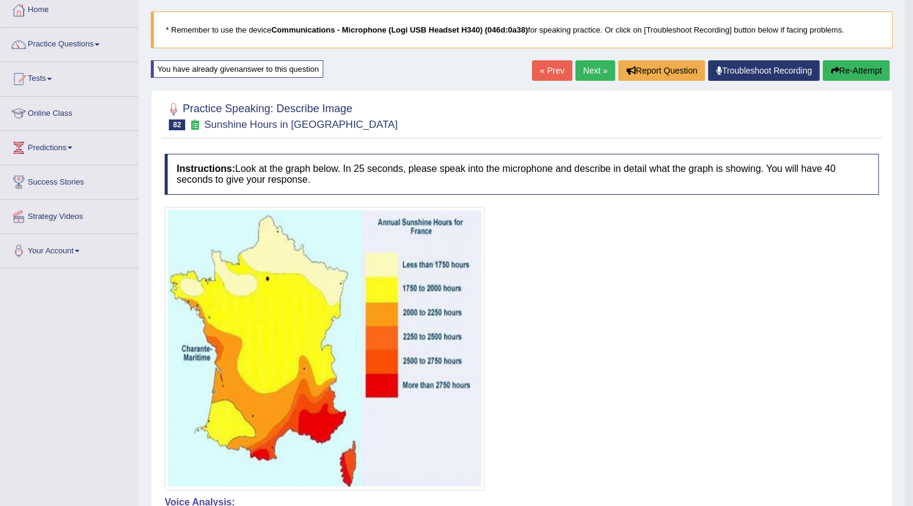
scroll to position [0, 0]
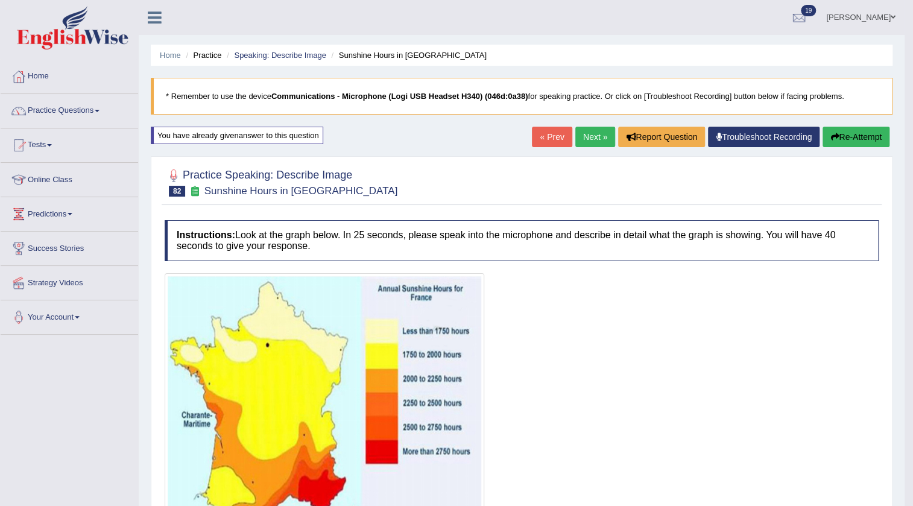
click at [591, 135] on link "Next »" at bounding box center [596, 137] width 40 height 21
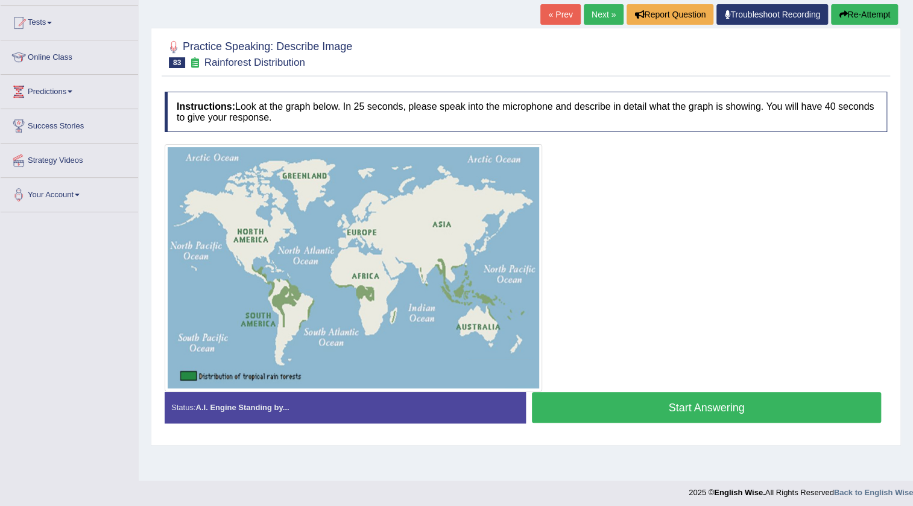
scroll to position [127, 0]
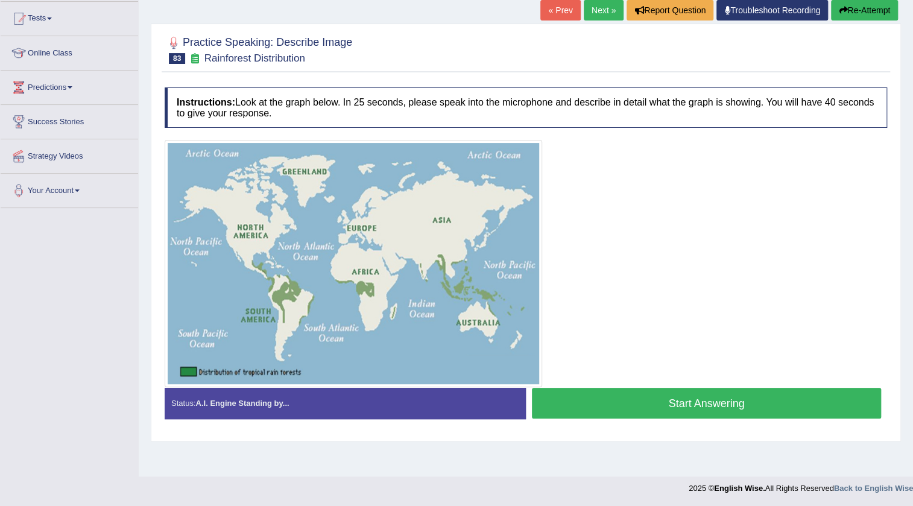
click at [656, 413] on button "Start Answering" at bounding box center [706, 403] width 349 height 31
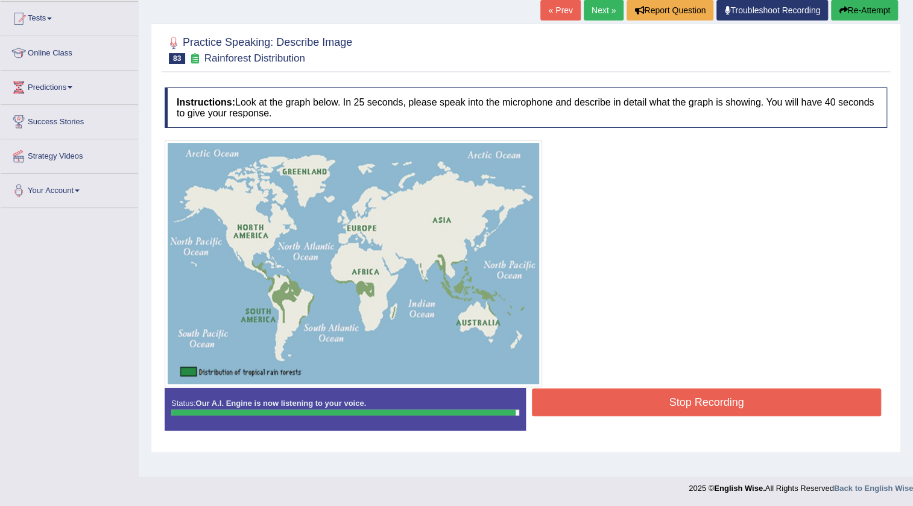
click at [731, 402] on button "Stop Recording" at bounding box center [706, 403] width 349 height 28
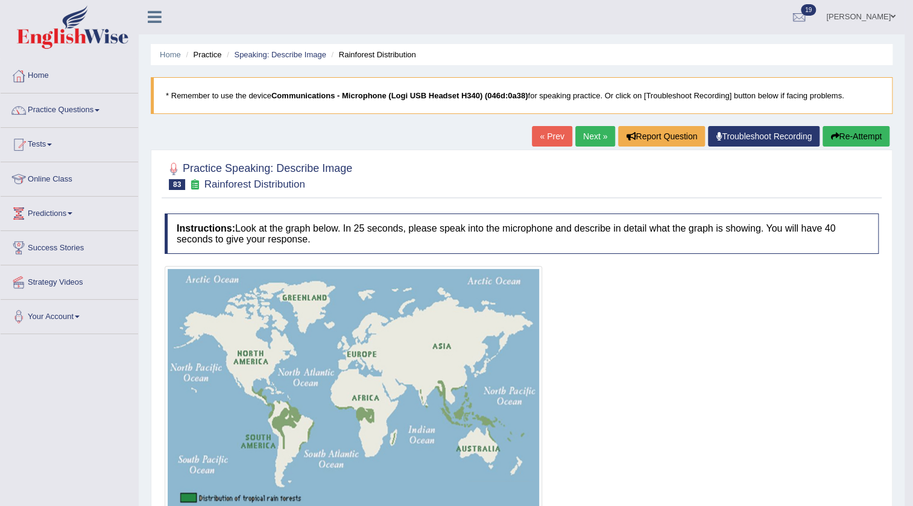
scroll to position [0, 0]
click at [859, 130] on button "Re-Attempt" at bounding box center [856, 137] width 67 height 21
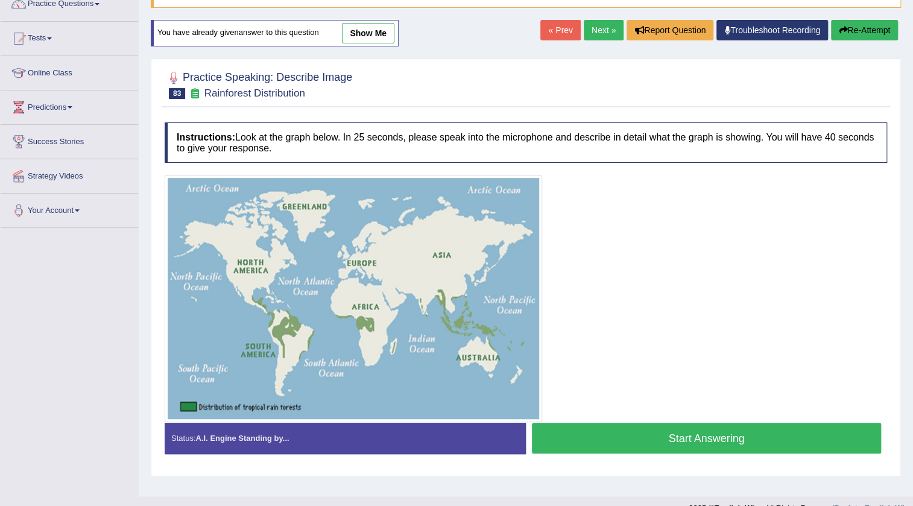
scroll to position [127, 0]
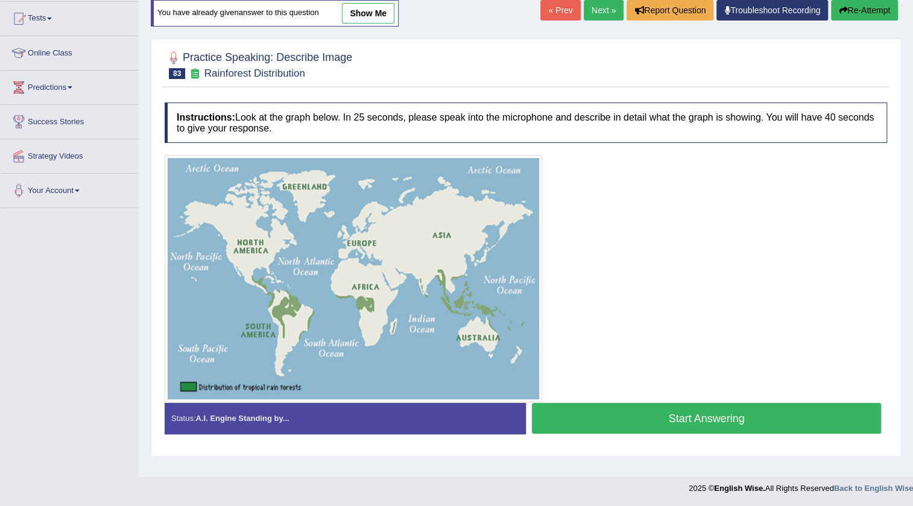
click at [709, 424] on button "Start Answering" at bounding box center [706, 418] width 349 height 31
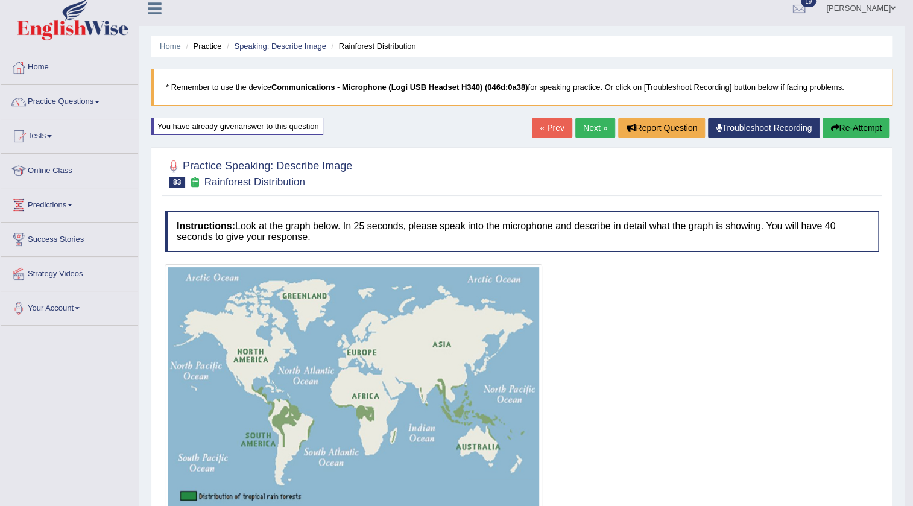
scroll to position [0, 0]
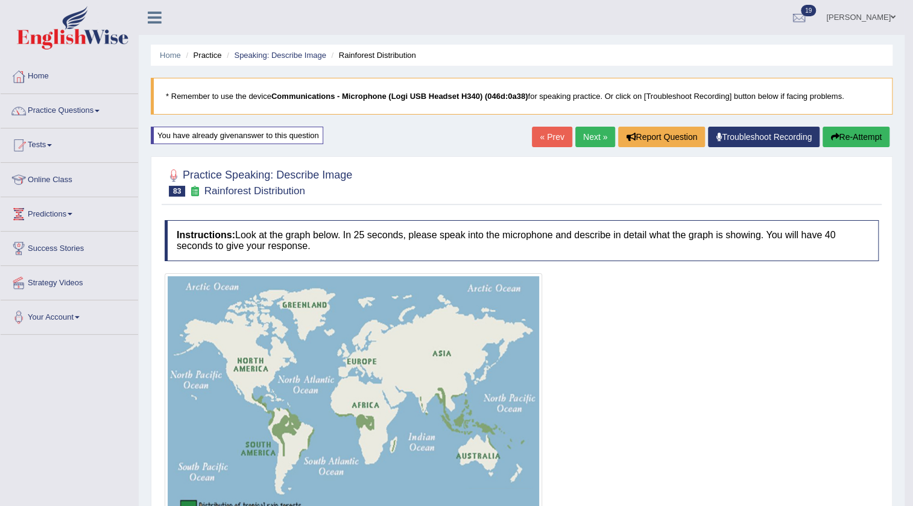
click at [851, 138] on button "Re-Attempt" at bounding box center [856, 137] width 67 height 21
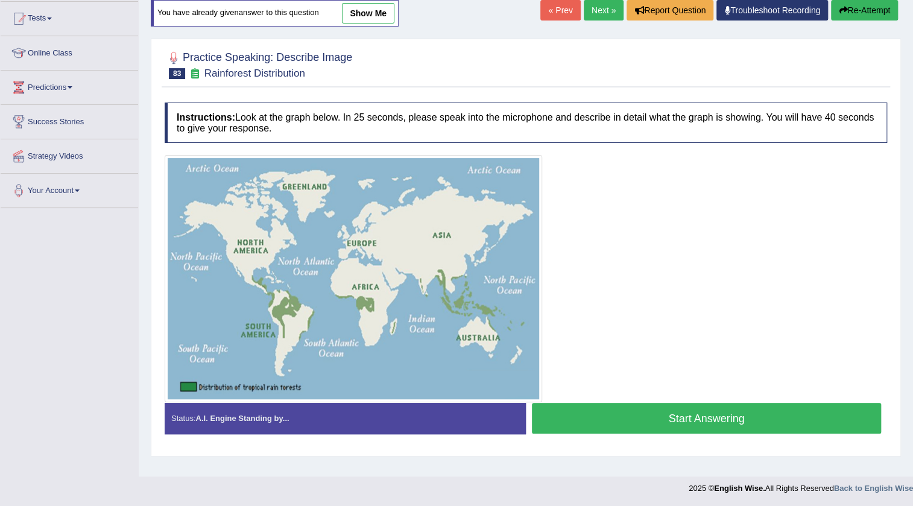
click at [713, 410] on button "Start Answering" at bounding box center [706, 418] width 349 height 31
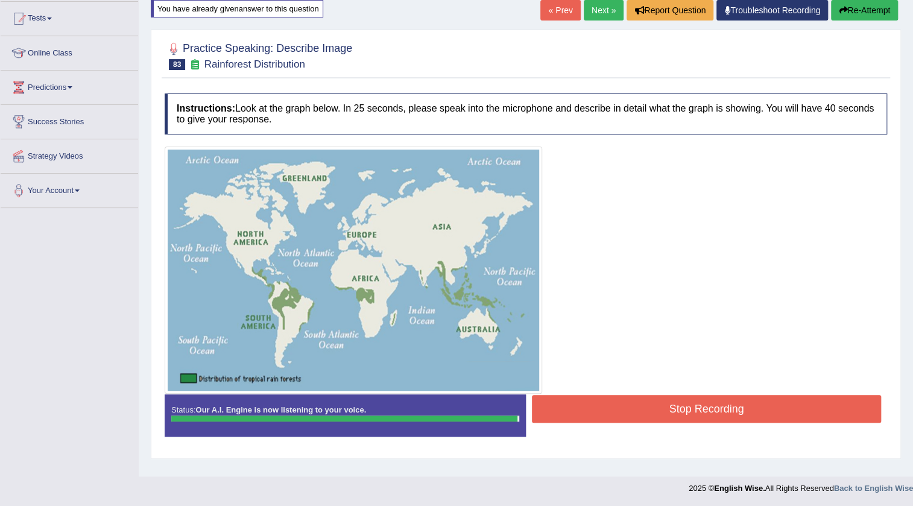
click at [651, 406] on button "Stop Recording" at bounding box center [706, 409] width 349 height 28
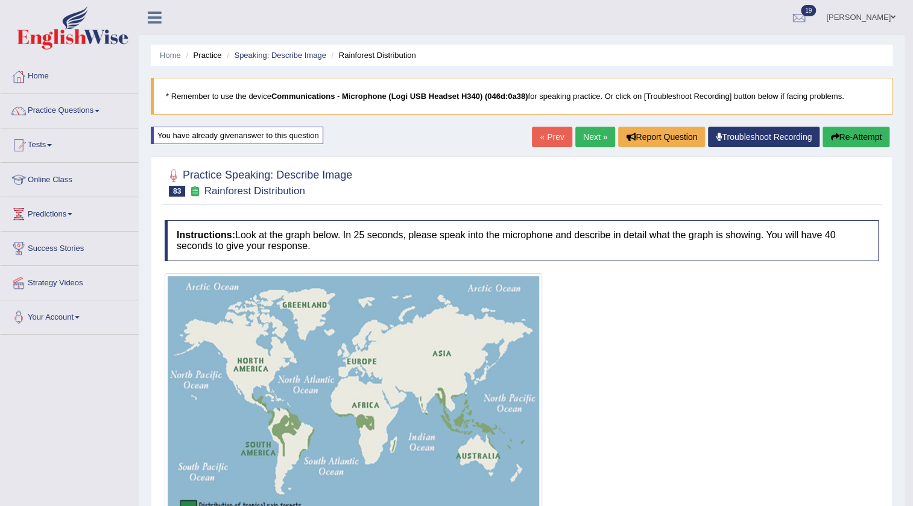
click at [828, 144] on button "Re-Attempt" at bounding box center [856, 137] width 67 height 21
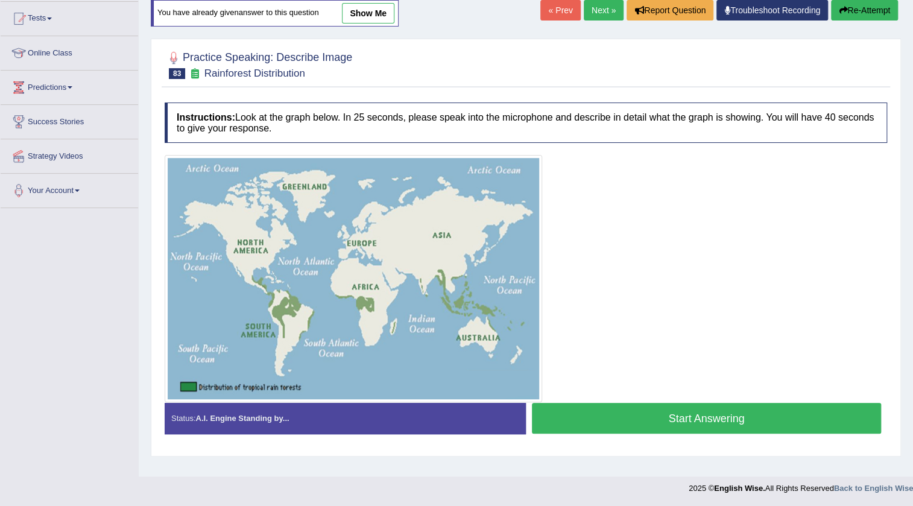
click at [754, 431] on button "Start Answering" at bounding box center [706, 418] width 349 height 31
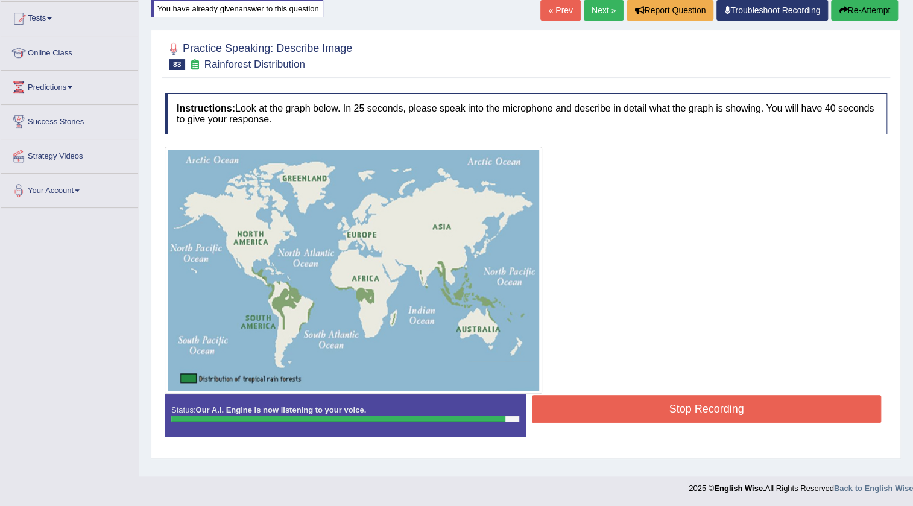
click at [748, 404] on button "Stop Recording" at bounding box center [706, 409] width 349 height 28
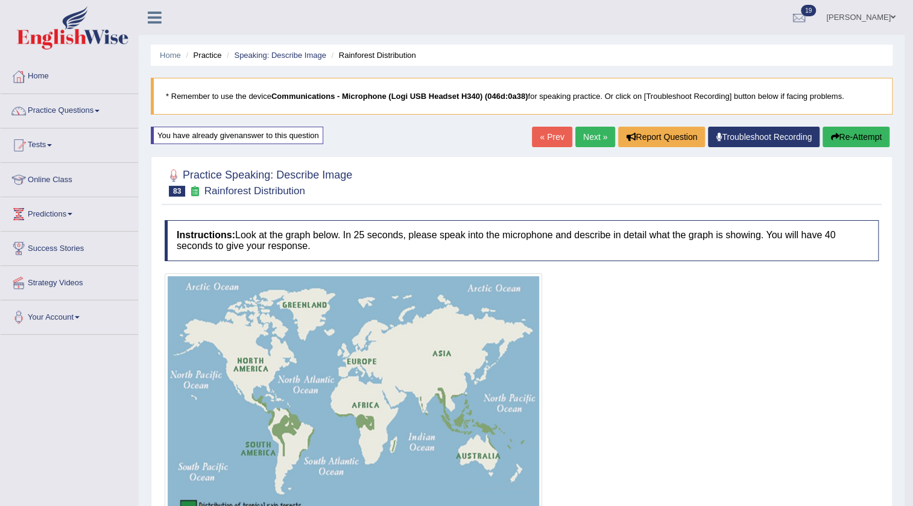
click at [585, 144] on link "Next »" at bounding box center [596, 137] width 40 height 21
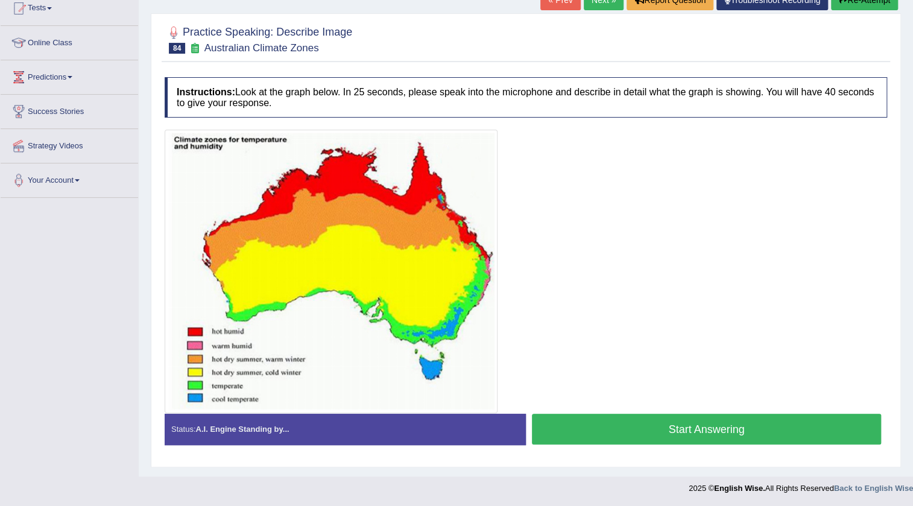
click at [655, 440] on button "Start Answering" at bounding box center [706, 429] width 349 height 31
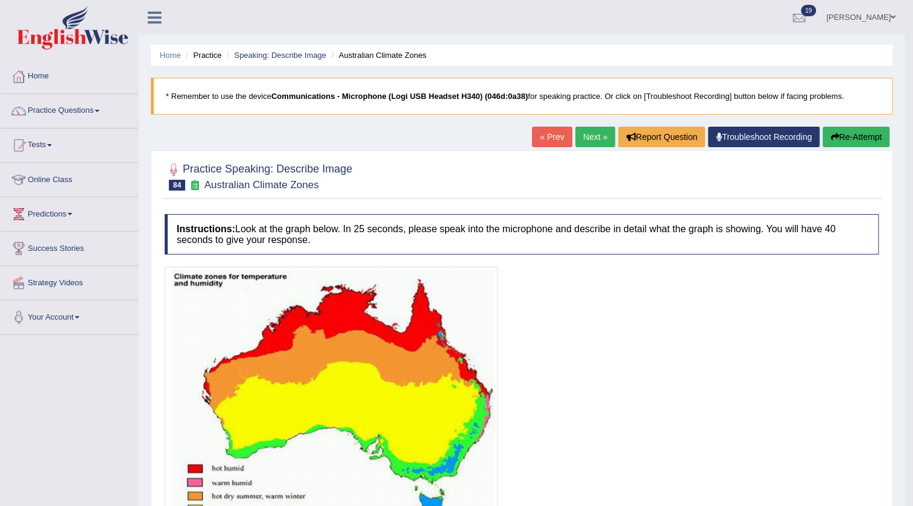
click at [585, 136] on link "Next »" at bounding box center [596, 137] width 40 height 21
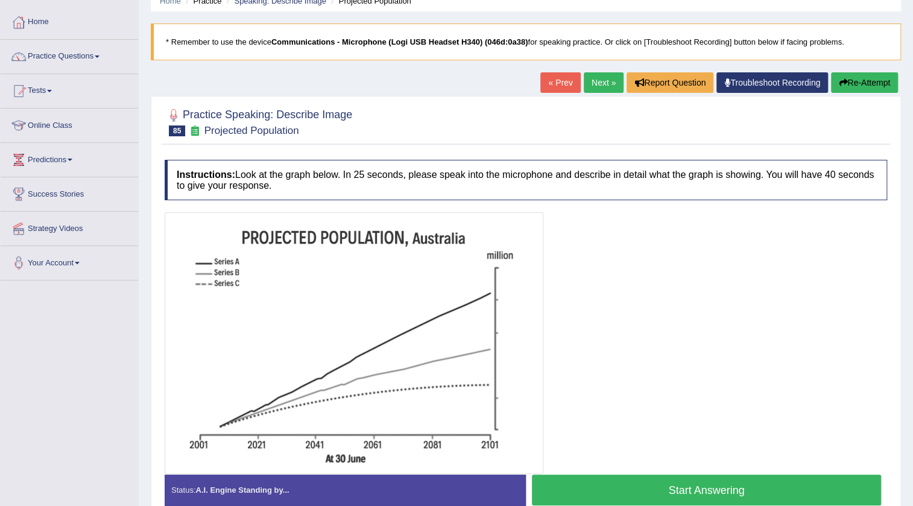
click at [579, 478] on button "Start Answering" at bounding box center [706, 490] width 349 height 31
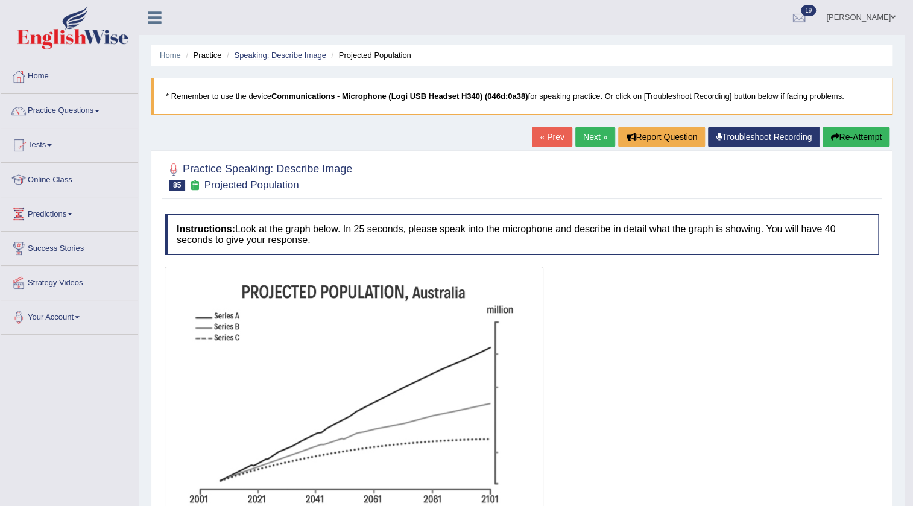
click at [313, 53] on link "Speaking: Describe Image" at bounding box center [280, 55] width 92 height 9
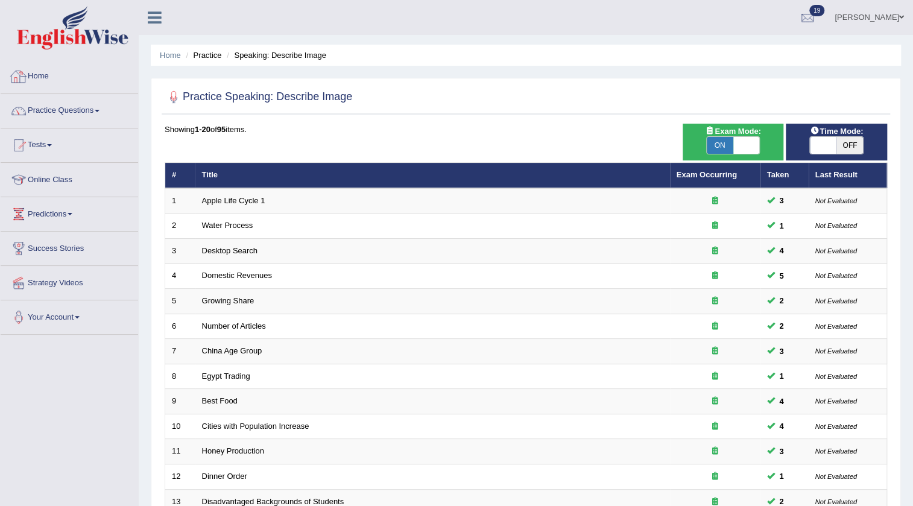
click at [46, 75] on link "Home" at bounding box center [70, 75] width 138 height 30
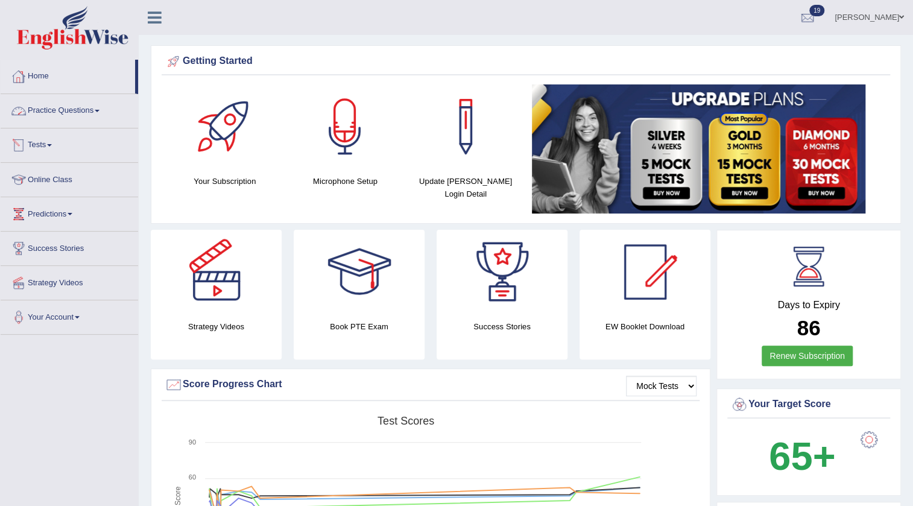
click at [90, 119] on link "Practice Questions" at bounding box center [70, 109] width 138 height 30
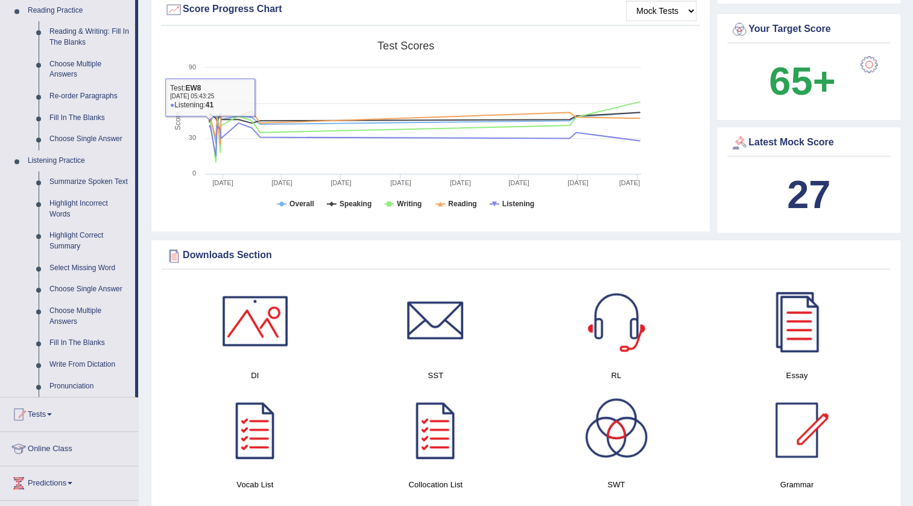
scroll to position [494, 0]
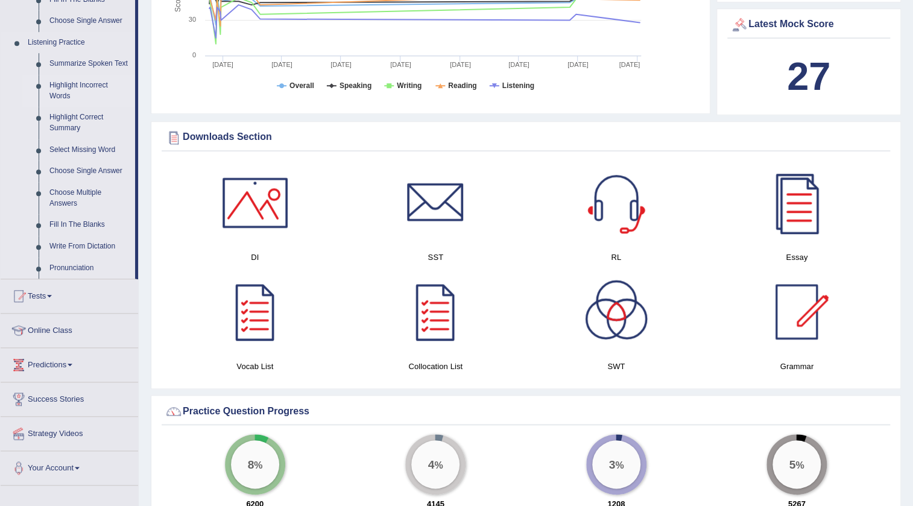
click at [74, 84] on link "Highlight Incorrect Words" at bounding box center [89, 91] width 91 height 32
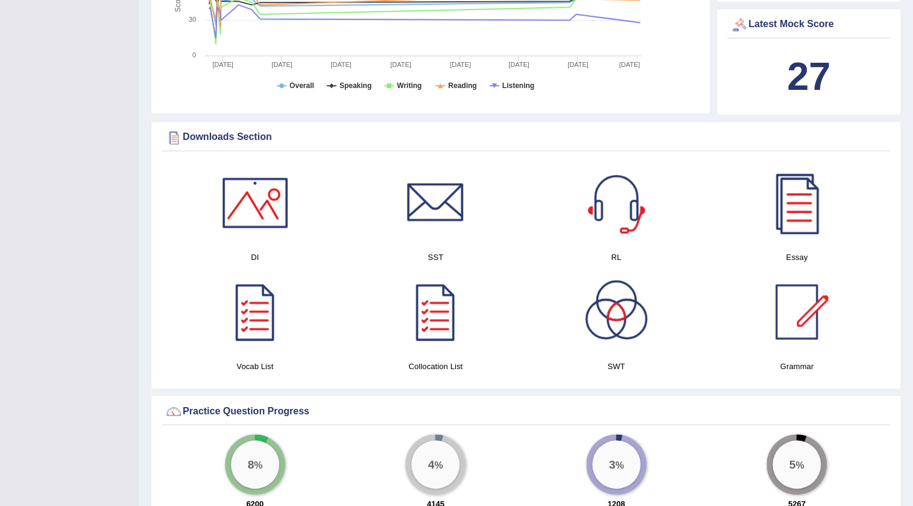
scroll to position [209, 0]
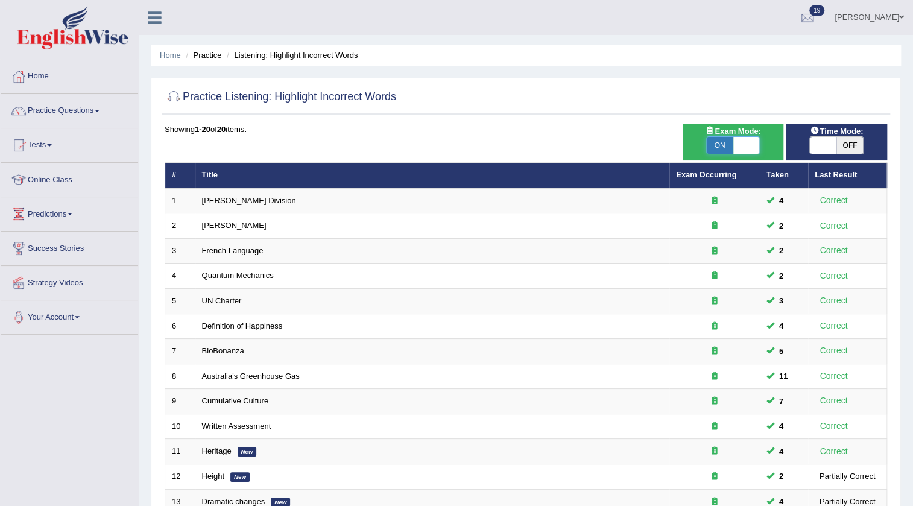
click at [748, 142] on span at bounding box center [747, 145] width 27 height 17
checkbox input "false"
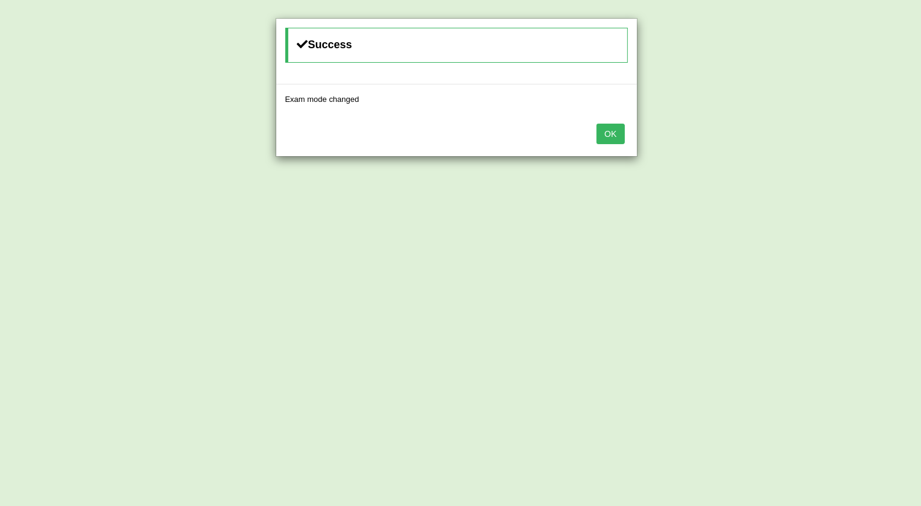
click at [603, 138] on button "OK" at bounding box center [611, 134] width 28 height 21
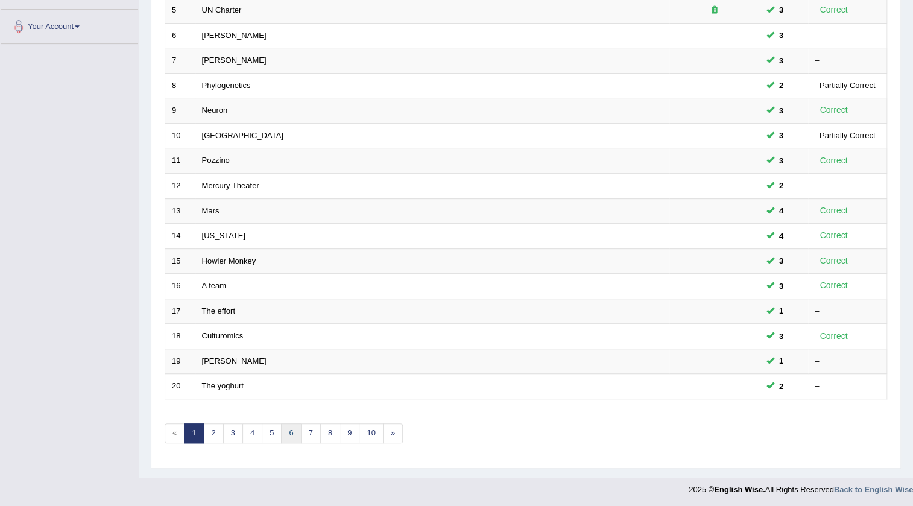
click at [290, 436] on link "6" at bounding box center [291, 434] width 20 height 20
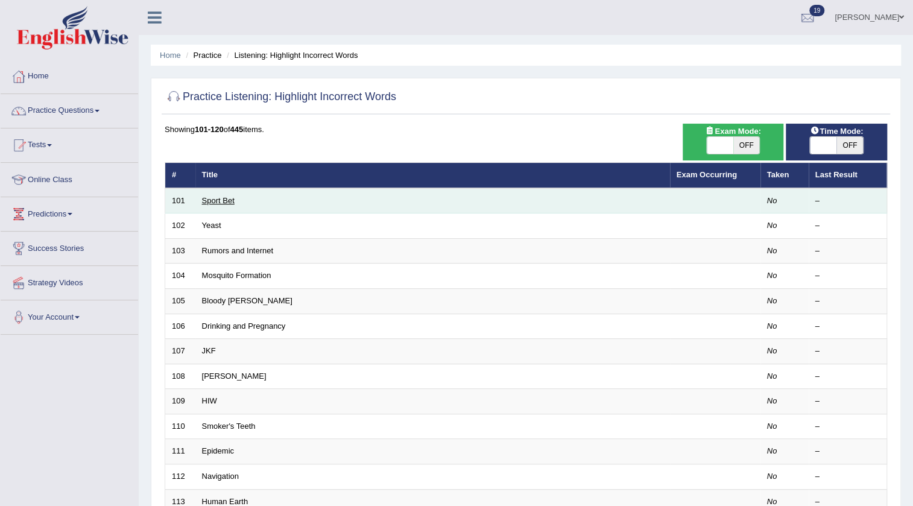
click at [227, 200] on link "Sport Bet" at bounding box center [218, 200] width 33 height 9
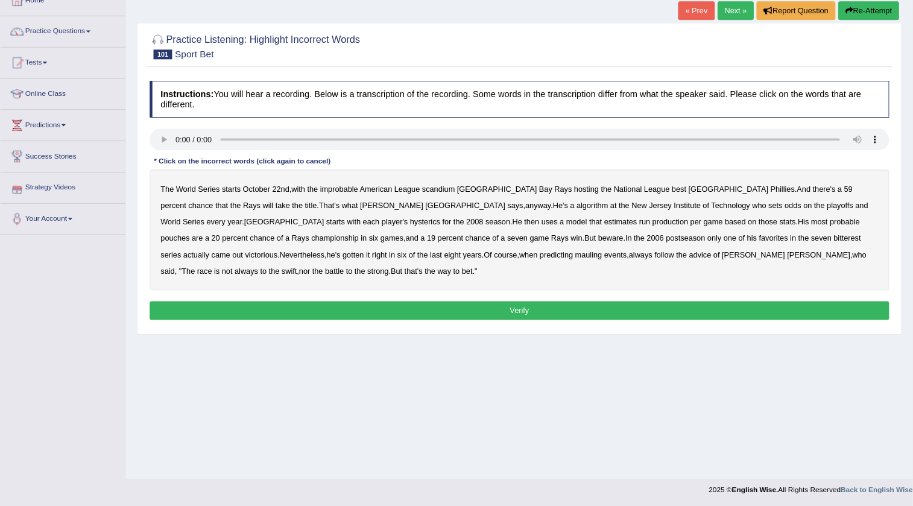
scroll to position [77, 0]
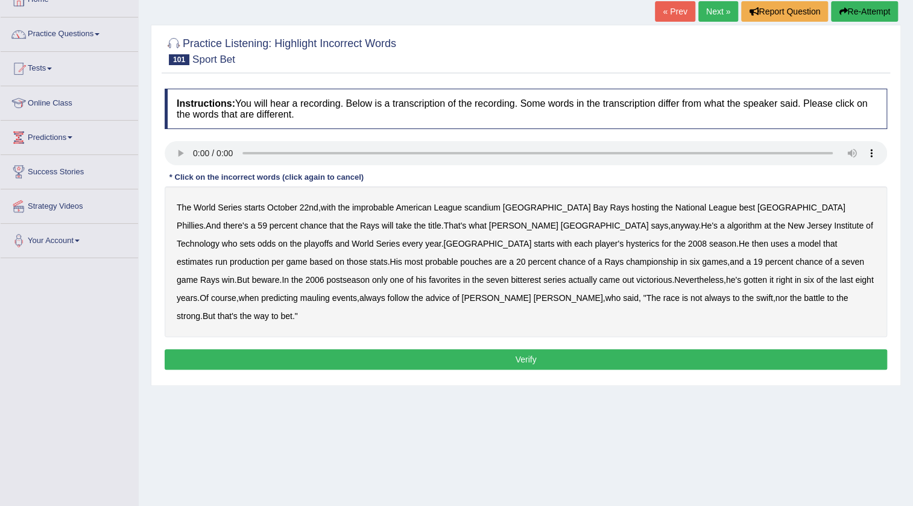
click at [488, 209] on b "scandium" at bounding box center [483, 208] width 36 height 10
drag, startPoint x: 465, startPoint y: 197, endPoint x: 239, endPoint y: 235, distance: 228.8
click at [727, 229] on b "algorithm" at bounding box center [744, 226] width 35 height 10
click at [492, 257] on b "pouches" at bounding box center [476, 262] width 32 height 10
click at [231, 284] on div "The World Series starts October 22nd , with the improbable American League scan…" at bounding box center [526, 261] width 723 height 151
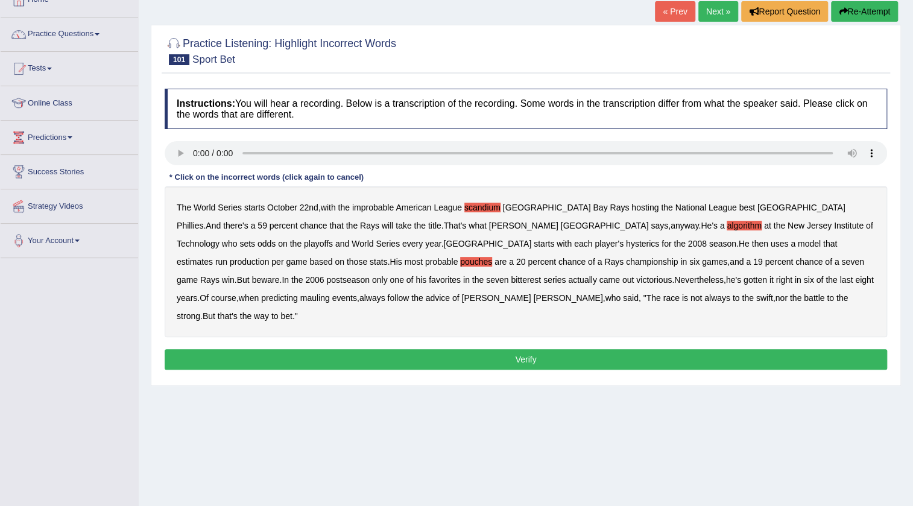
click at [511, 280] on b "bitterest" at bounding box center [526, 280] width 30 height 10
click at [330, 293] on b "mauling" at bounding box center [315, 298] width 30 height 10
click at [574, 349] on button "Verify" at bounding box center [526, 359] width 723 height 21
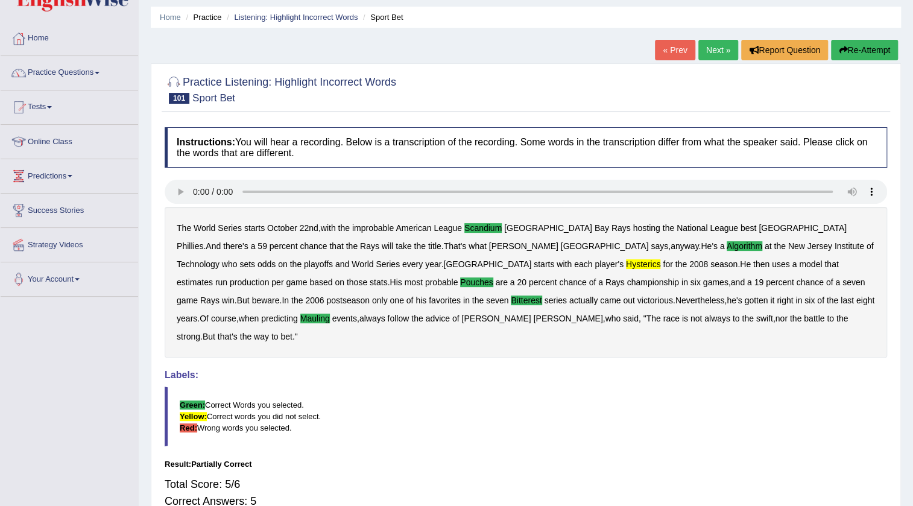
scroll to position [0, 0]
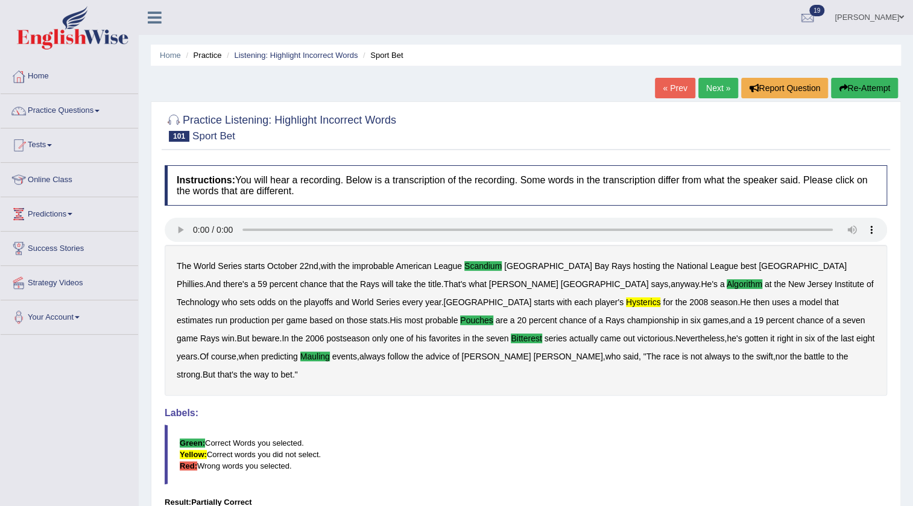
click at [706, 93] on link "Next »" at bounding box center [719, 88] width 40 height 21
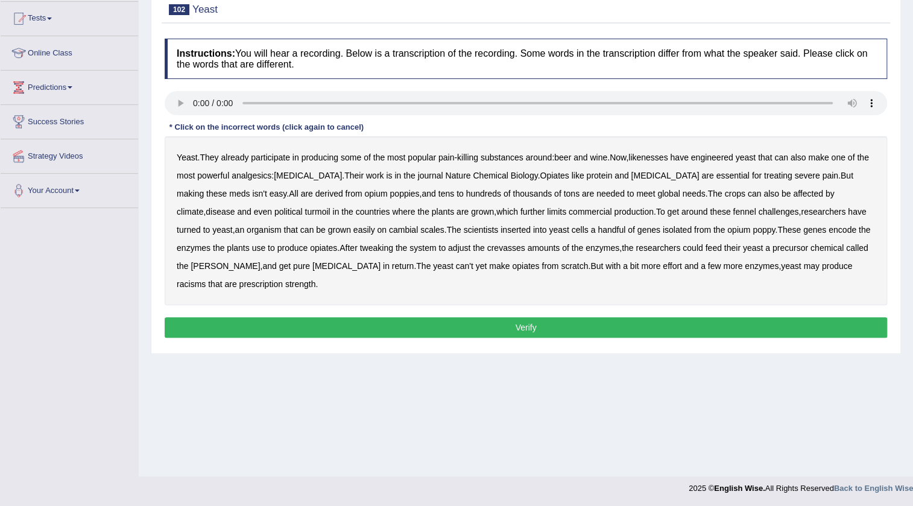
drag, startPoint x: 664, startPoint y: 156, endPoint x: 685, endPoint y: 157, distance: 20.5
click at [664, 156] on b "likenesses" at bounding box center [648, 158] width 39 height 10
click at [667, 156] on b "likenesses" at bounding box center [648, 158] width 39 height 10
drag, startPoint x: 579, startPoint y: 175, endPoint x: 597, endPoint y: 171, distance: 17.9
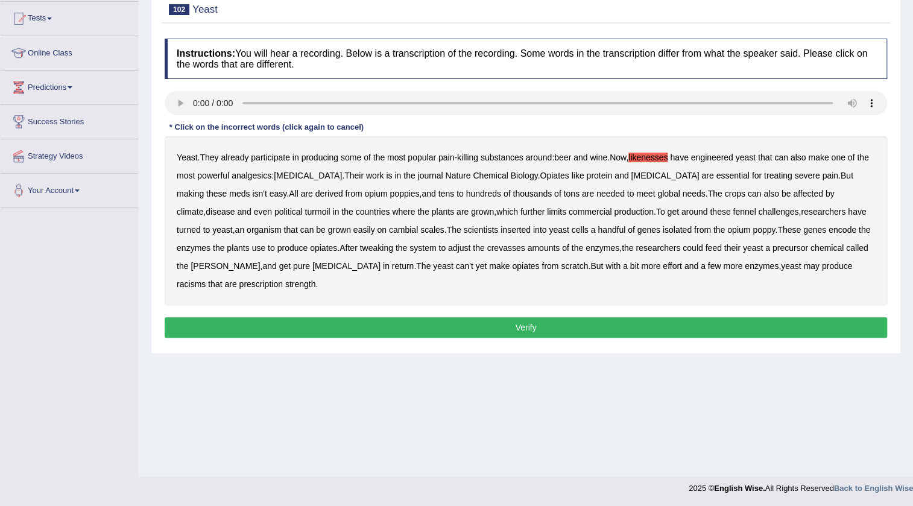
click at [586, 175] on b "protein" at bounding box center [599, 176] width 26 height 10
click at [733, 209] on b "fennel" at bounding box center [744, 212] width 23 height 10
click at [389, 229] on b "cambial" at bounding box center [403, 230] width 29 height 10
click at [487, 247] on b "crevasses" at bounding box center [506, 248] width 38 height 10
click at [206, 279] on b "racisms" at bounding box center [191, 284] width 29 height 10
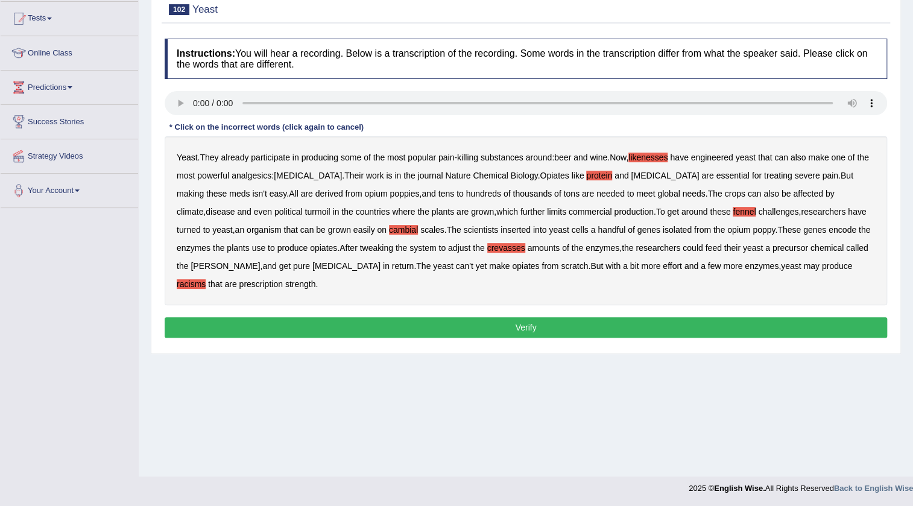
click at [367, 328] on button "Verify" at bounding box center [526, 327] width 723 height 21
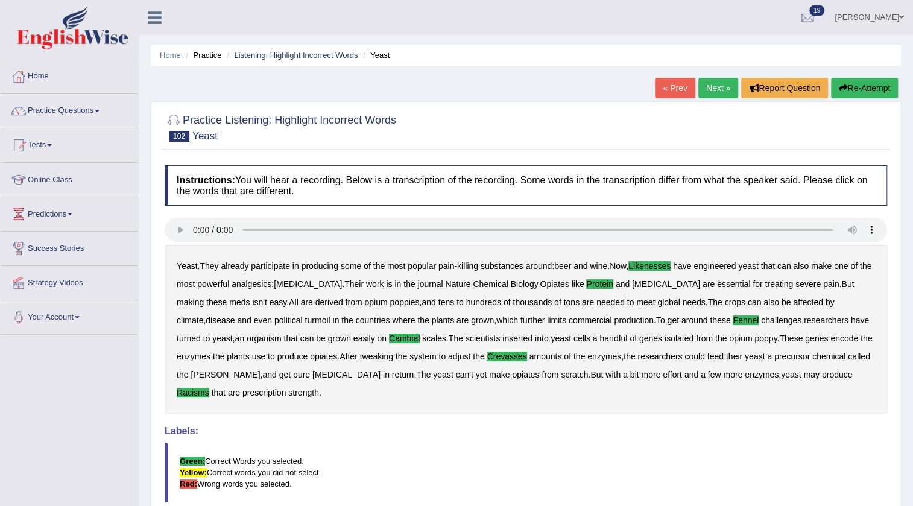
click at [700, 87] on link "Next »" at bounding box center [719, 88] width 40 height 21
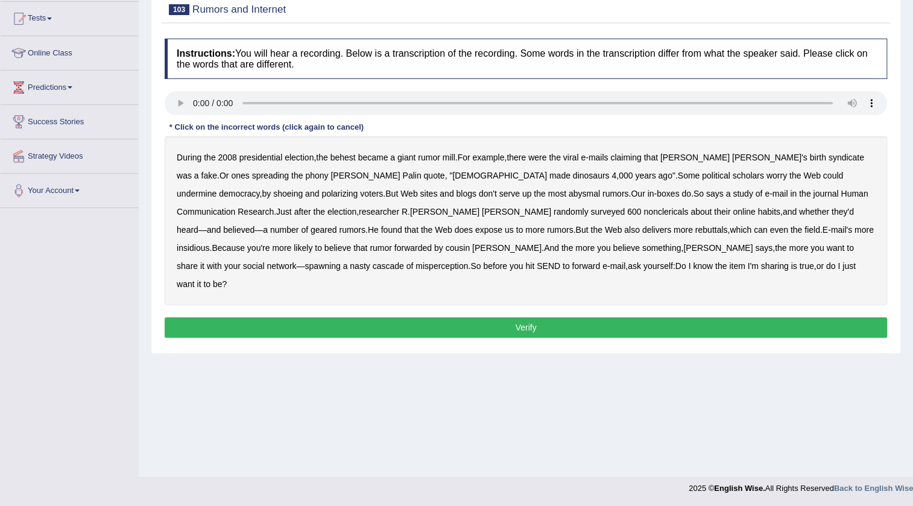
click at [829, 157] on b "syndicate" at bounding box center [847, 158] width 36 height 10
click at [303, 189] on b "shoeing" at bounding box center [288, 194] width 30 height 10
click at [644, 211] on b "nonclericals" at bounding box center [666, 212] width 45 height 10
click at [337, 225] on b "geared" at bounding box center [324, 230] width 27 height 10
click at [554, 317] on button "Verify" at bounding box center [526, 327] width 723 height 21
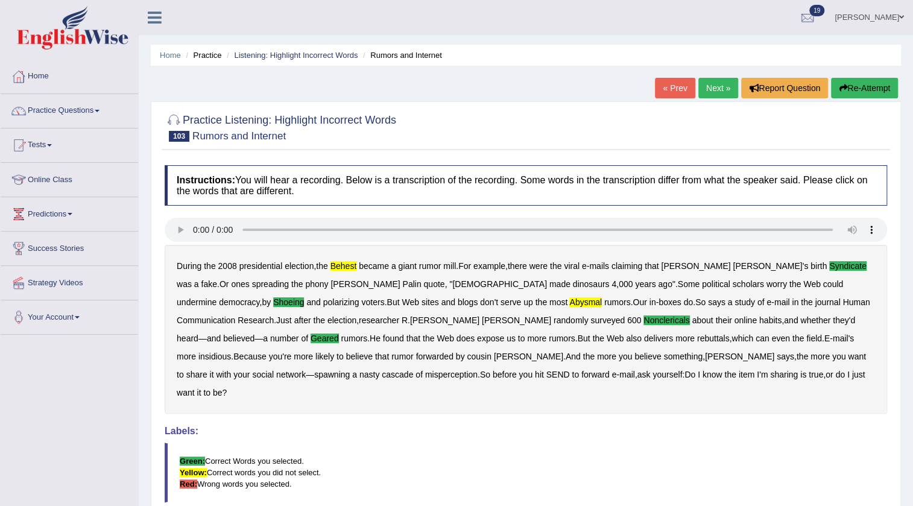
click at [860, 87] on button "Re-Attempt" at bounding box center [864, 88] width 67 height 21
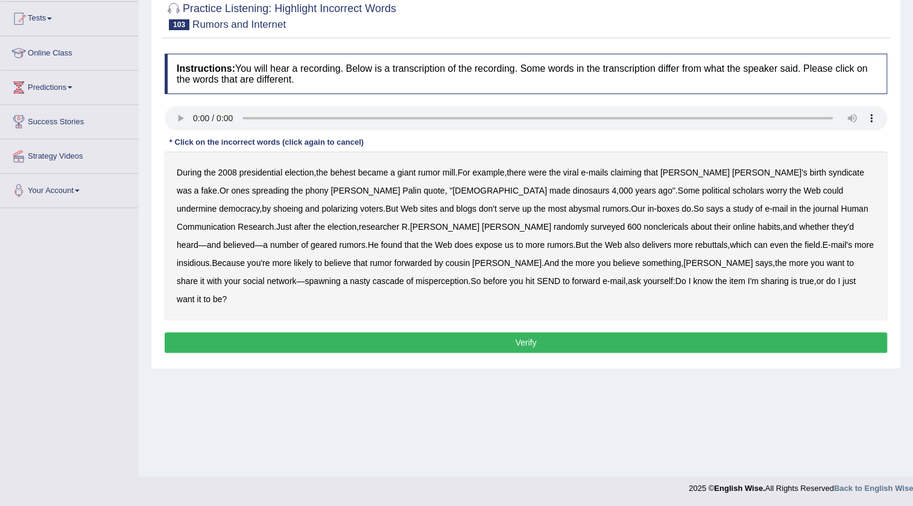
click at [348, 170] on b "behest" at bounding box center [343, 173] width 25 height 10
click at [829, 172] on b "syndicate" at bounding box center [847, 173] width 36 height 10
click at [303, 204] on b "shoeing" at bounding box center [288, 209] width 30 height 10
click at [569, 206] on b "abysmal" at bounding box center [584, 209] width 31 height 10
click at [644, 226] on b "nonclericals" at bounding box center [666, 227] width 45 height 10
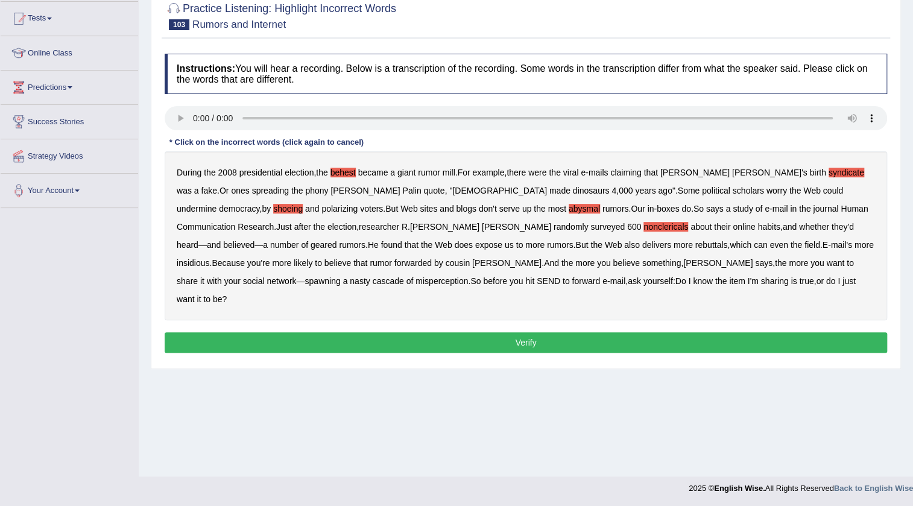
click at [337, 240] on b "geared" at bounding box center [324, 245] width 27 height 10
click at [500, 332] on button "Verify" at bounding box center [526, 342] width 723 height 21
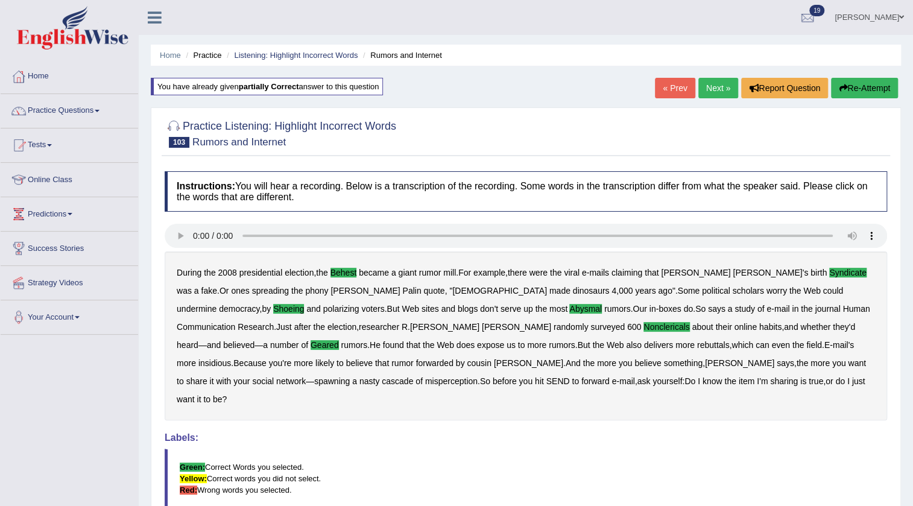
click at [715, 76] on div "Home Practice Listening: Highlight Incorrect Words Rumors and Internet You have…" at bounding box center [526, 310] width 775 height 621
click at [718, 82] on link "Next »" at bounding box center [719, 88] width 40 height 21
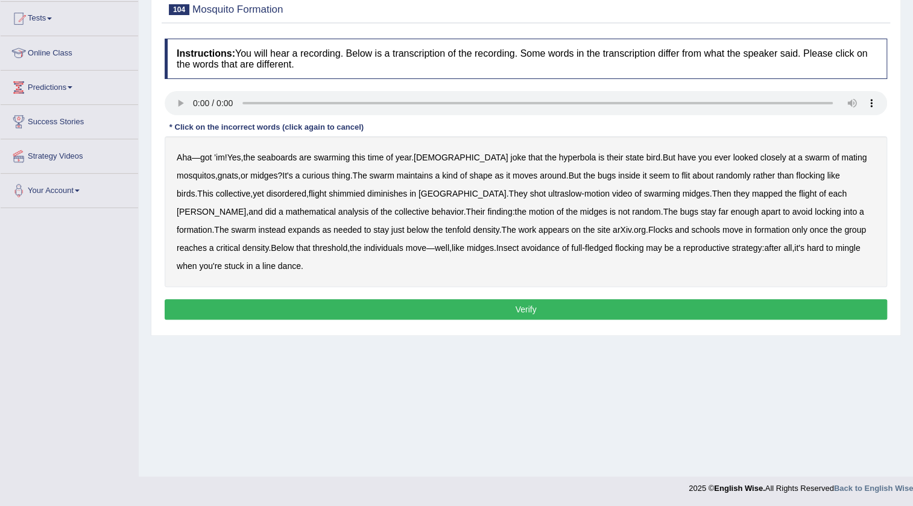
click at [279, 157] on b "seaboards" at bounding box center [277, 158] width 39 height 10
click at [367, 191] on b "diminishes" at bounding box center [387, 194] width 40 height 10
click at [338, 212] on b "analysis" at bounding box center [353, 212] width 31 height 10
click at [536, 299] on button "Verify" at bounding box center [526, 309] width 723 height 21
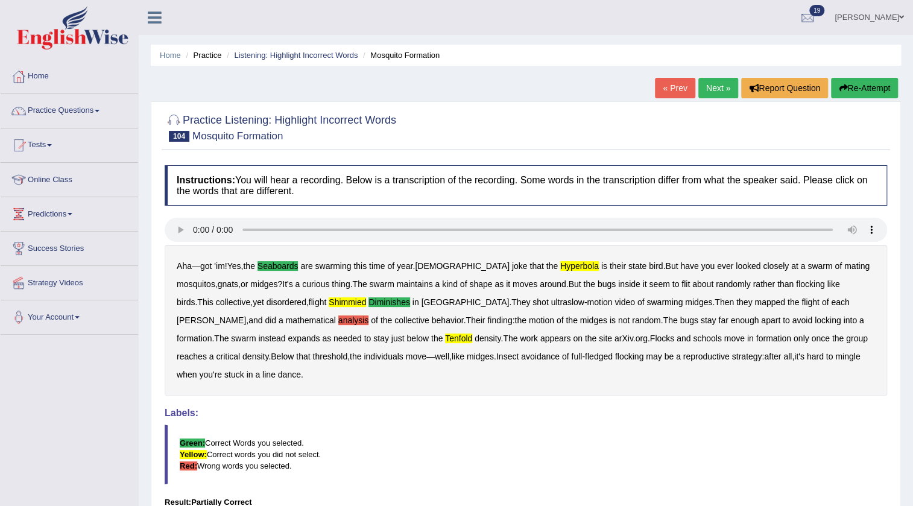
click at [839, 85] on icon "button" at bounding box center [843, 88] width 8 height 8
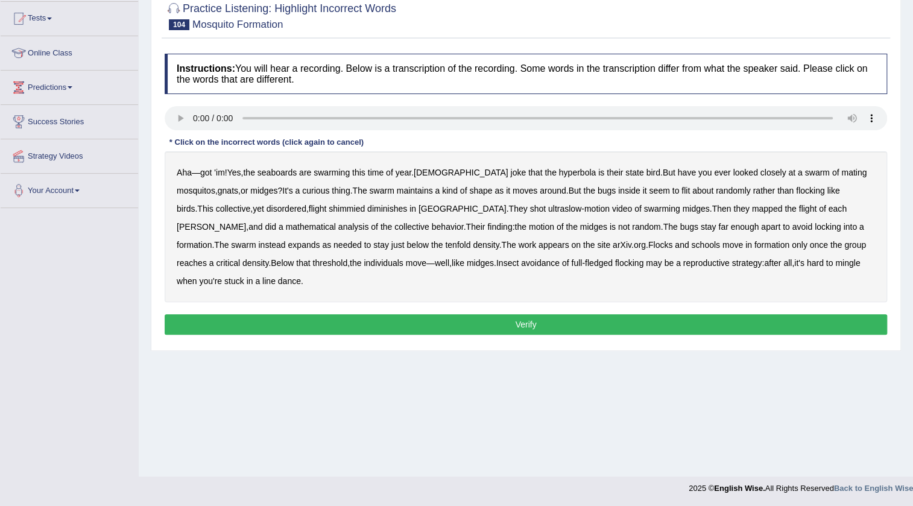
click at [278, 171] on b "seaboards" at bounding box center [277, 173] width 39 height 10
click at [559, 173] on b "hyperbola" at bounding box center [577, 173] width 37 height 10
drag, startPoint x: 313, startPoint y: 208, endPoint x: 341, endPoint y: 210, distance: 27.8
click at [329, 208] on b "shimmied" at bounding box center [347, 209] width 36 height 10
click at [367, 211] on b "diminishes" at bounding box center [387, 209] width 40 height 10
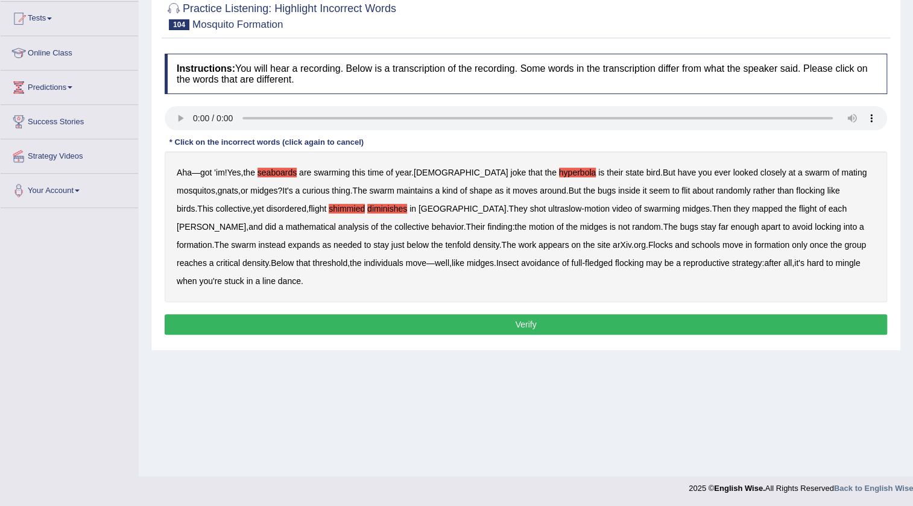
click at [445, 242] on b "tenfold" at bounding box center [457, 245] width 25 height 10
click at [554, 314] on button "Verify" at bounding box center [526, 324] width 723 height 21
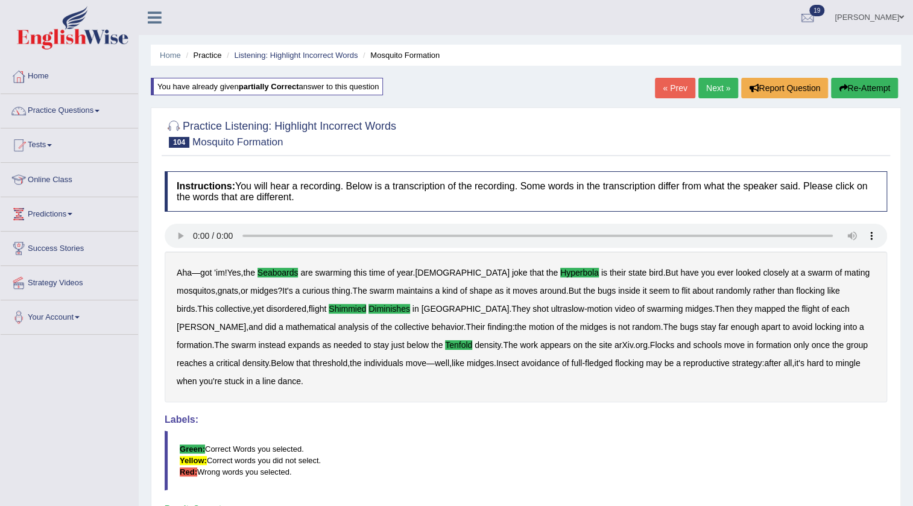
click at [705, 96] on link "Next »" at bounding box center [719, 88] width 40 height 21
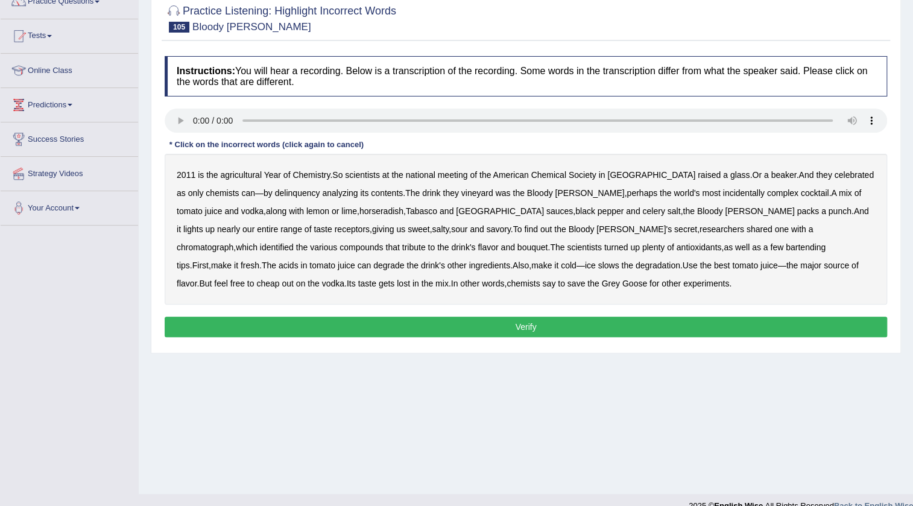
scroll to position [109, 0]
click at [252, 174] on b "agricultural" at bounding box center [240, 175] width 41 height 10
click at [280, 193] on b "delinquency" at bounding box center [297, 193] width 45 height 10
click at [462, 192] on b "vineyard" at bounding box center [478, 193] width 32 height 10
click at [457, 328] on button "Verify" at bounding box center [526, 327] width 723 height 21
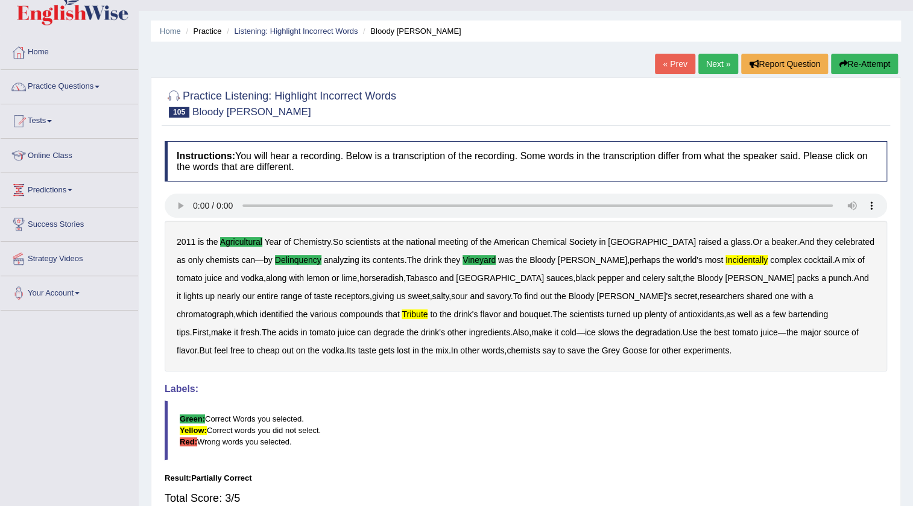
scroll to position [0, 0]
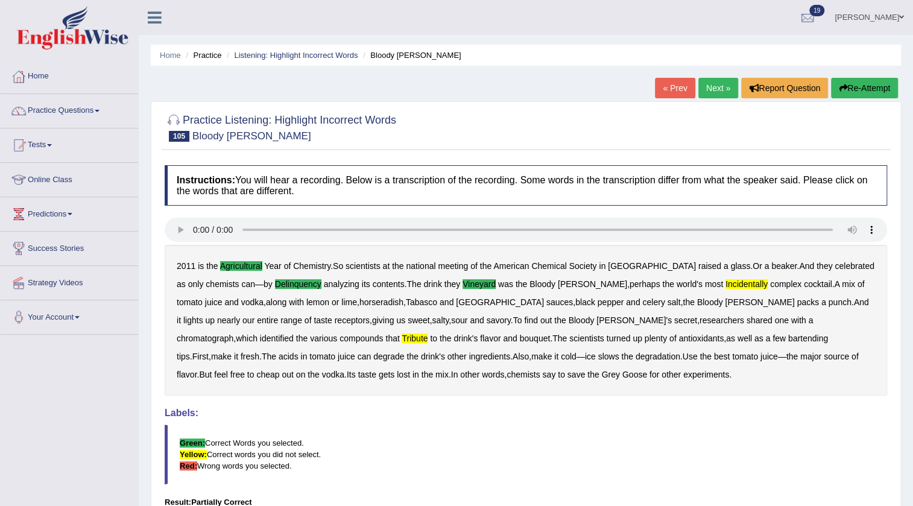
click at [866, 94] on button "Re-Attempt" at bounding box center [864, 88] width 67 height 21
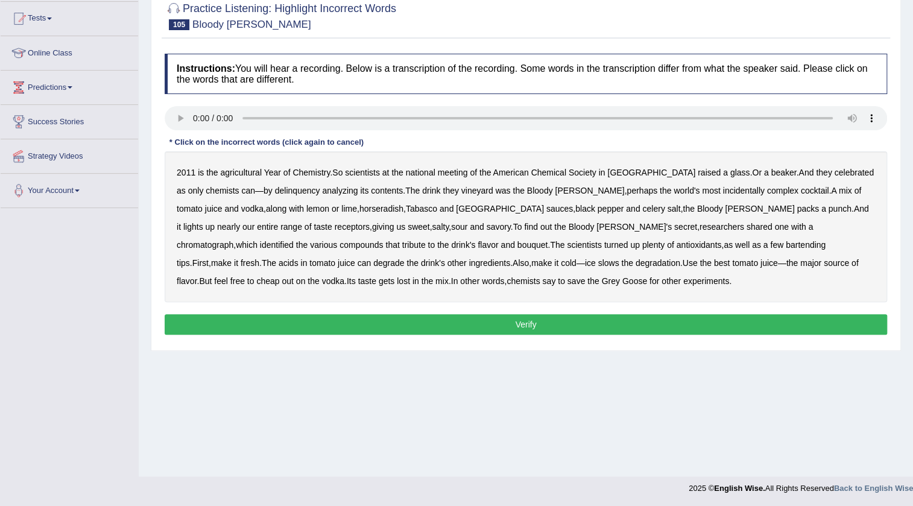
drag, startPoint x: 235, startPoint y: 170, endPoint x: 268, endPoint y: 170, distance: 33.8
click at [237, 170] on b "agricultural" at bounding box center [240, 173] width 41 height 10
click at [278, 189] on b "delinquency" at bounding box center [297, 191] width 45 height 10
drag, startPoint x: 674, startPoint y: 188, endPoint x: 691, endPoint y: 185, distance: 17.8
click at [723, 188] on b "incidentally" at bounding box center [744, 191] width 42 height 10
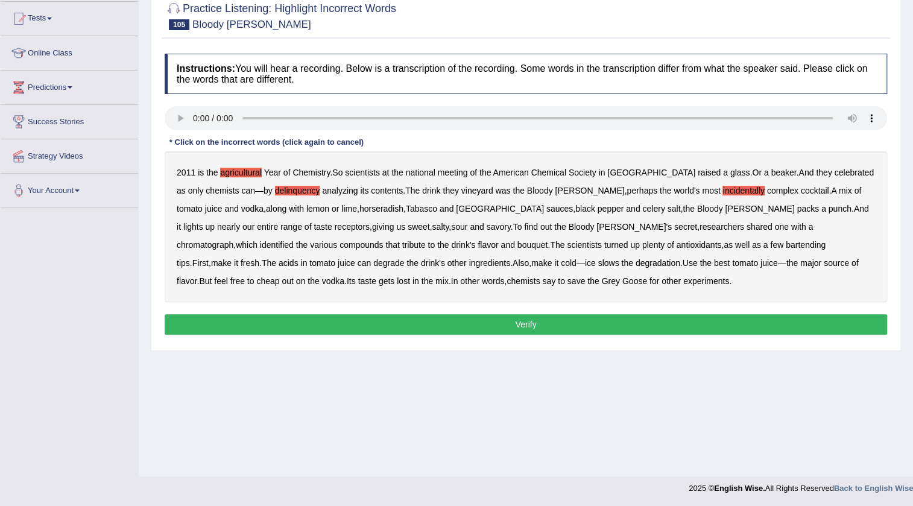
click at [402, 243] on b "tribute" at bounding box center [414, 245] width 24 height 10
click at [462, 189] on b "vineyard" at bounding box center [478, 191] width 32 height 10
click at [538, 321] on button "Verify" at bounding box center [526, 324] width 723 height 21
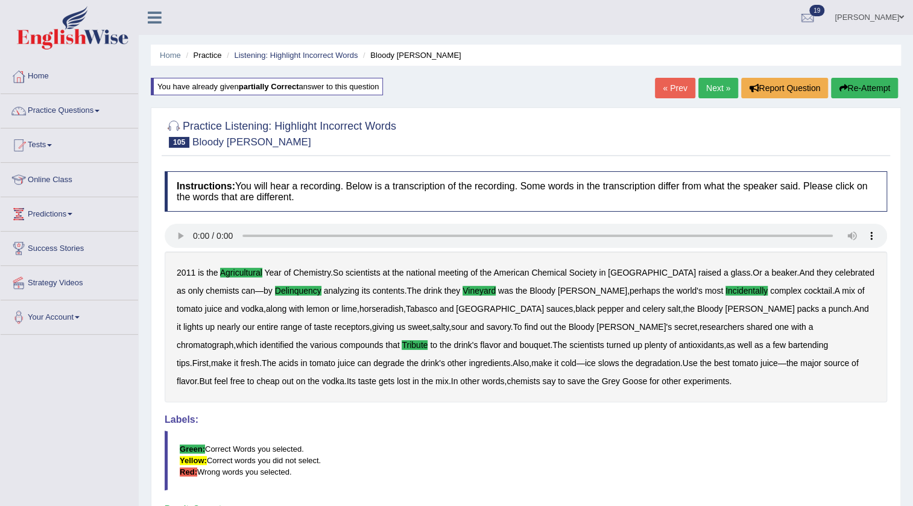
click at [708, 87] on link "Next »" at bounding box center [719, 88] width 40 height 21
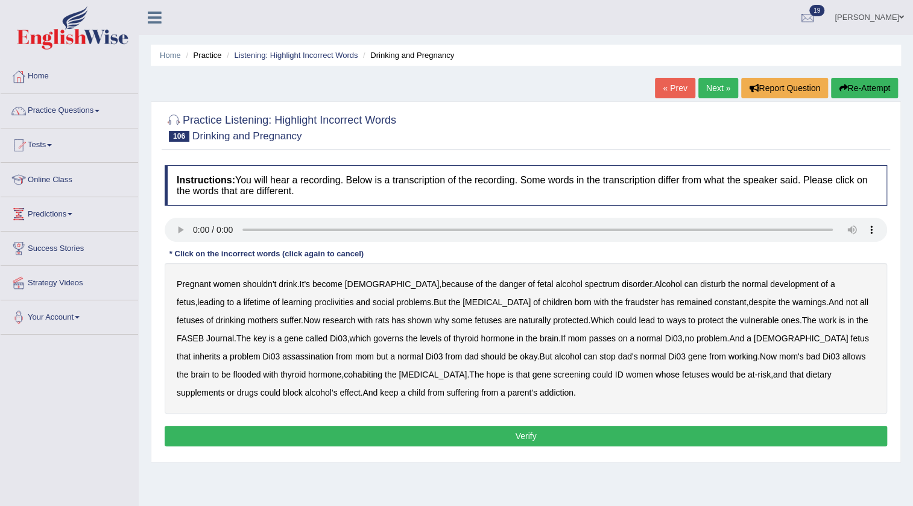
click at [314, 302] on b "proclivities" at bounding box center [333, 302] width 39 height 10
click at [463, 300] on b "decongestant" at bounding box center [497, 302] width 68 height 10
click at [553, 322] on b "protected" at bounding box center [570, 321] width 35 height 10
click at [344, 373] on b "cohabiting" at bounding box center [363, 375] width 39 height 10
drag, startPoint x: 535, startPoint y: 447, endPoint x: 539, endPoint y: 440, distance: 8.4
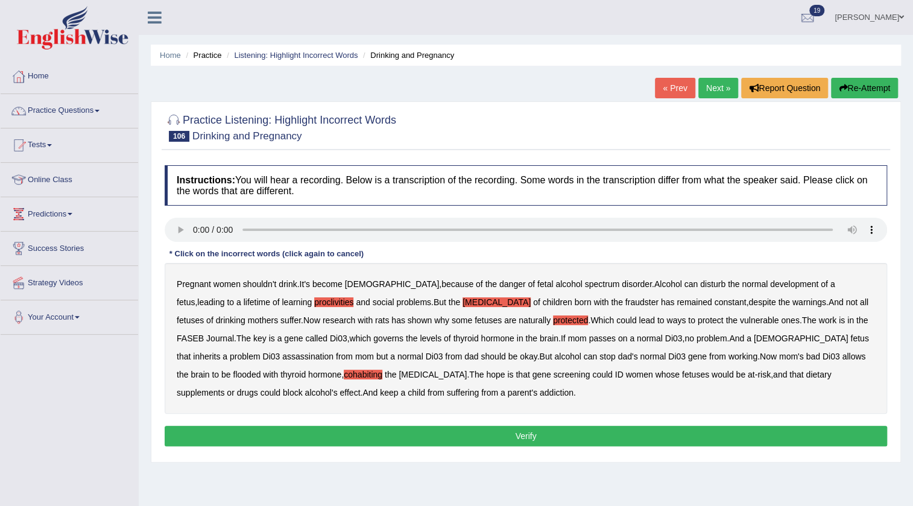
click at [535, 447] on div "Instructions: You will hear a recording. Below is a transcription of the record…" at bounding box center [526, 307] width 729 height 297
click at [539, 440] on button "Verify" at bounding box center [526, 436] width 723 height 21
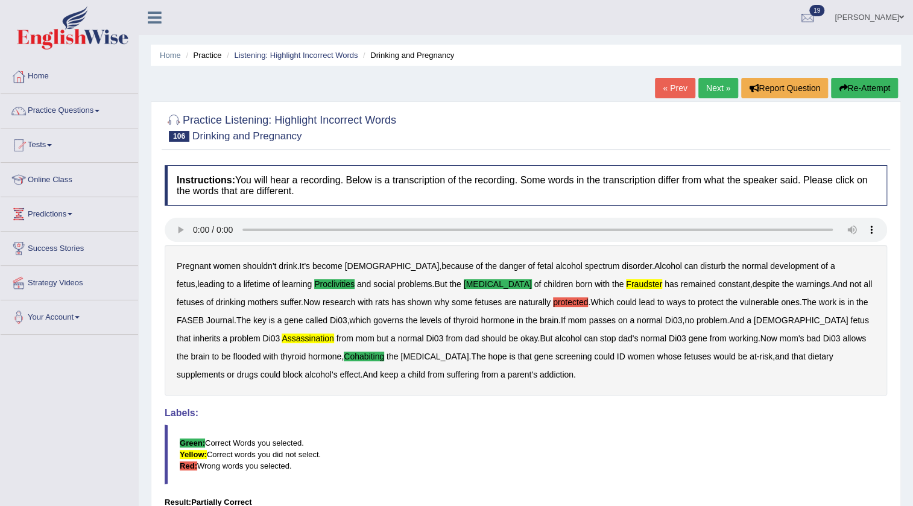
click at [850, 84] on button "Re-Attempt" at bounding box center [864, 88] width 67 height 21
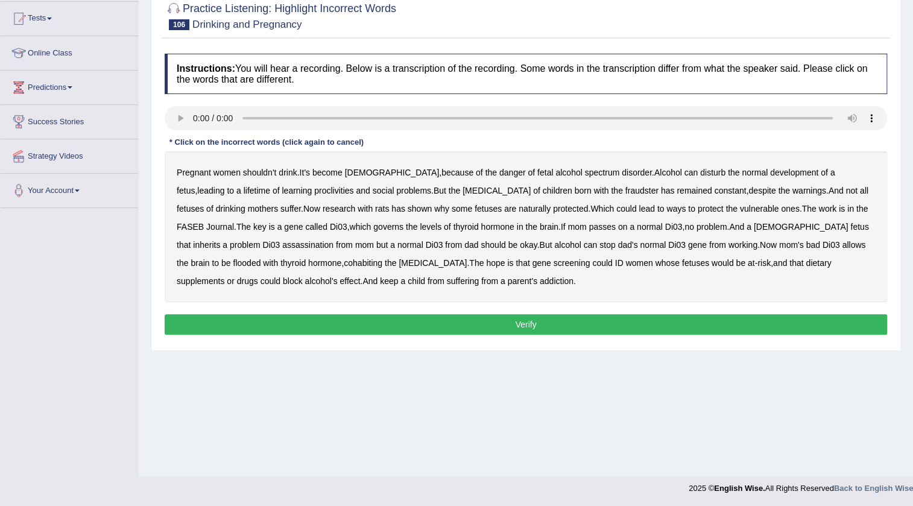
drag, startPoint x: 241, startPoint y: 188, endPoint x: 249, endPoint y: 187, distance: 7.3
click at [314, 188] on b "proclivities" at bounding box center [333, 191] width 39 height 10
click at [463, 187] on b "decongestant" at bounding box center [497, 191] width 68 height 10
click at [626, 188] on b "fraudster" at bounding box center [642, 191] width 33 height 10
click at [334, 240] on b "assassination" at bounding box center [307, 245] width 51 height 10
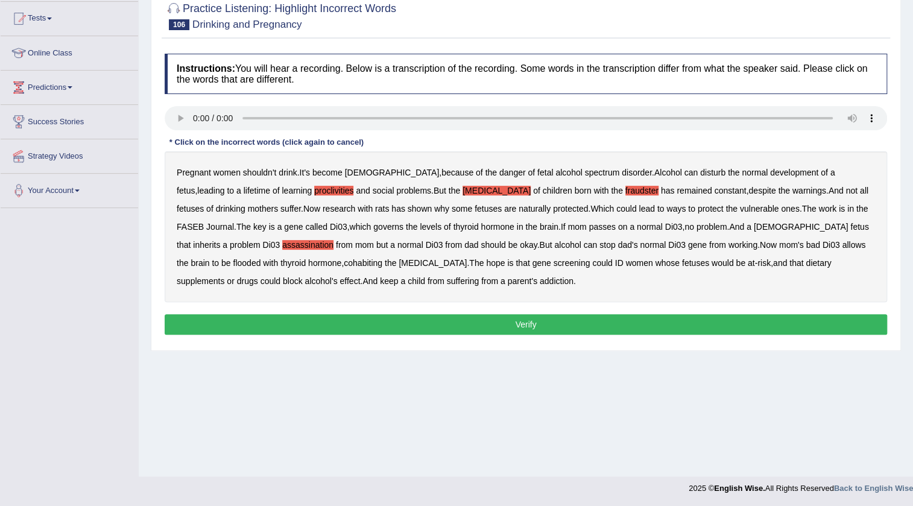
click at [261, 258] on b "flooded" at bounding box center [247, 263] width 28 height 10
click button "Verify"
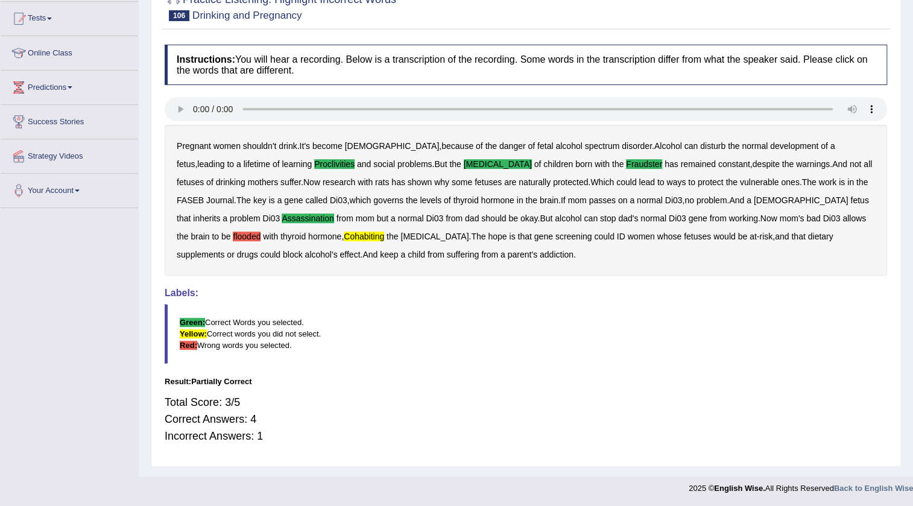
click b "flooded"
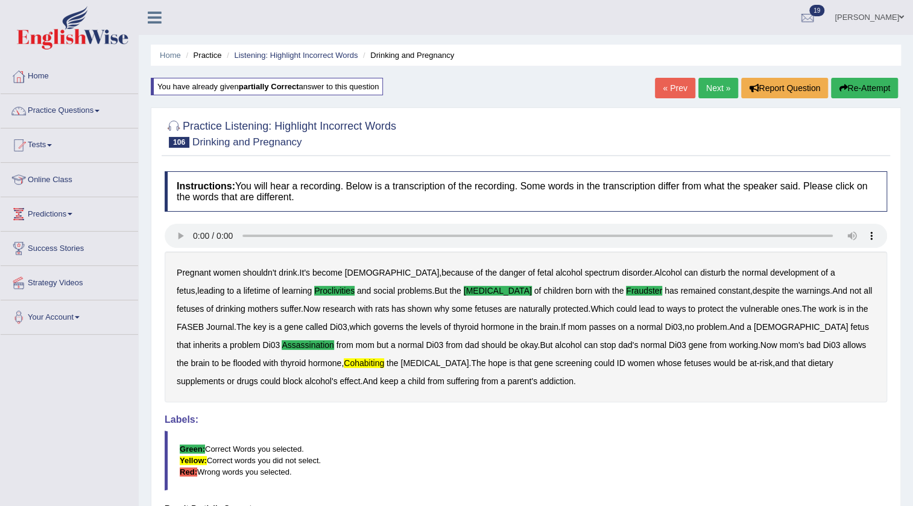
click link "Next »"
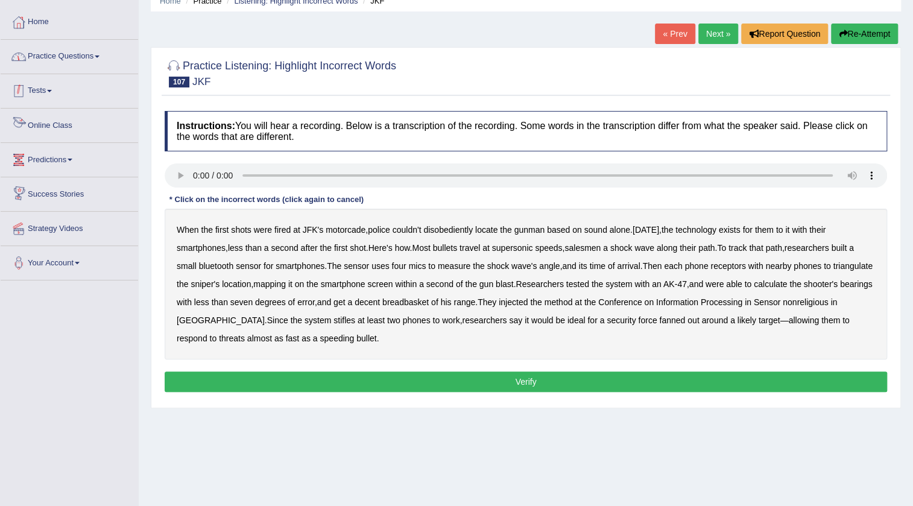
click at [57, 64] on link "Practice Questions" at bounding box center [70, 55] width 138 height 30
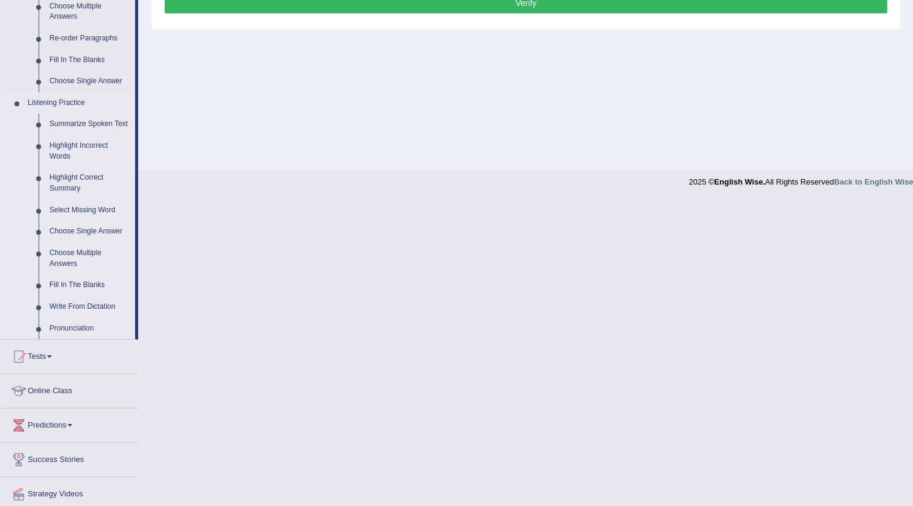
scroll to position [363, 0]
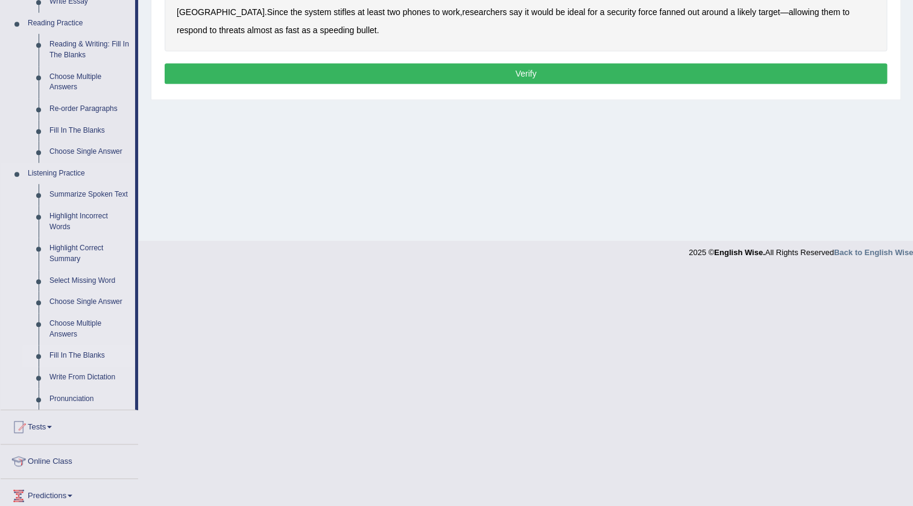
click at [75, 354] on link "Fill In The Blanks" at bounding box center [89, 356] width 91 height 22
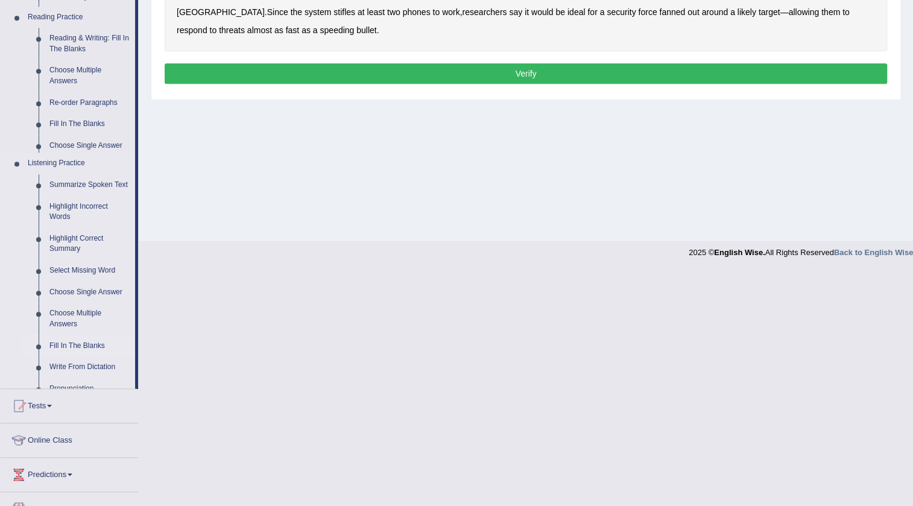
scroll to position [127, 0]
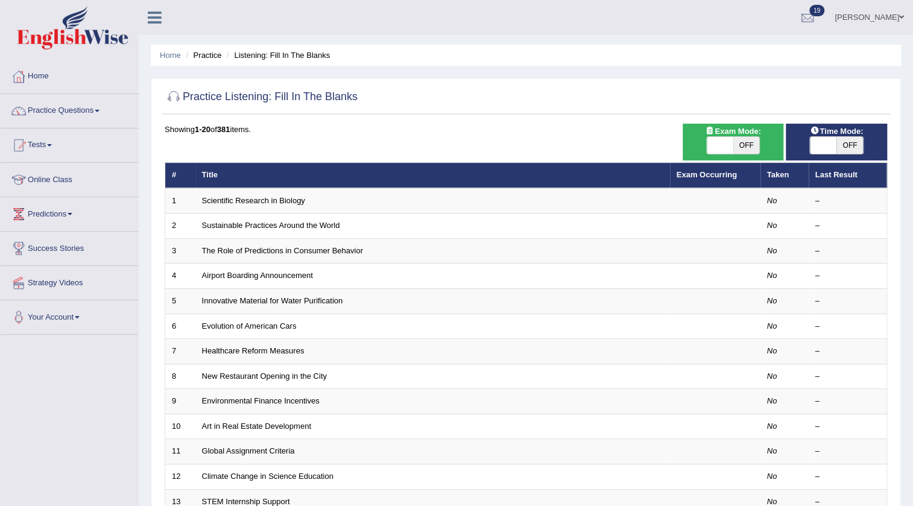
click at [748, 144] on span "OFF" at bounding box center [747, 145] width 27 height 17
checkbox input "true"
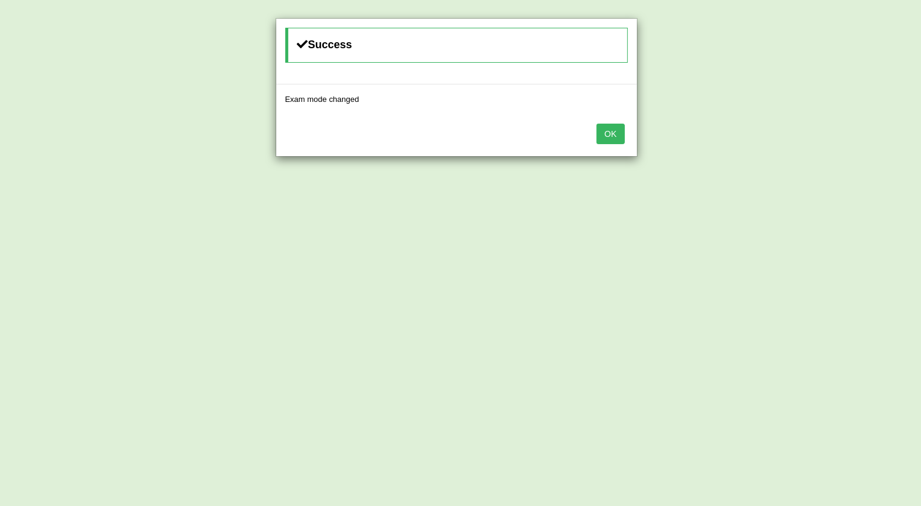
click at [609, 131] on button "OK" at bounding box center [611, 134] width 28 height 21
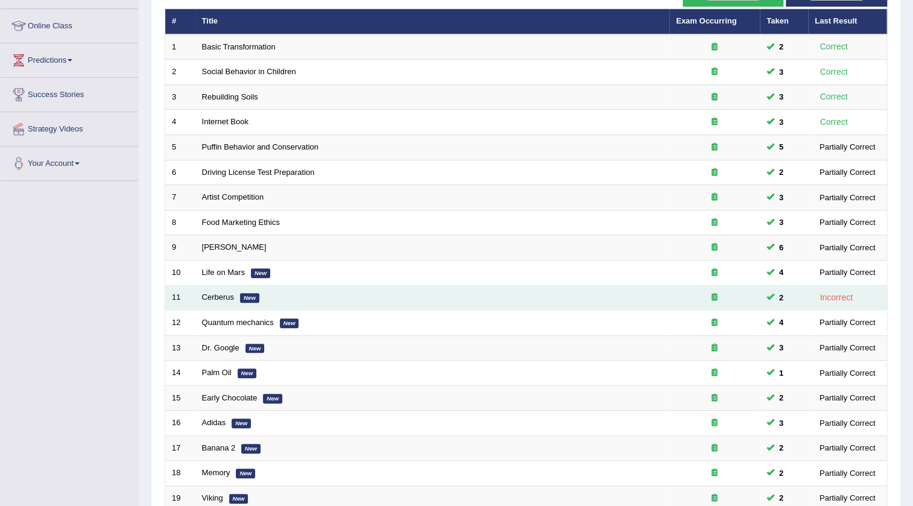
scroll to position [291, 0]
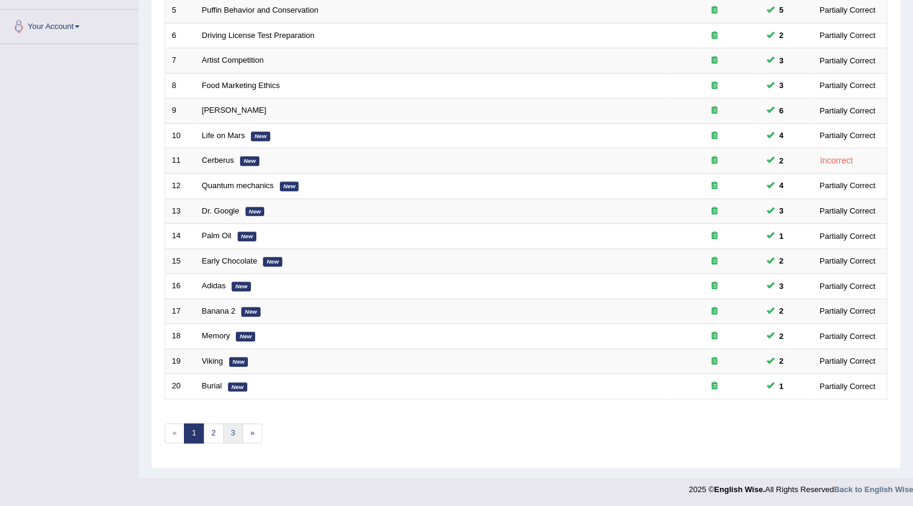
click at [232, 434] on link "3" at bounding box center [233, 434] width 20 height 20
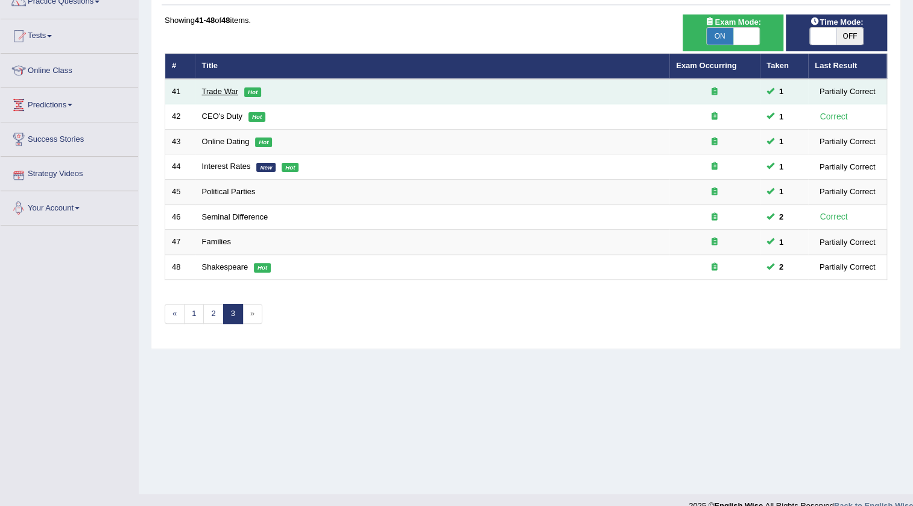
click at [208, 87] on link "Trade War" at bounding box center [220, 91] width 36 height 9
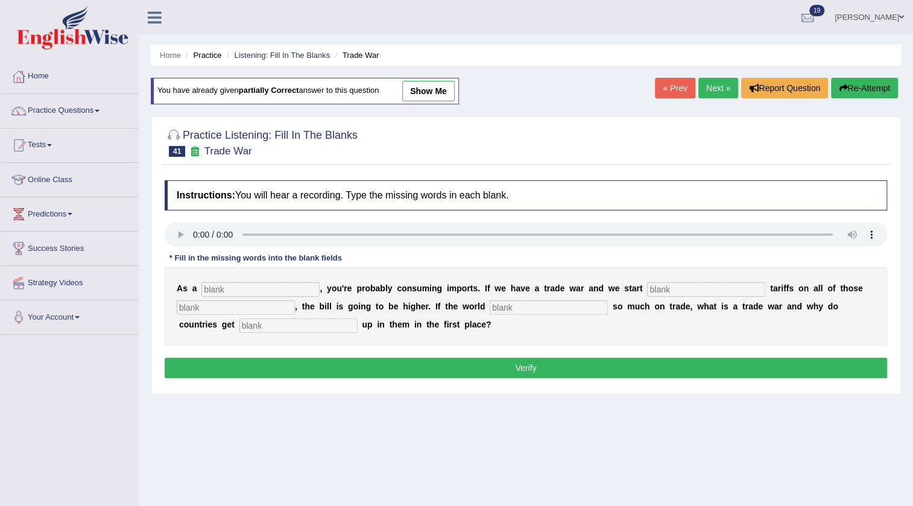
click at [313, 49] on li "Listening: Fill In The Blanks" at bounding box center [277, 54] width 106 height 11
click at [314, 56] on link "Listening: Fill In The Blanks" at bounding box center [282, 55] width 96 height 9
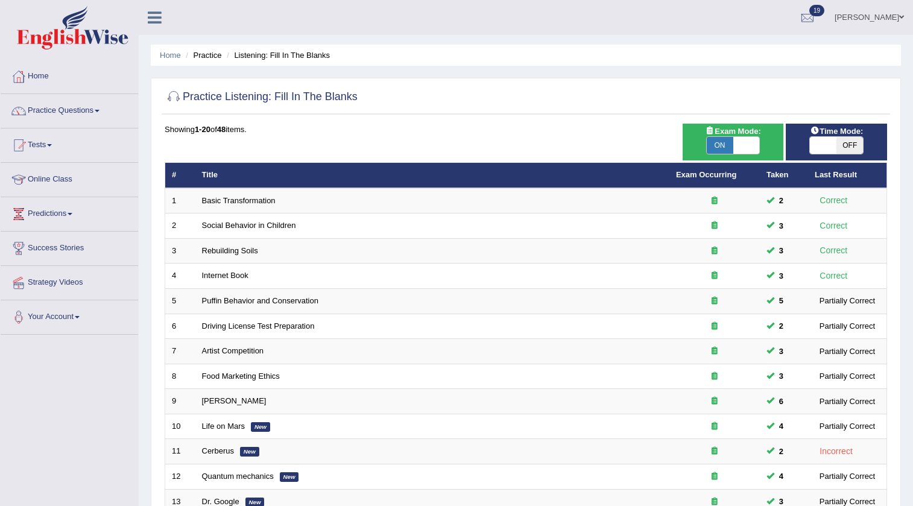
click at [854, 151] on span "OFF" at bounding box center [850, 145] width 27 height 17
checkbox input "true"
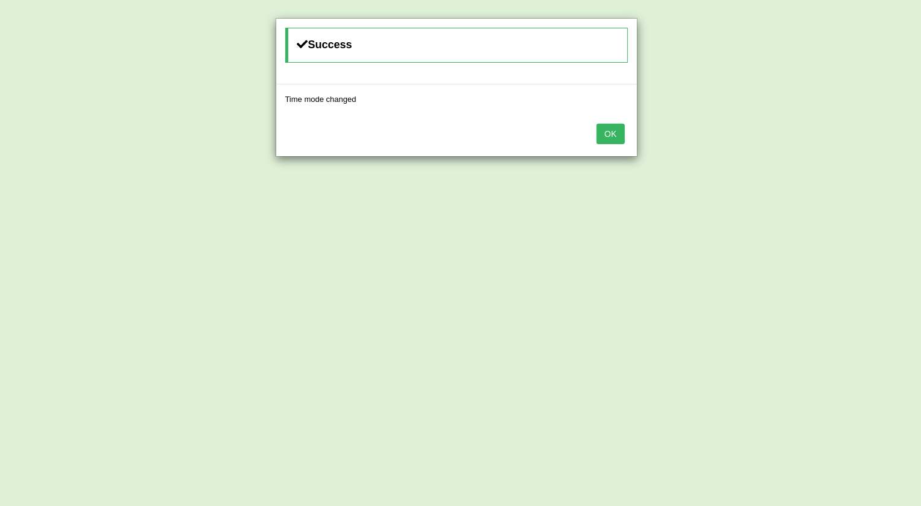
click at [615, 128] on button "OK" at bounding box center [611, 134] width 28 height 21
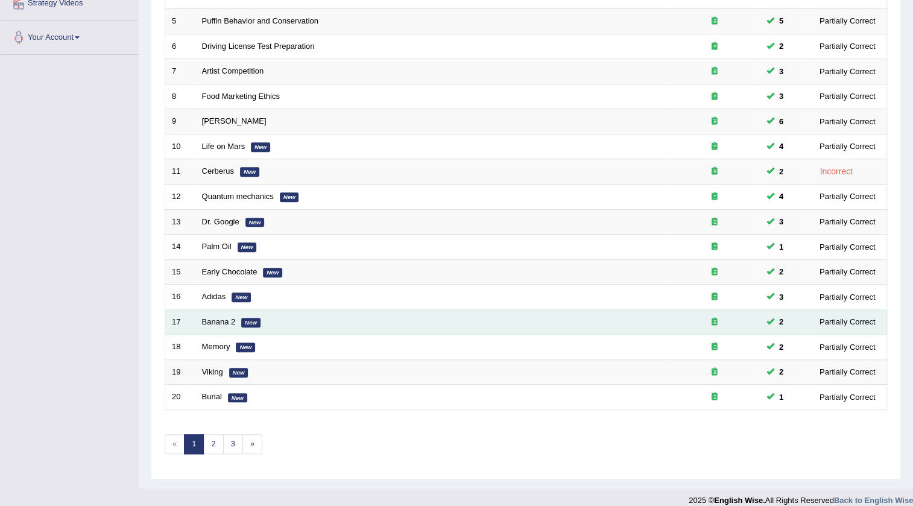
scroll to position [291, 0]
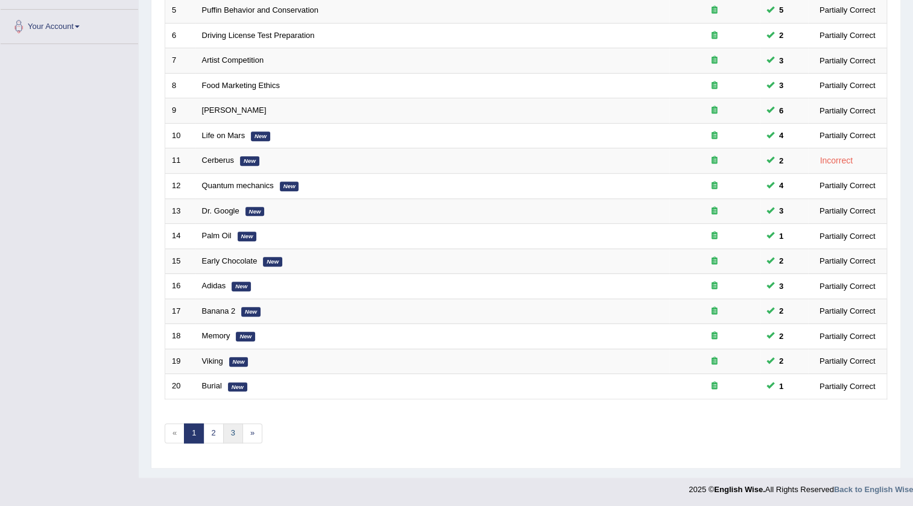
click at [234, 424] on link "3" at bounding box center [233, 434] width 20 height 20
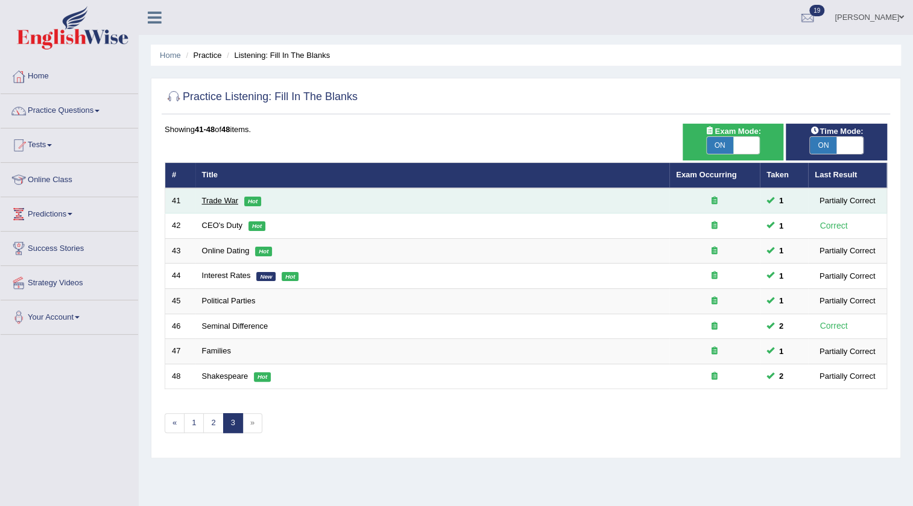
click at [235, 202] on link "Trade War" at bounding box center [220, 200] width 36 height 9
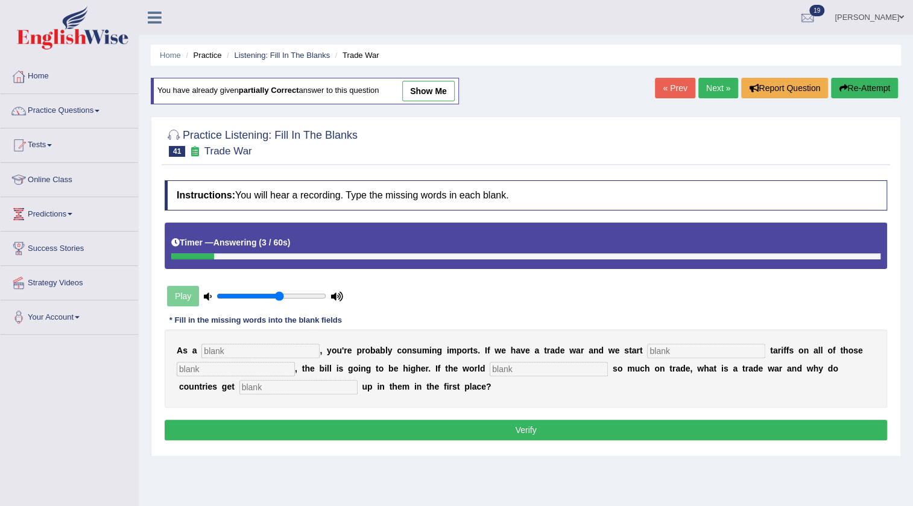
click at [276, 384] on input "text" at bounding box center [299, 387] width 118 height 14
click at [256, 389] on input "couter" at bounding box center [299, 387] width 118 height 14
type input "counter"
click at [260, 350] on input "text" at bounding box center [261, 351] width 118 height 14
type input "consumer"
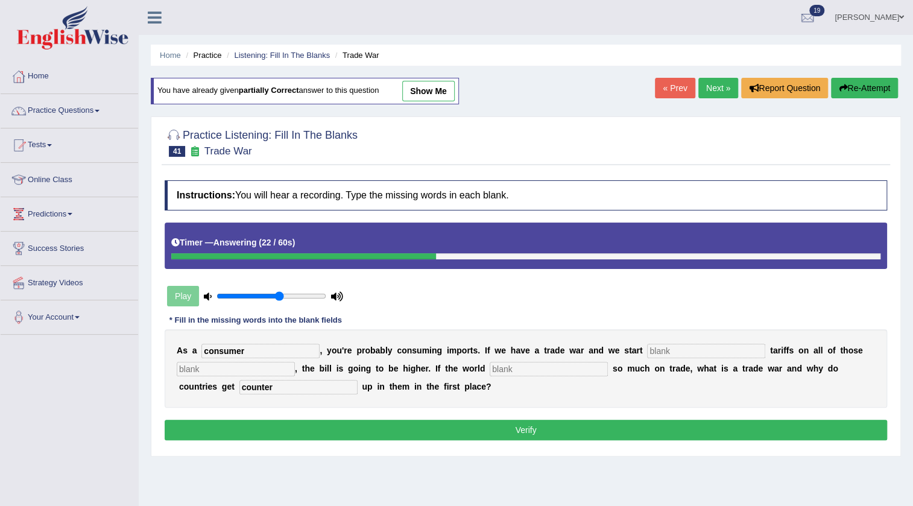
click at [683, 345] on input "text" at bounding box center [706, 351] width 118 height 14
type input "slapping"
click at [281, 365] on input "text" at bounding box center [236, 369] width 118 height 14
type input "imports"
click at [524, 369] on input "text" at bounding box center [549, 369] width 118 height 14
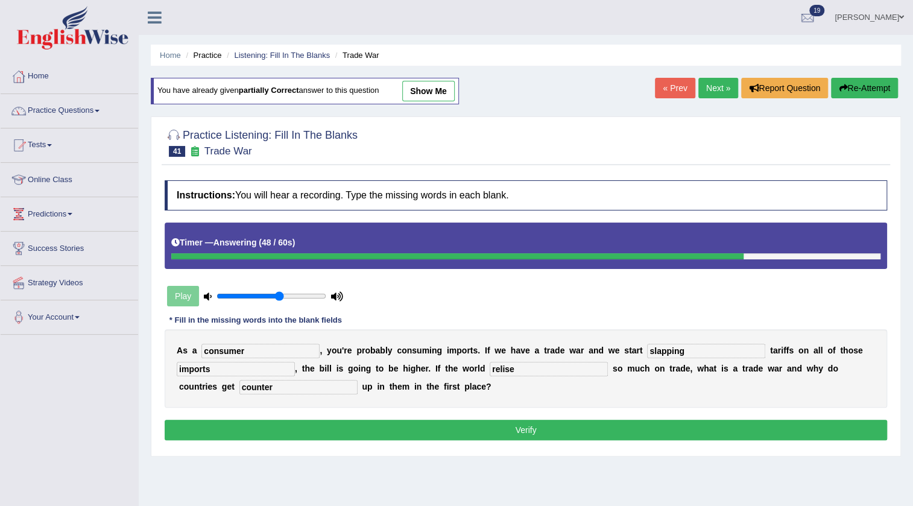
type input "relise"
click at [509, 425] on button "Verify" at bounding box center [526, 430] width 723 height 21
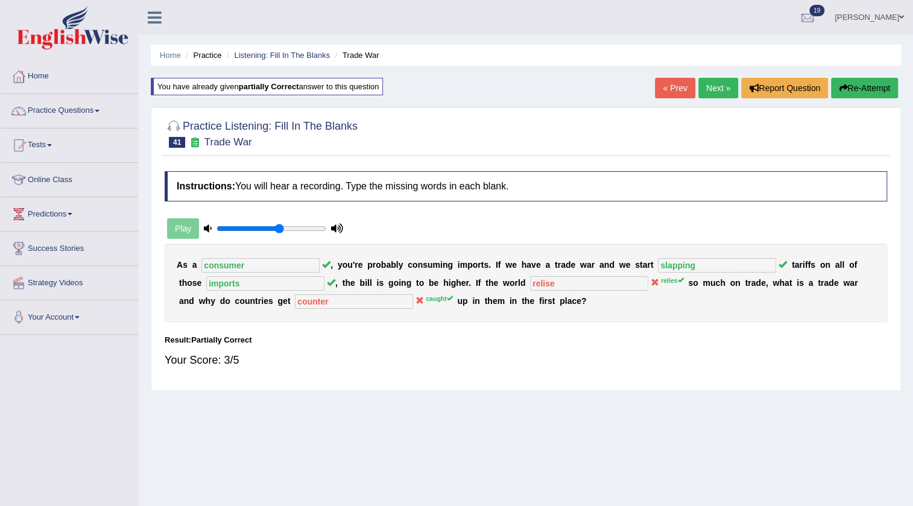
click at [725, 84] on link "Next »" at bounding box center [719, 88] width 40 height 21
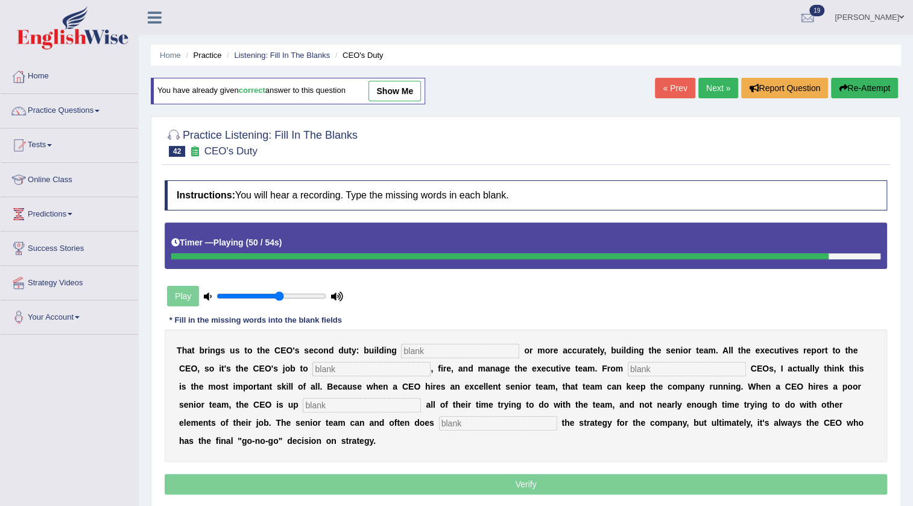
click at [500, 425] on input "text" at bounding box center [498, 423] width 118 height 14
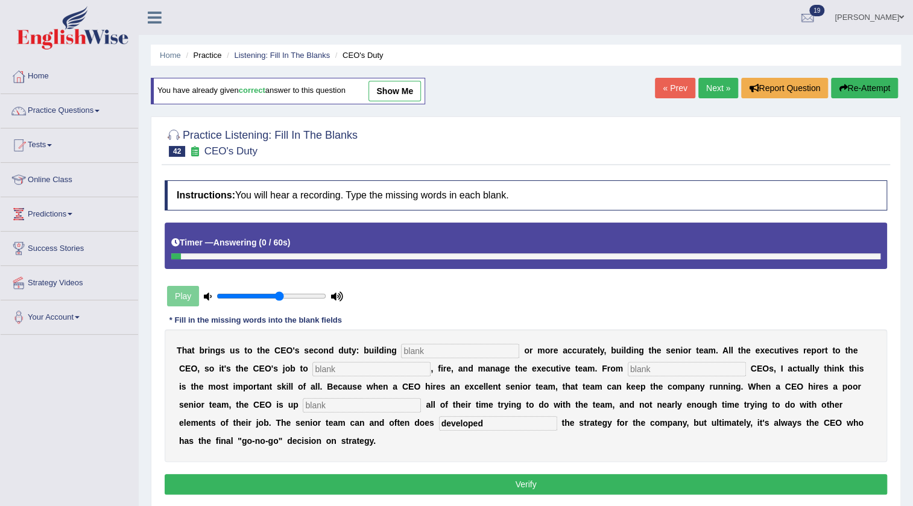
type input "developed"
click at [448, 352] on input "text" at bounding box center [460, 351] width 118 height 14
type input "everyone"
click at [408, 368] on input "text" at bounding box center [372, 369] width 118 height 14
type input "hire"
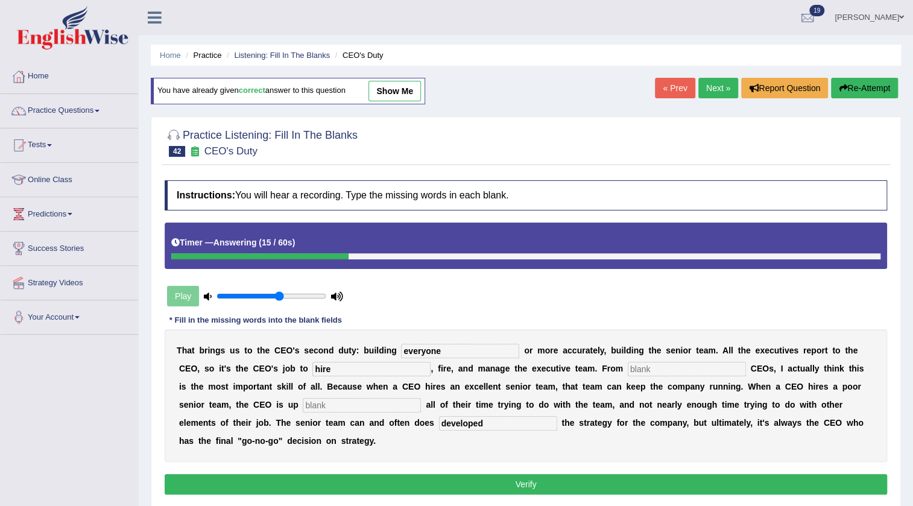
click at [680, 362] on input "text" at bounding box center [687, 369] width 118 height 14
type input "coaching"
click at [402, 401] on input "text" at bounding box center [362, 405] width 118 height 14
type input "spending"
click at [519, 479] on button "Verify" at bounding box center [526, 484] width 723 height 21
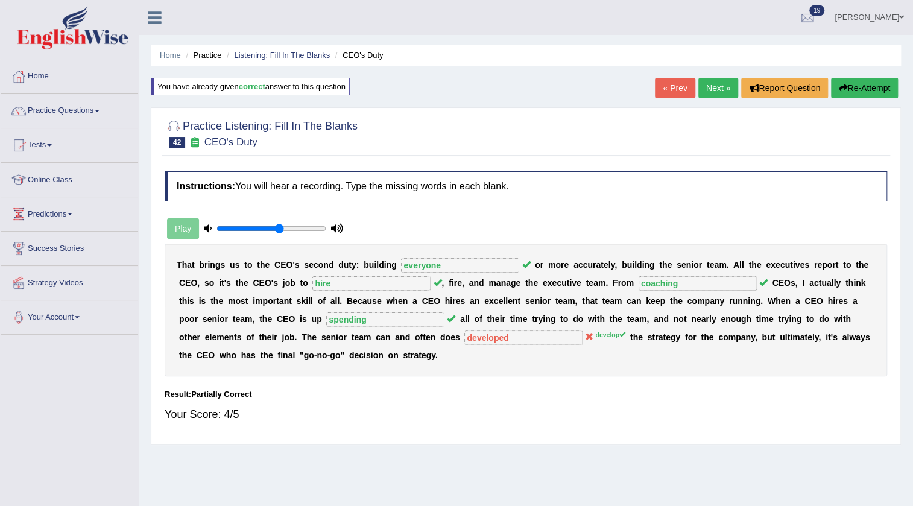
click at [705, 87] on link "Next »" at bounding box center [719, 88] width 40 height 21
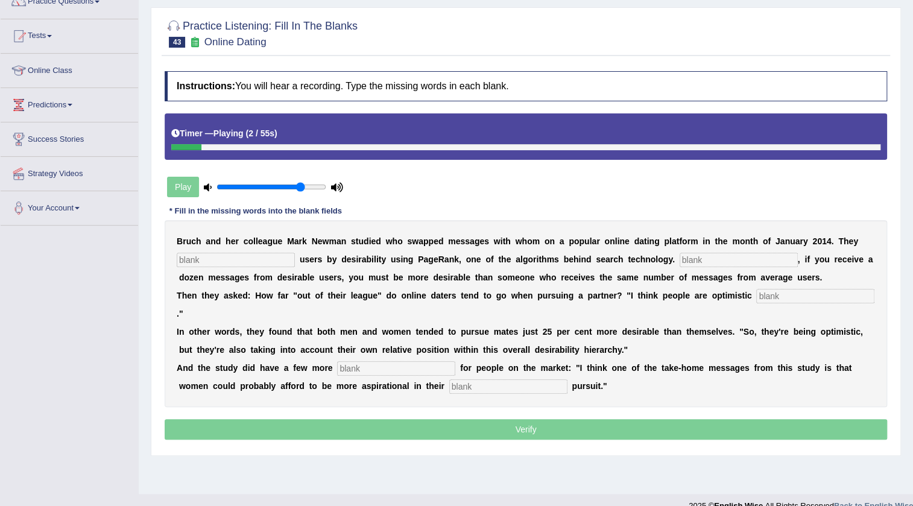
type input "0.8"
click at [298, 184] on input "range" at bounding box center [272, 187] width 110 height 10
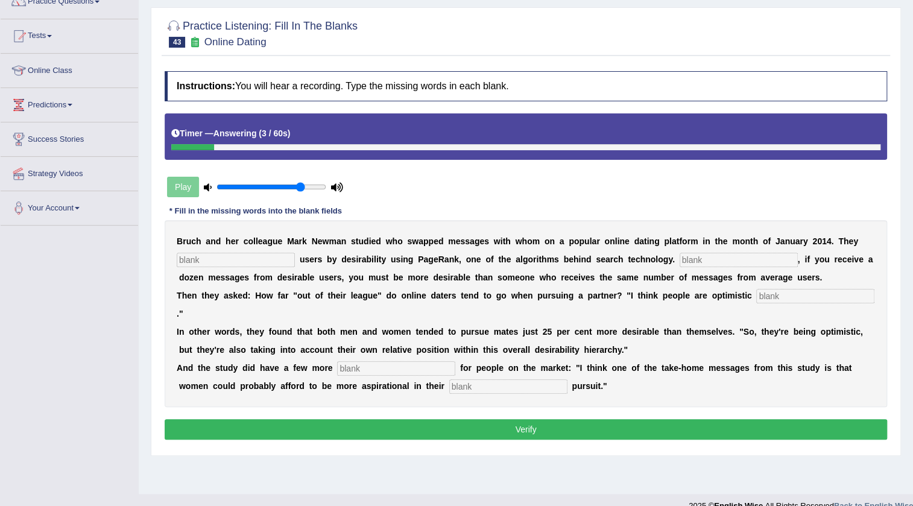
click at [527, 386] on input "text" at bounding box center [508, 386] width 118 height 14
type input "mate"
click at [443, 364] on input "text" at bounding box center [396, 368] width 118 height 14
type input "lessons"
click at [279, 253] on input "text" at bounding box center [236, 260] width 118 height 14
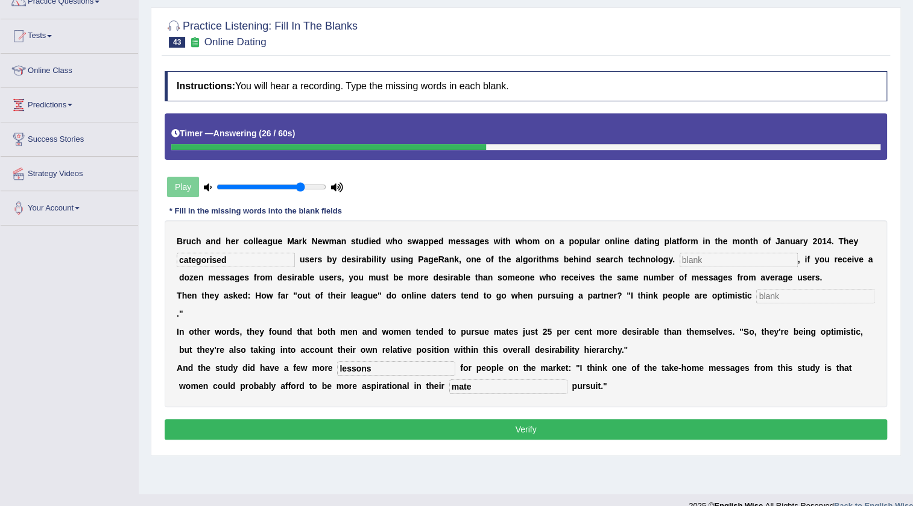
type input "categorised"
click at [708, 259] on input "text" at bounding box center [739, 260] width 118 height 14
type input "Essentially"
click at [281, 307] on div "B r u c h a n d h e r c o l l e a g u e M a r k N e w m a n s t u d i e d w h o…" at bounding box center [526, 313] width 723 height 187
click at [757, 303] on input "text" at bounding box center [816, 296] width 118 height 14
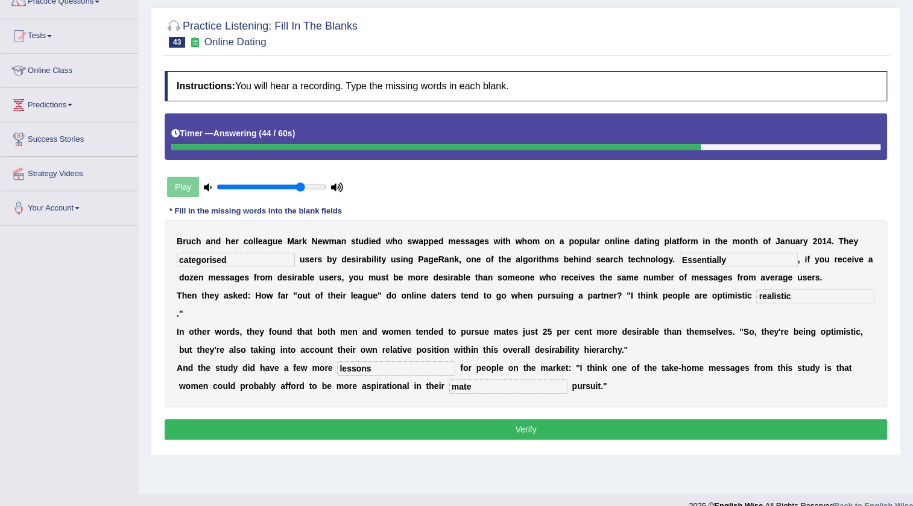
type input "realistic"
click at [524, 424] on button "Verify" at bounding box center [526, 429] width 723 height 21
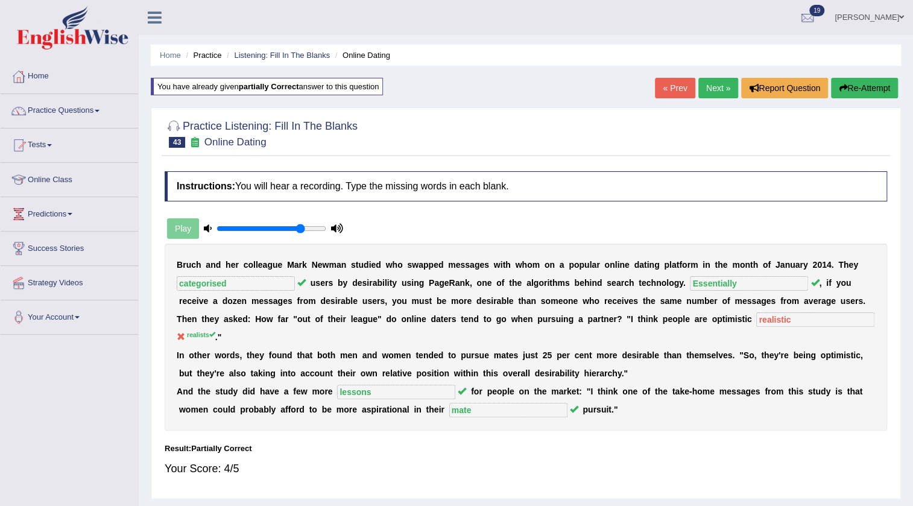
click at [710, 80] on link "Next »" at bounding box center [719, 88] width 40 height 21
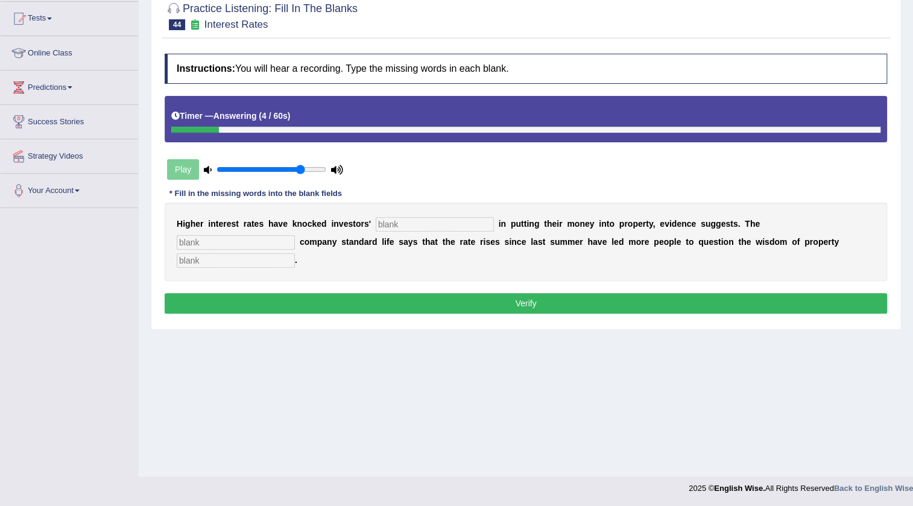
click at [290, 257] on input "text" at bounding box center [236, 260] width 118 height 14
type input "investment"
click at [283, 240] on input "text" at bounding box center [236, 242] width 118 height 14
type input "insurance"
click at [386, 228] on input "text" at bounding box center [435, 224] width 118 height 14
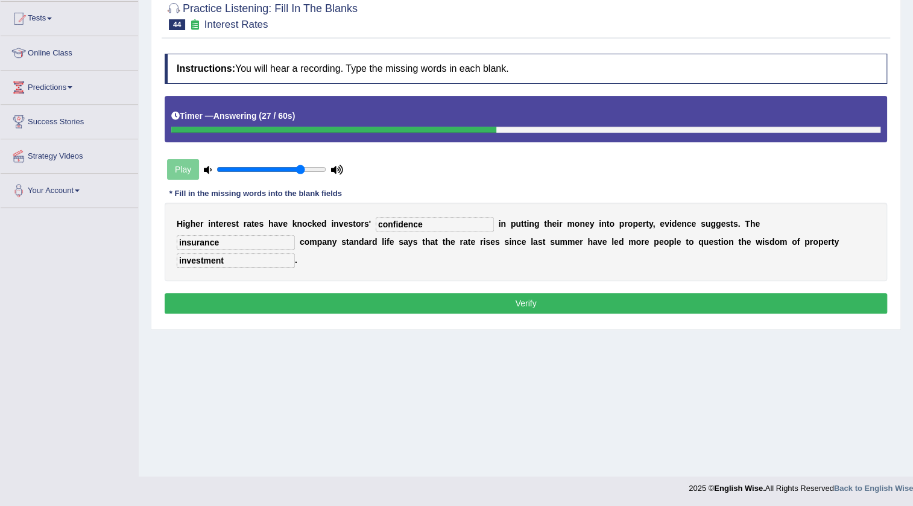
type input "confidence"
click at [376, 306] on button "Verify" at bounding box center [526, 303] width 723 height 21
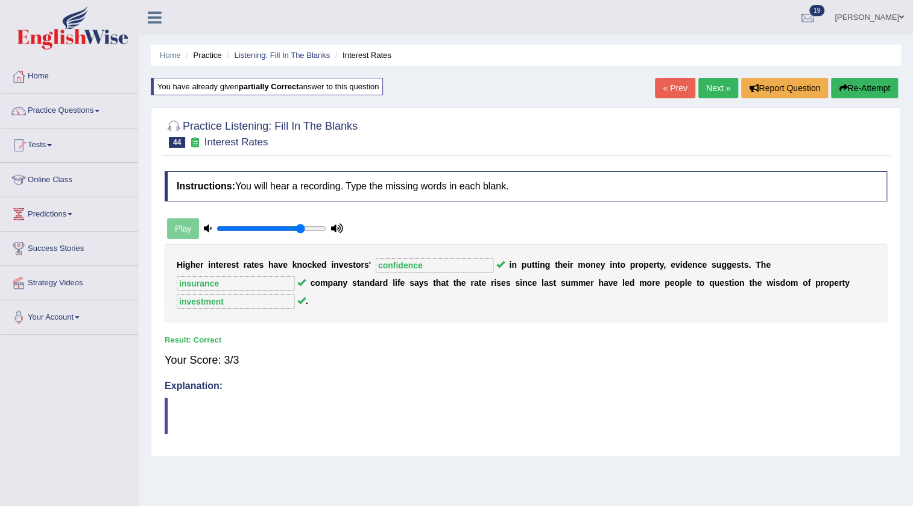
click at [706, 90] on link "Next »" at bounding box center [719, 88] width 40 height 21
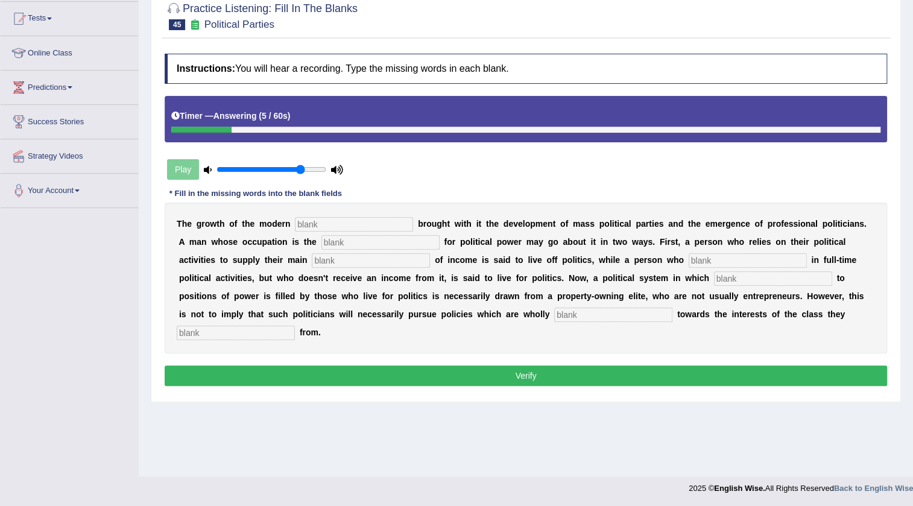
click at [251, 326] on input "text" at bounding box center [236, 333] width 118 height 14
click at [198, 332] on input "orignate" at bounding box center [236, 333] width 118 height 14
type input "originate"
click at [355, 227] on input "text" at bounding box center [354, 224] width 118 height 14
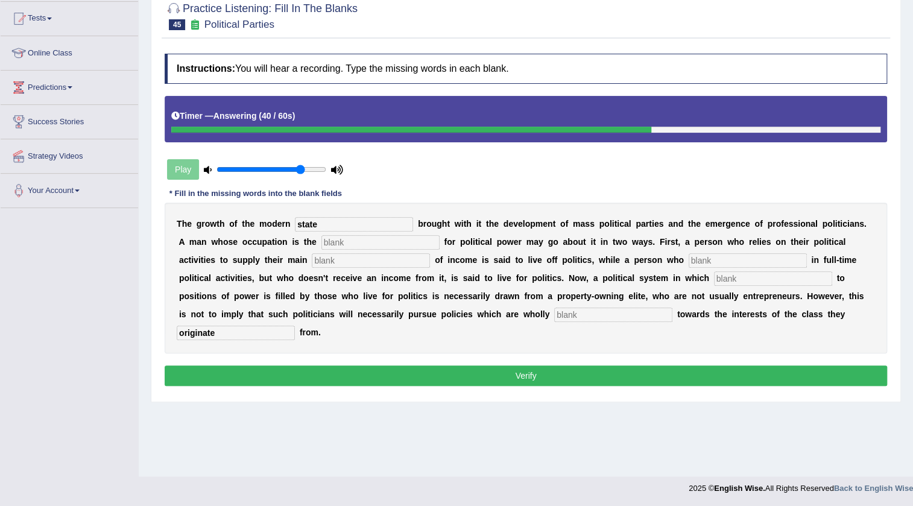
type input "state"
click at [366, 247] on input "text" at bounding box center [381, 242] width 118 height 14
type input "struggle"
click at [326, 259] on input "text" at bounding box center [371, 260] width 118 height 14
type input "source"
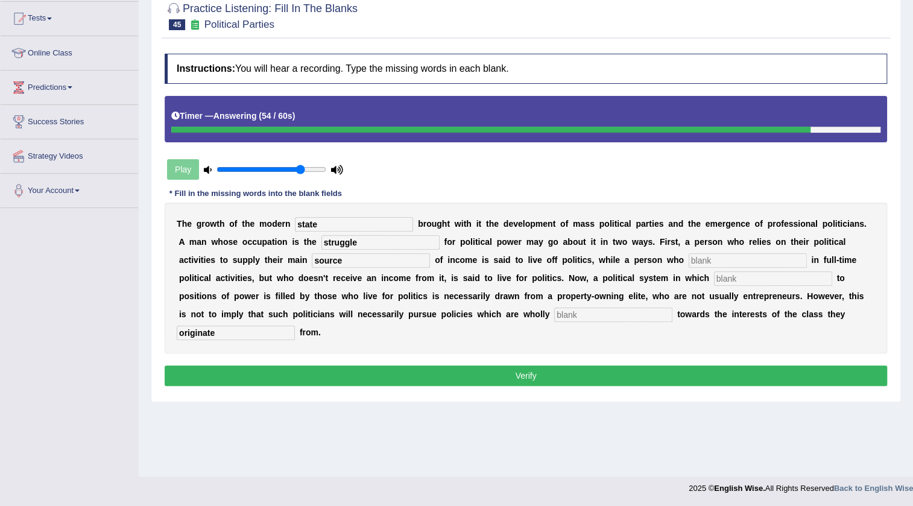
click at [715, 259] on input "text" at bounding box center [748, 260] width 118 height 14
type input "rec"
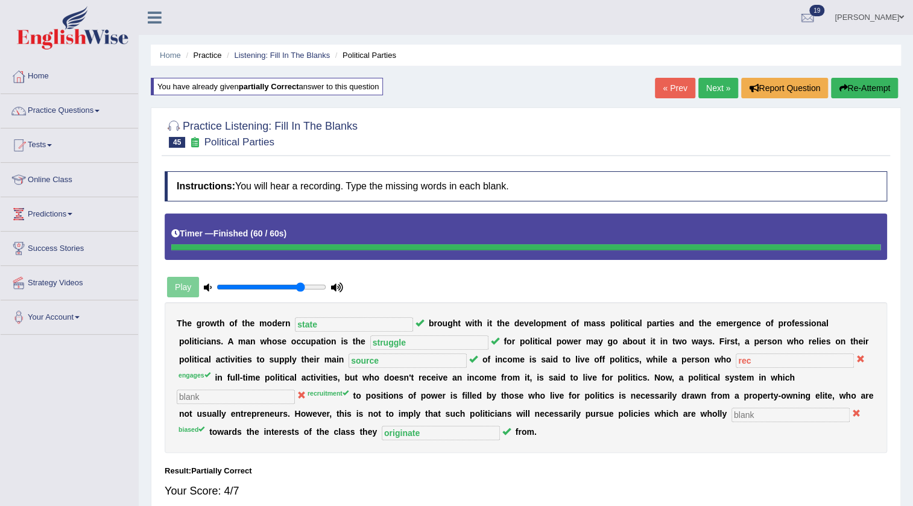
click at [701, 89] on link "Next »" at bounding box center [719, 88] width 40 height 21
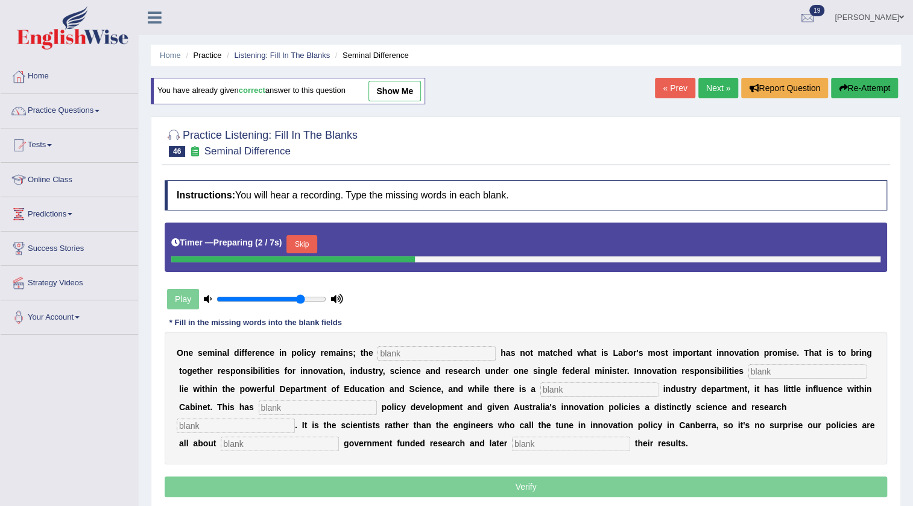
click at [721, 85] on link "Next »" at bounding box center [719, 88] width 40 height 21
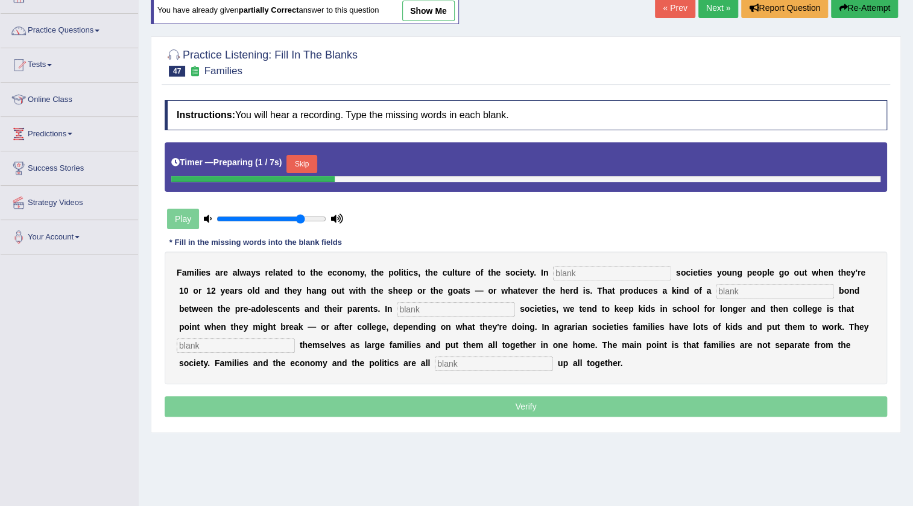
scroll to position [127, 0]
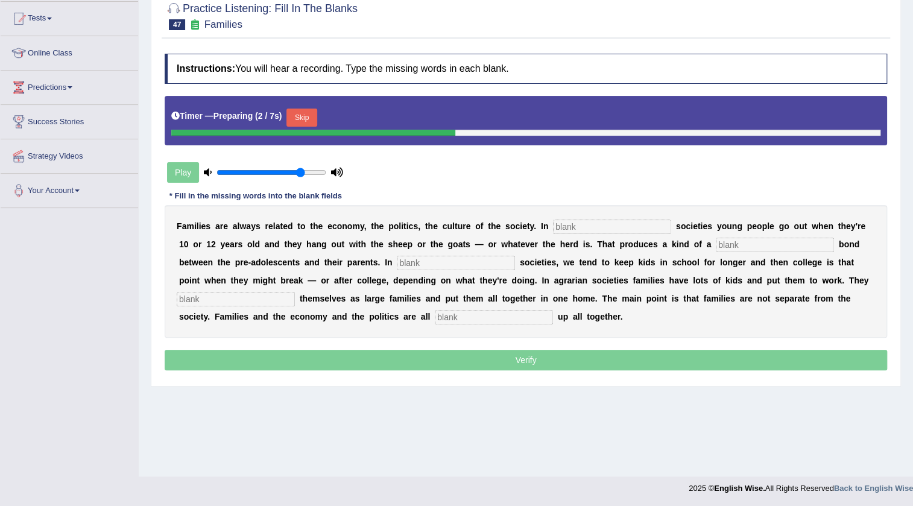
click at [311, 121] on button "Skip" at bounding box center [302, 118] width 30 height 18
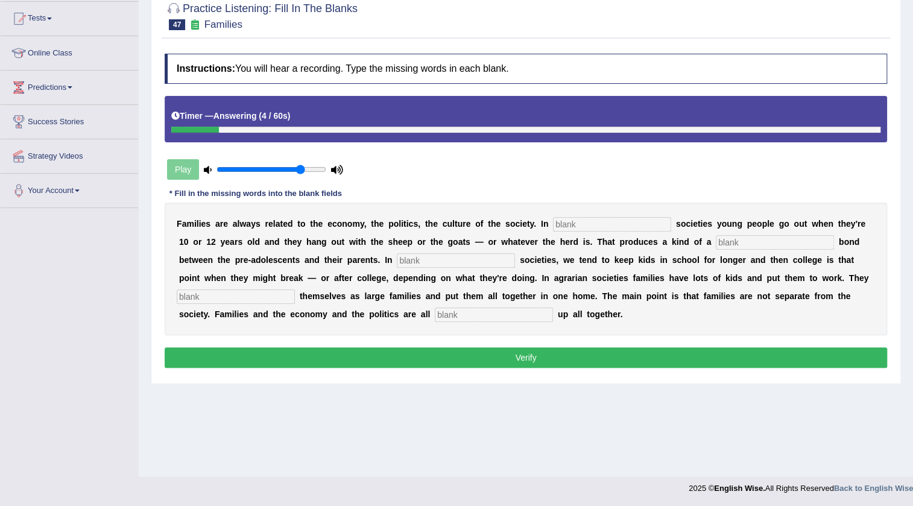
click at [465, 323] on div "F a m i l i e s a r e a l w a y s r e l a t e d t o t h e e c o n o m y , t h e…" at bounding box center [526, 269] width 723 height 133
click at [469, 317] on input "text" at bounding box center [494, 315] width 118 height 14
type input "rapid"
click at [598, 220] on input "text" at bounding box center [612, 224] width 118 height 14
type input "herd"
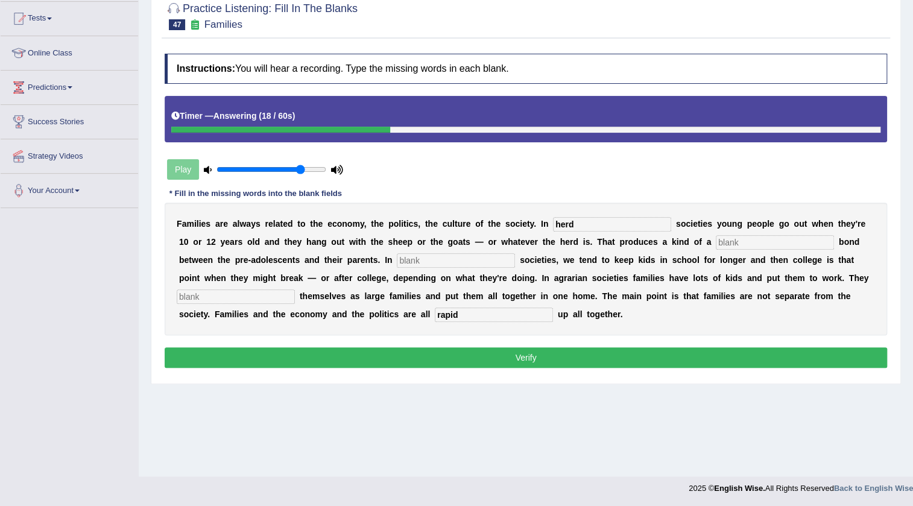
click at [746, 243] on input "text" at bounding box center [775, 242] width 118 height 14
type input "loose"
click at [427, 255] on input "text" at bounding box center [456, 260] width 118 height 14
click at [259, 291] on input "text" at bounding box center [236, 297] width 118 height 14
type input "structure"
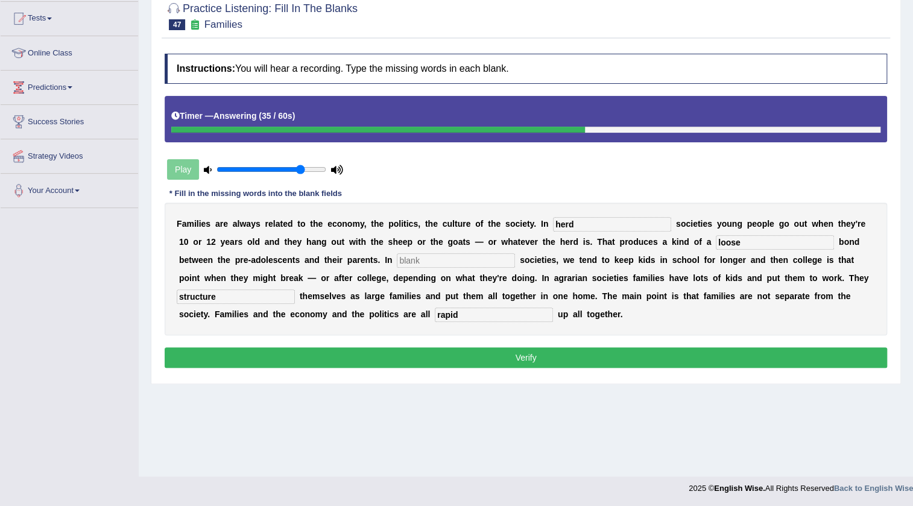
click at [418, 259] on input "text" at bounding box center [456, 260] width 118 height 14
click at [436, 259] on input "text" at bounding box center [456, 260] width 118 height 14
type input "industrial"
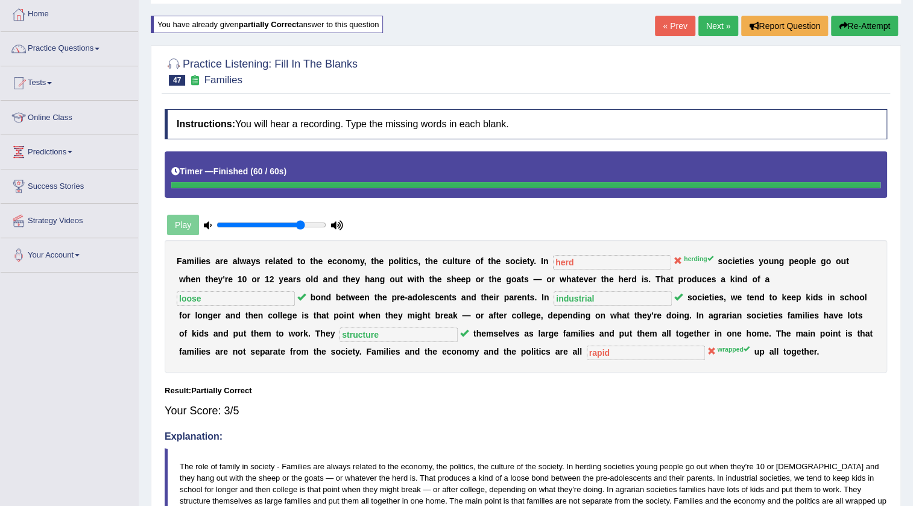
scroll to position [0, 0]
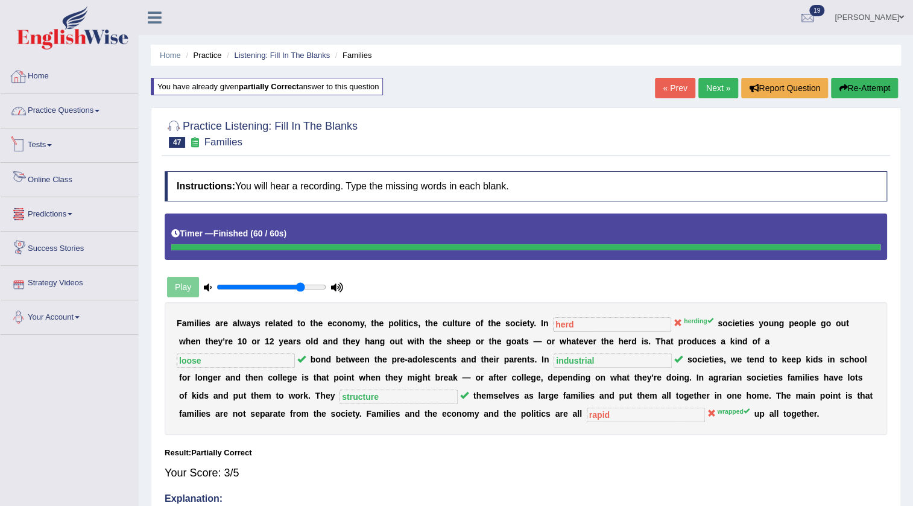
click at [36, 73] on link "Home" at bounding box center [70, 75] width 138 height 30
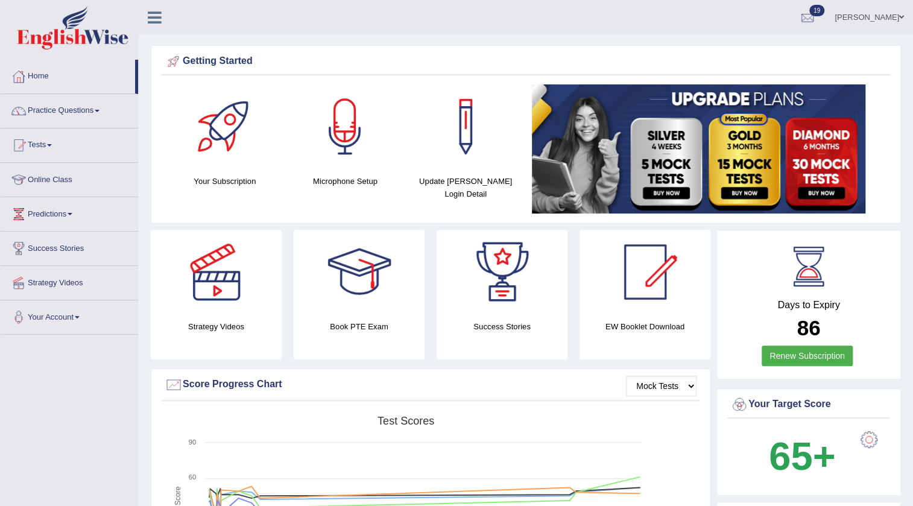
click at [887, 22] on link "[PERSON_NAME]" at bounding box center [869, 15] width 87 height 31
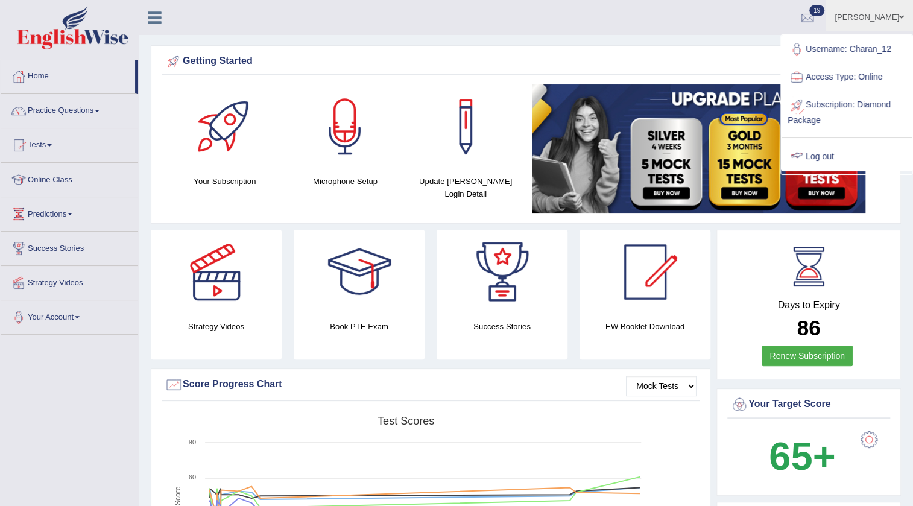
click at [827, 155] on link "Log out" at bounding box center [847, 157] width 130 height 28
